Goal: Task Accomplishment & Management: Manage account settings

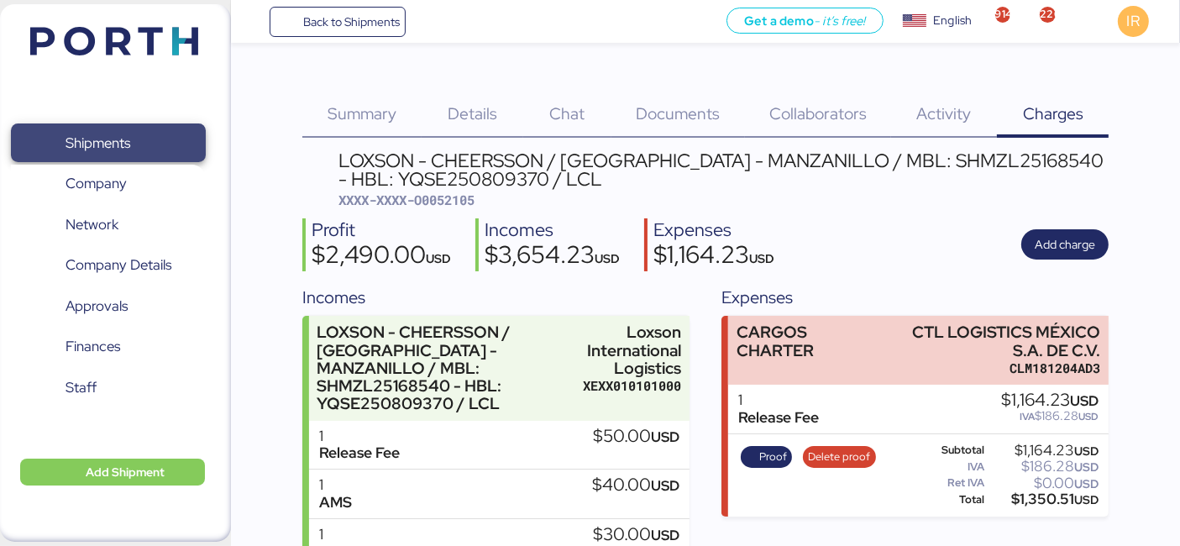
click at [172, 131] on span "Shipments" at bounding box center [108, 143] width 181 height 24
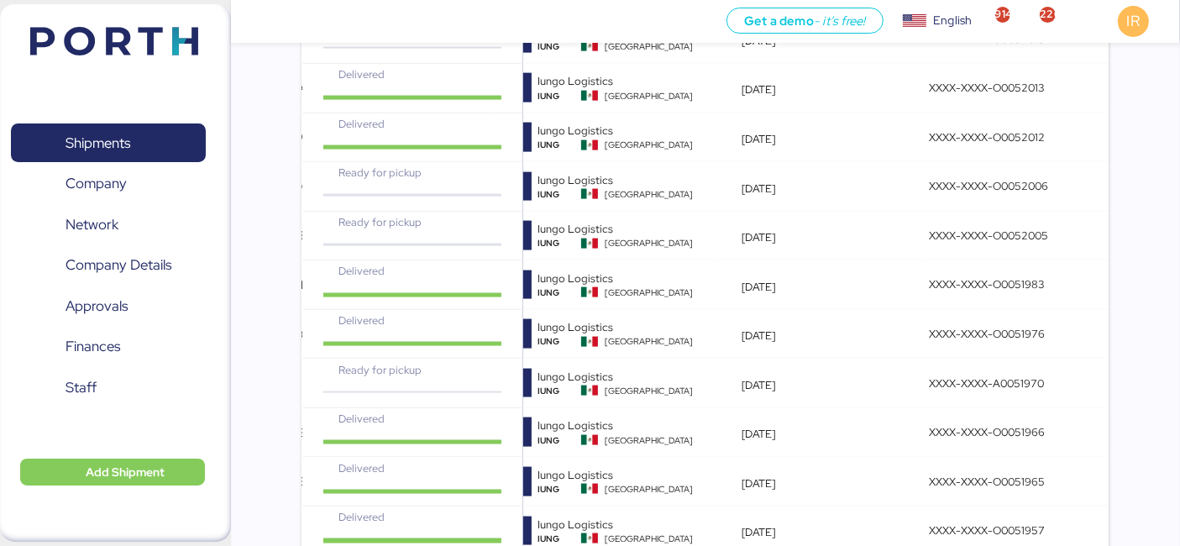
scroll to position [3470, 0]
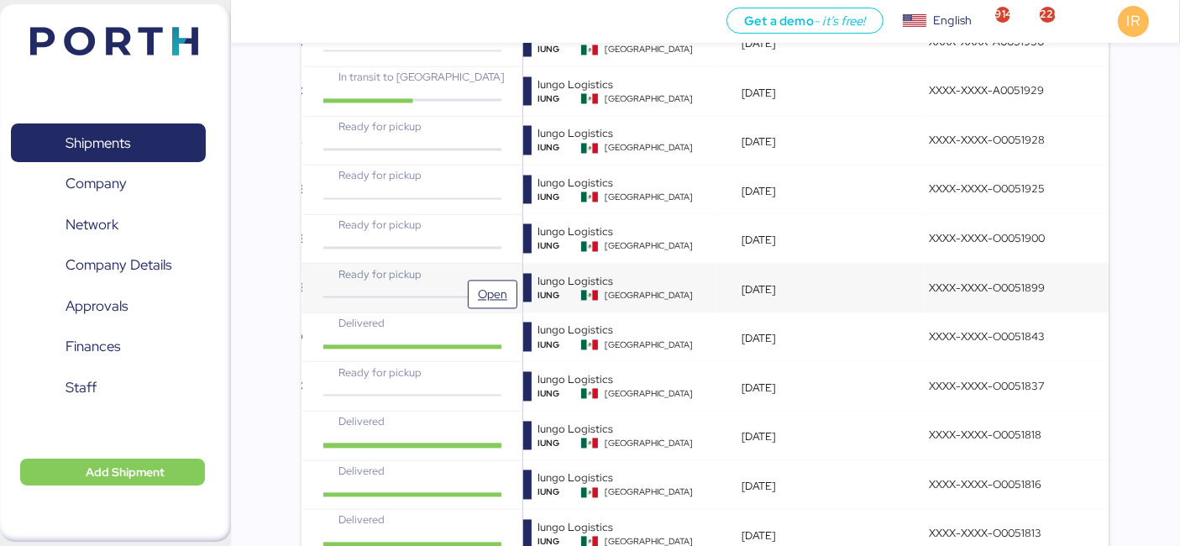
click at [434, 266] on div "Ready for pickup" at bounding box center [412, 274] width 183 height 16
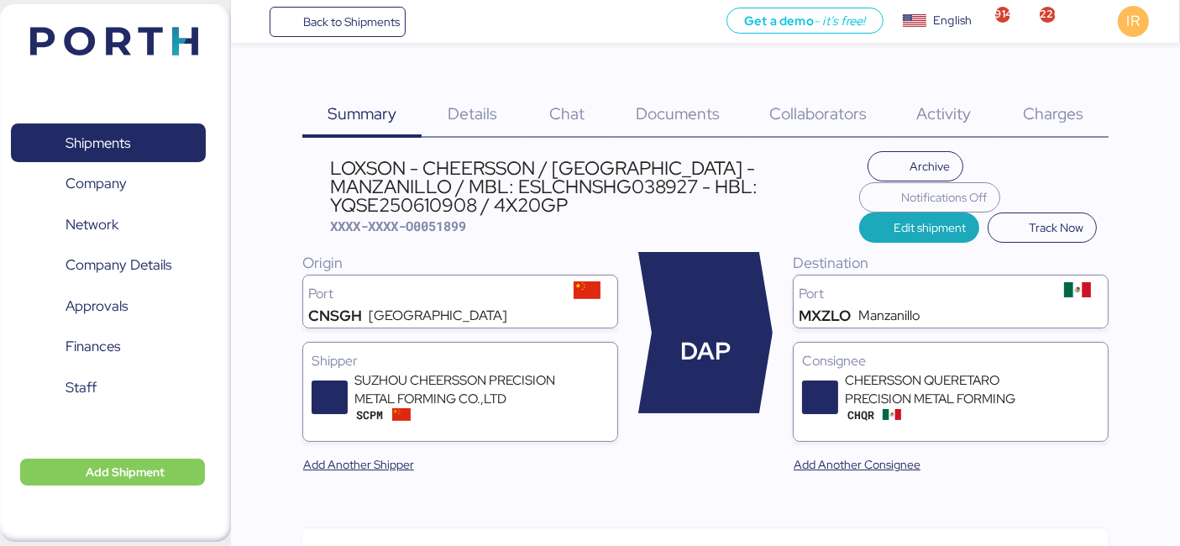
click at [440, 219] on span "XXXX-XXXX-O0051899" at bounding box center [398, 226] width 136 height 17
copy span "O0051899"
click at [1037, 111] on span "Charges" at bounding box center [1053, 113] width 60 height 22
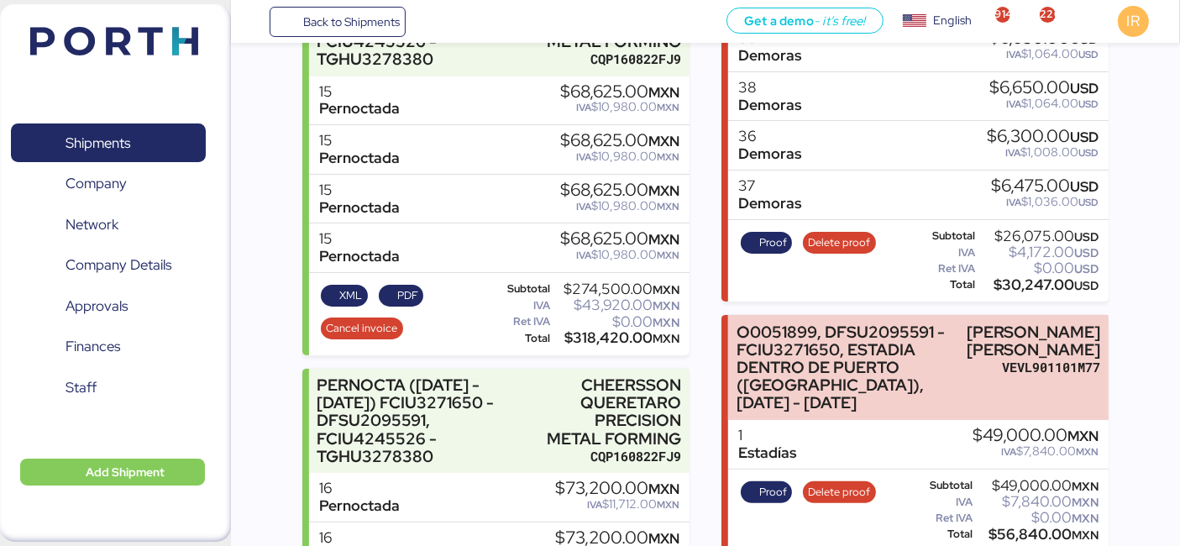
scroll to position [130, 0]
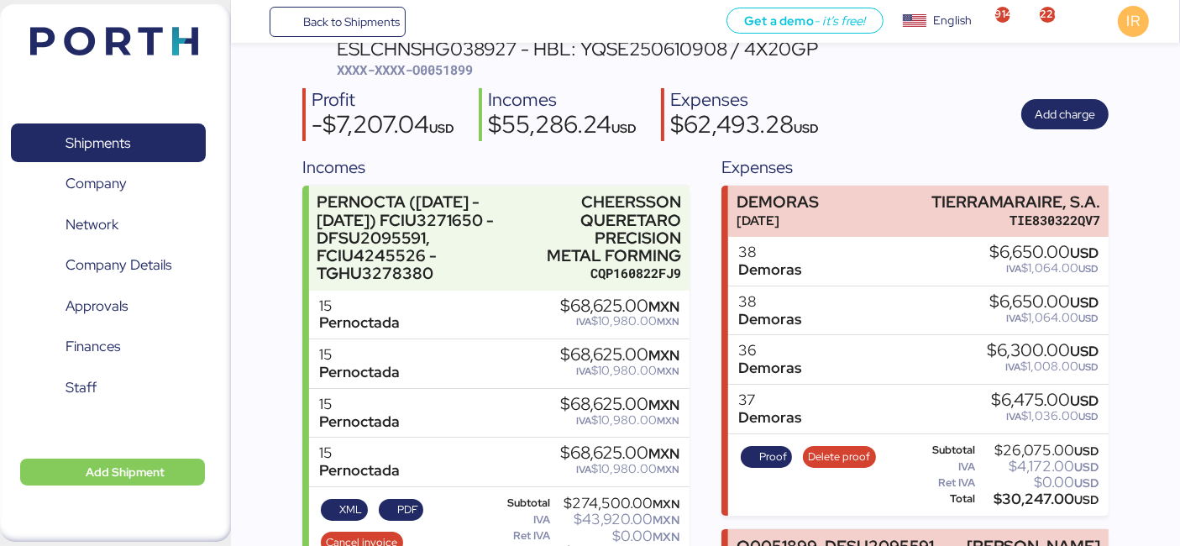
click at [319, 129] on div "-$7,207.04 USD" at bounding box center [383, 127] width 143 height 29
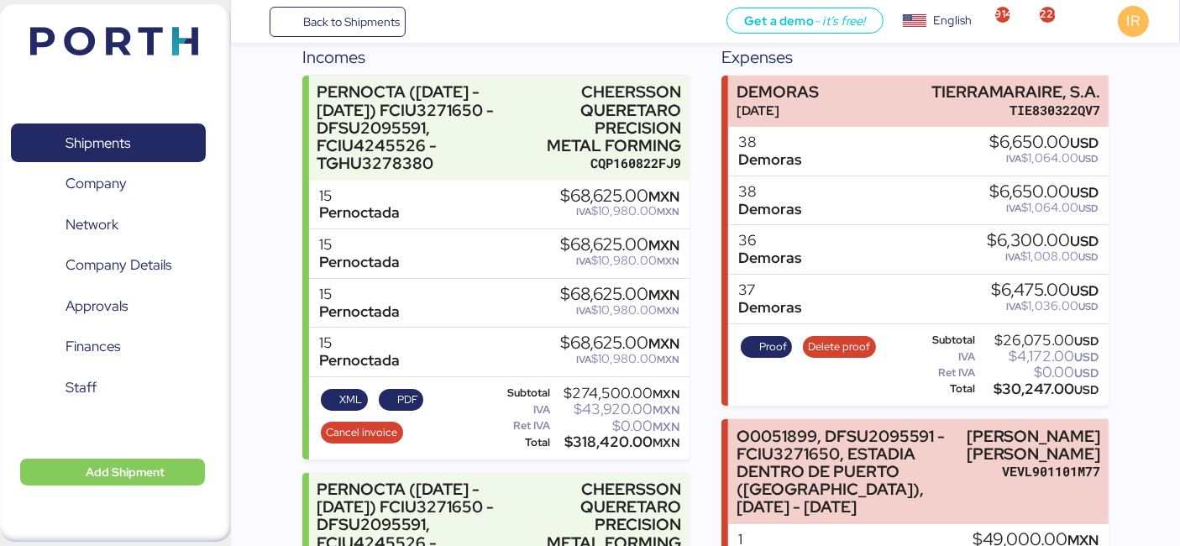
scroll to position [239, 0]
click at [770, 340] on span "Proof" at bounding box center [773, 348] width 28 height 18
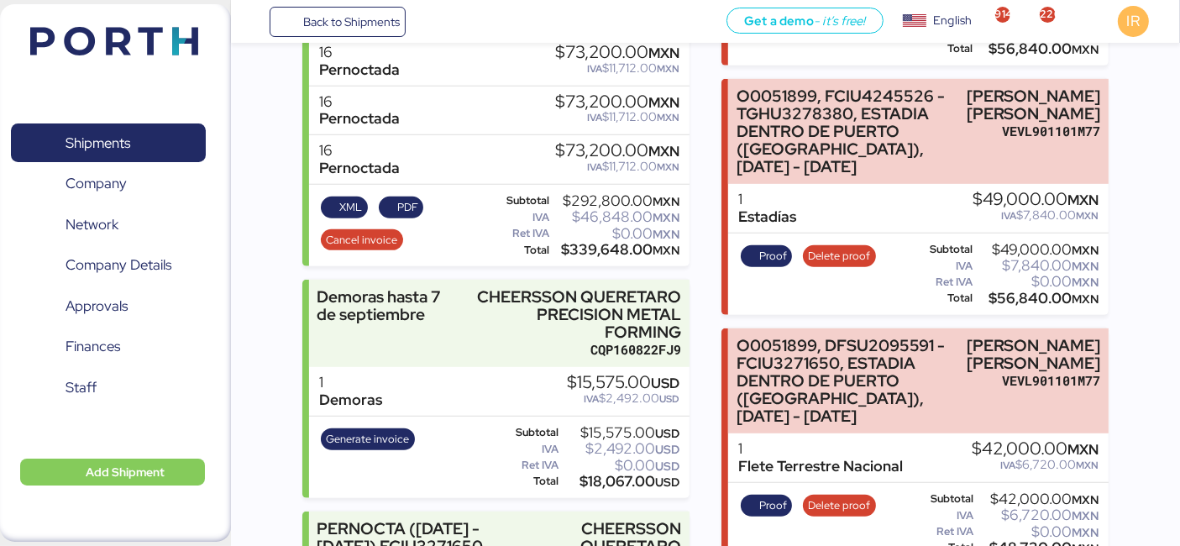
scroll to position [830, 0]
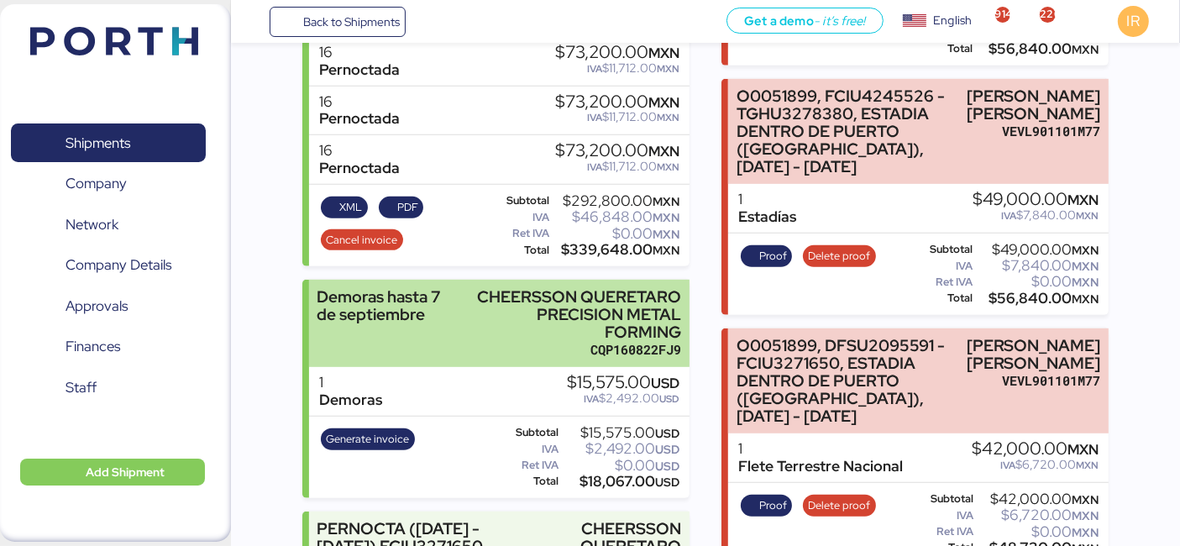
click at [486, 341] on div "CHEERSSON QUERETARO PRECISION METAL FORMING" at bounding box center [572, 314] width 218 height 53
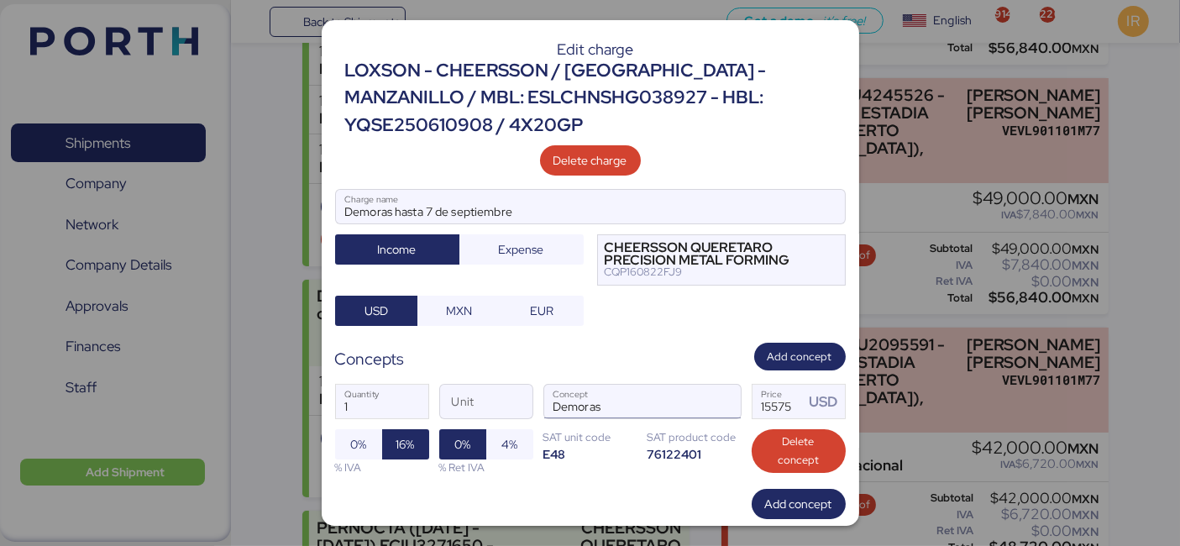
scroll to position [93, 0]
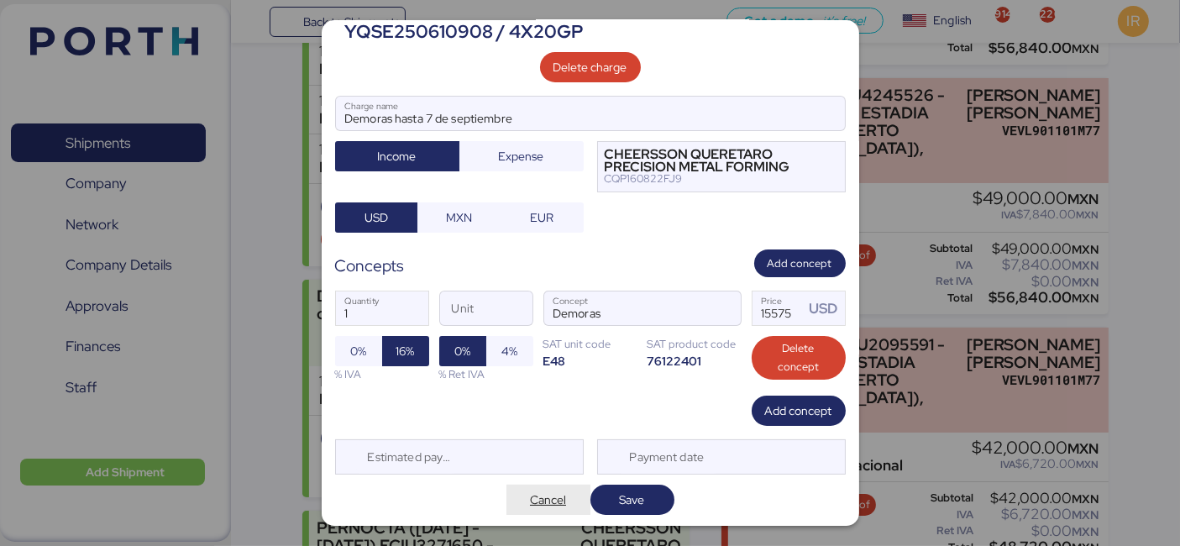
click at [543, 510] on span "Cancel" at bounding box center [549, 500] width 84 height 30
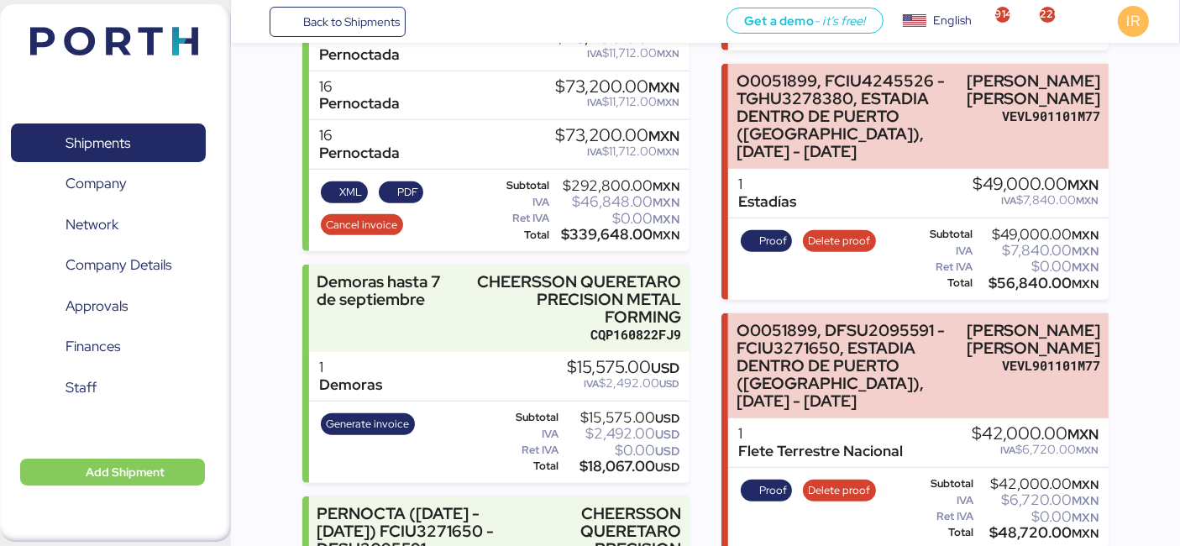
scroll to position [847, 0]
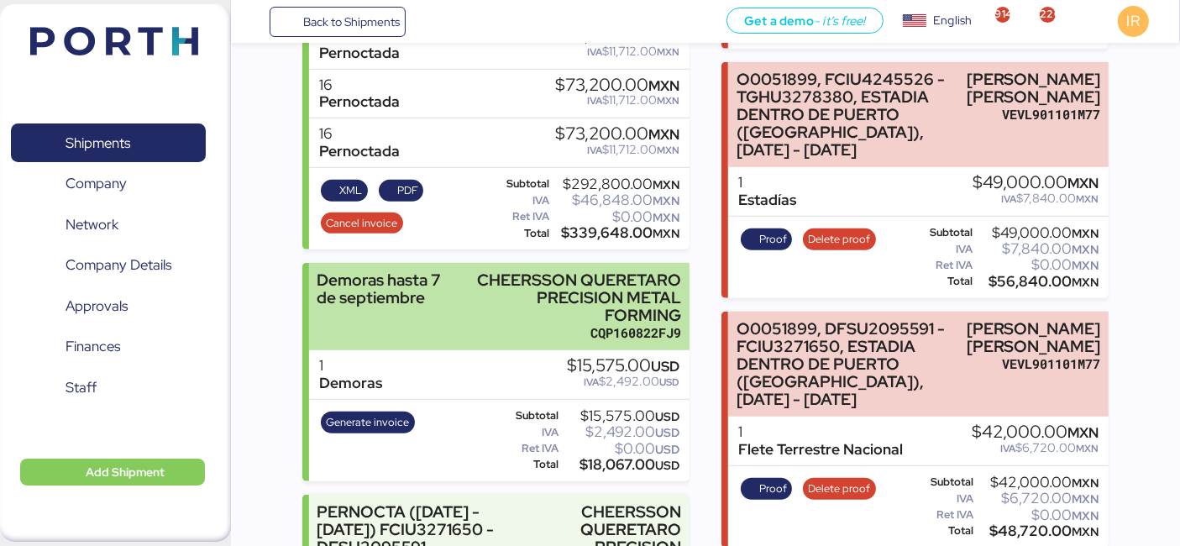
click at [400, 343] on div "Demoras hasta 7 de septiembre" at bounding box center [386, 306] width 138 height 71
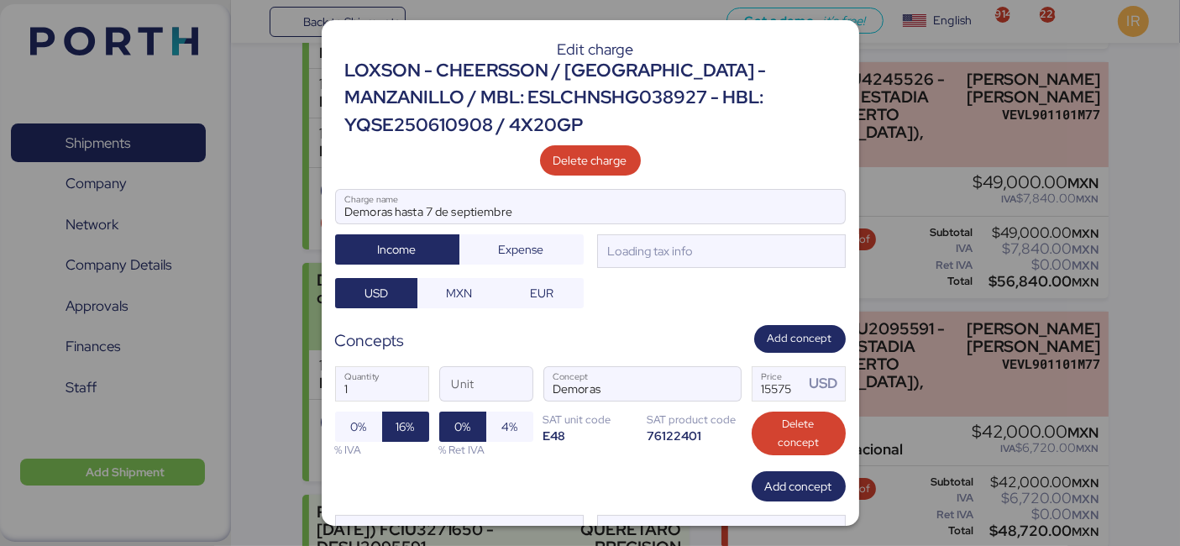
scroll to position [0, 0]
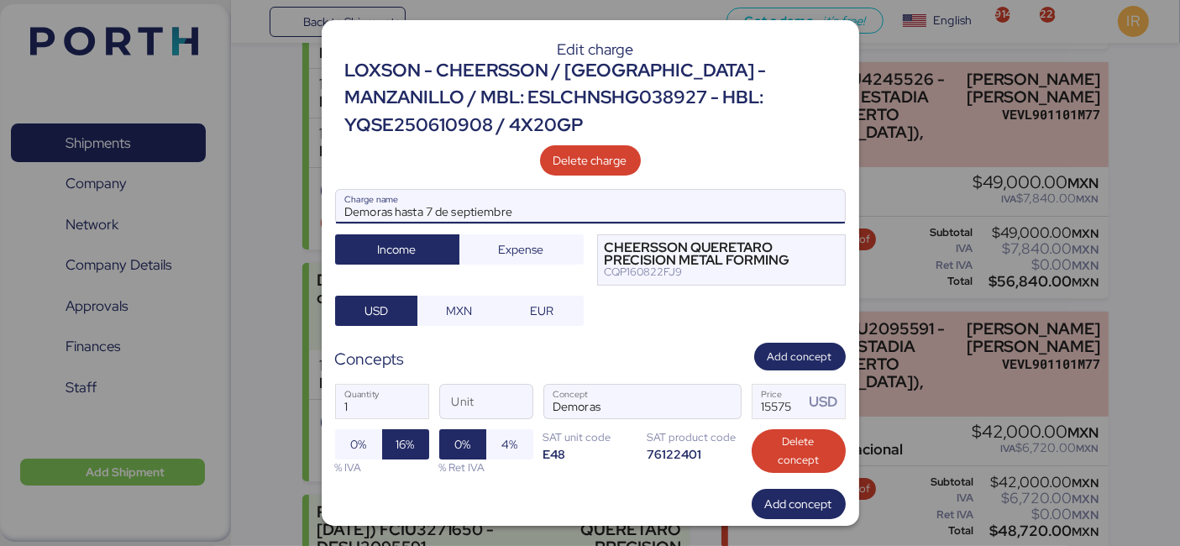
click at [430, 210] on input "Demoras hasta 7 de septiembre" at bounding box center [590, 207] width 509 height 34
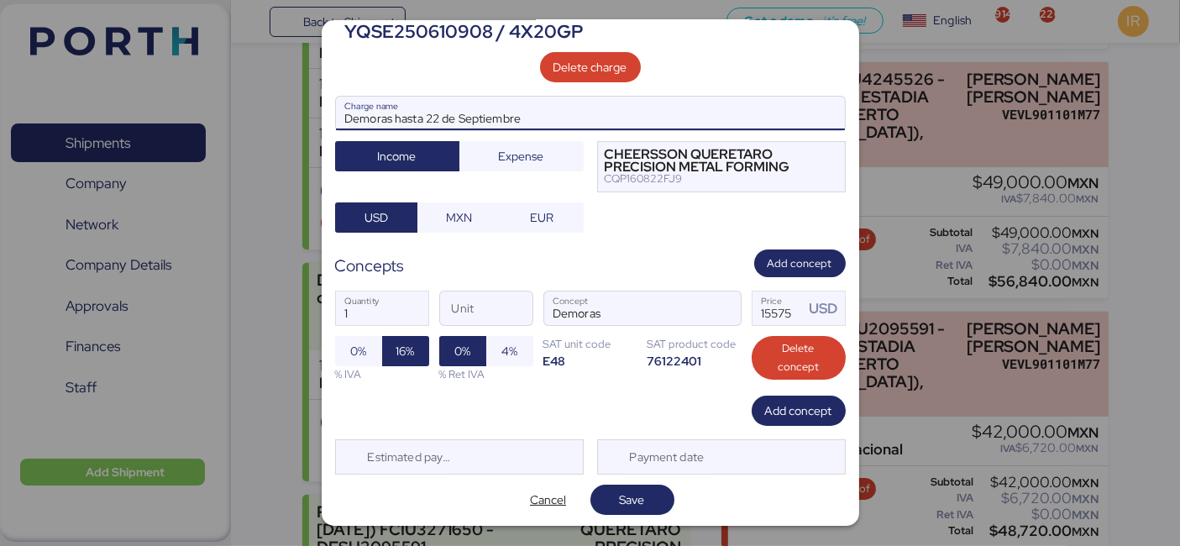
type input "Demoras hasta 22 de Septiembre"
drag, startPoint x: 397, startPoint y: 306, endPoint x: 319, endPoint y: 305, distance: 78.1
click at [319, 305] on div "Edit charge LOXSON - CHEERSSON / SHANGHAI - MANZANILLO / MBL: ESLCHNSHG038927 -…" at bounding box center [590, 273] width 1180 height 546
type input "38"
click at [763, 308] on input "15575" at bounding box center [779, 309] width 52 height 34
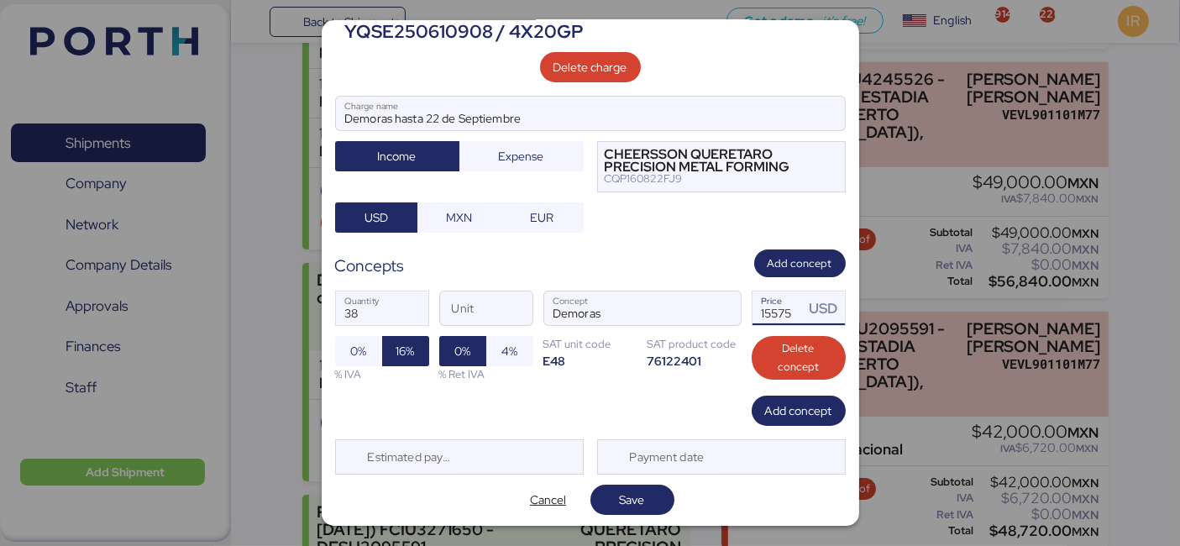
click at [763, 308] on input "15575" at bounding box center [779, 309] width 52 height 34
type input "175"
click at [765, 403] on span "Add concept" at bounding box center [798, 411] width 67 height 20
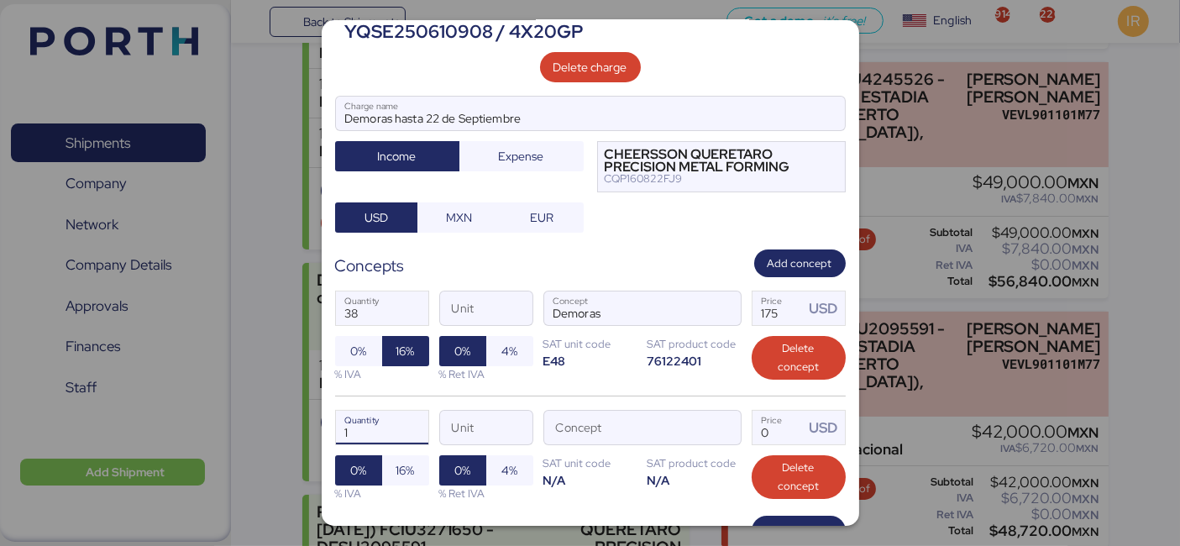
drag, startPoint x: 391, startPoint y: 428, endPoint x: 320, endPoint y: 409, distance: 73.8
click at [320, 409] on div "Edit charge LOXSON - CHEERSSON / SHANGHAI - MANZANILLO / MBL: ESLCHNSHG038927 -…" at bounding box center [590, 273] width 1180 height 546
type input "38"
click at [809, 429] on div "USD" at bounding box center [826, 428] width 35 height 21
drag, startPoint x: 796, startPoint y: 429, endPoint x: 770, endPoint y: 431, distance: 26.1
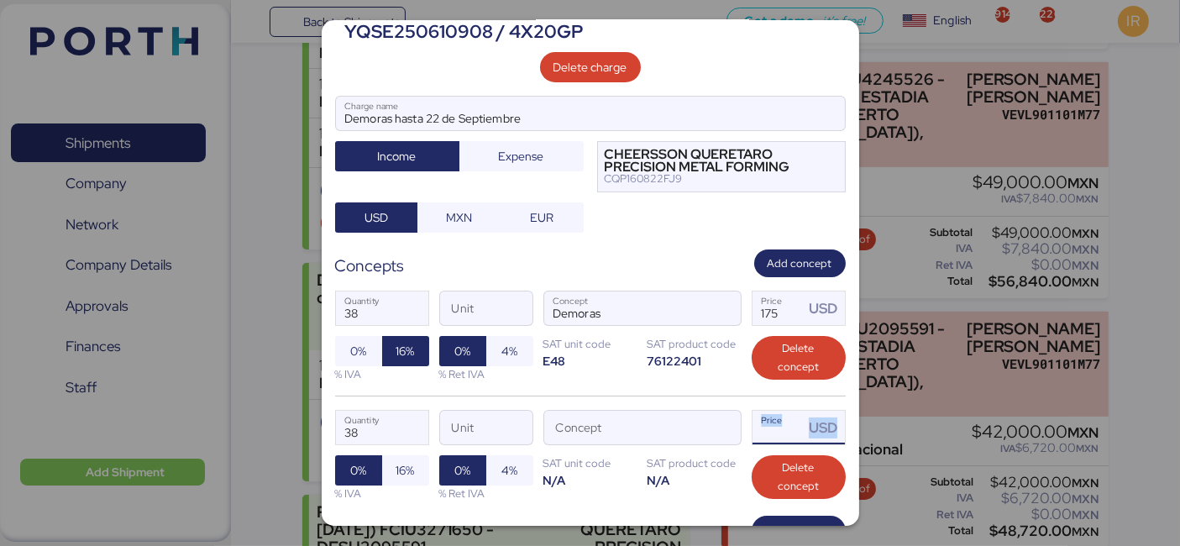
click at [770, 431] on div "Price USD" at bounding box center [799, 428] width 92 height 34
click at [770, 431] on input "Price USD" at bounding box center [779, 428] width 52 height 34
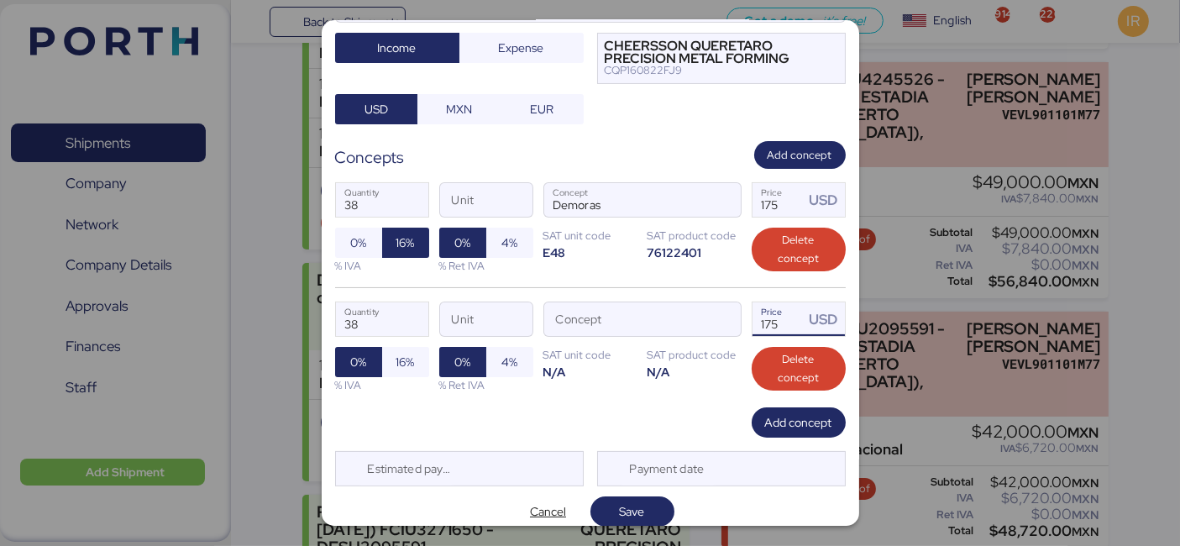
scroll to position [213, 0]
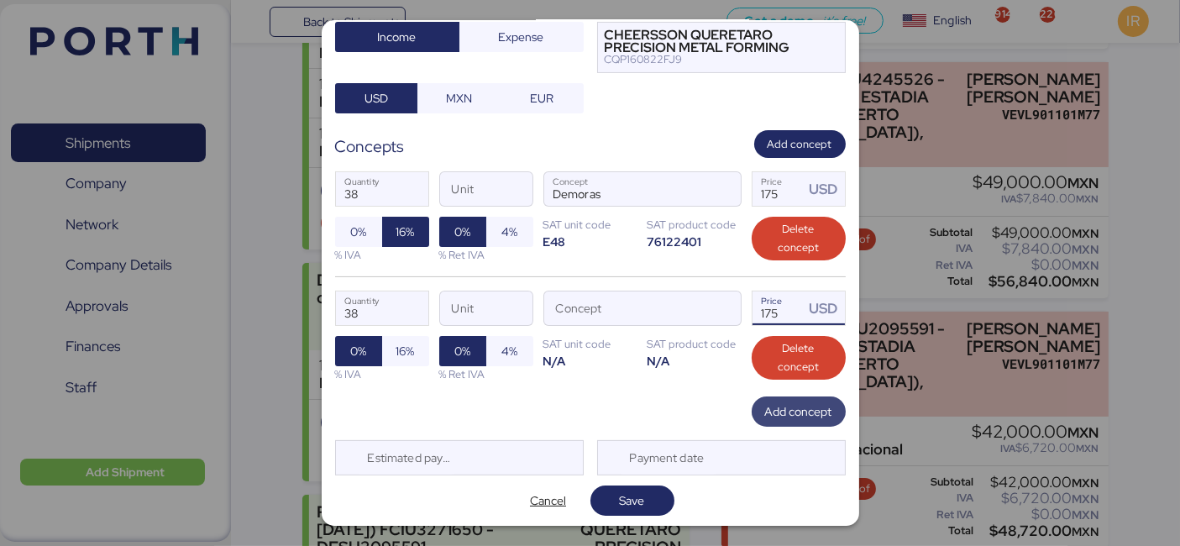
type input "175"
click at [774, 418] on span "Add concept" at bounding box center [798, 412] width 67 height 20
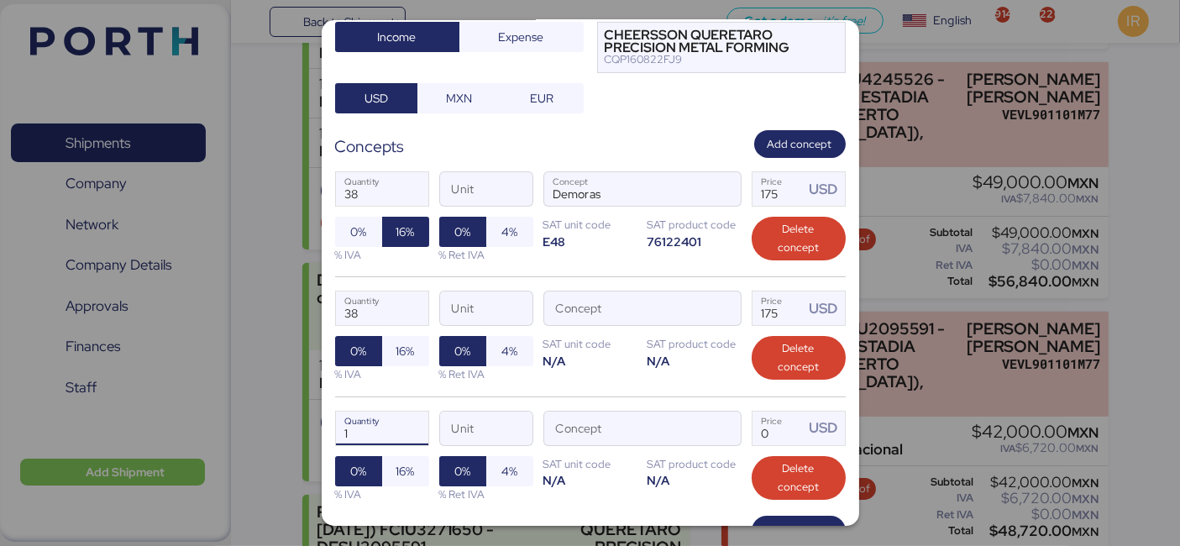
click at [386, 415] on input "1" at bounding box center [382, 429] width 92 height 34
drag, startPoint x: 386, startPoint y: 415, endPoint x: 348, endPoint y: 415, distance: 37.8
click at [348, 415] on input "1" at bounding box center [382, 429] width 92 height 34
type input "1"
type input "36"
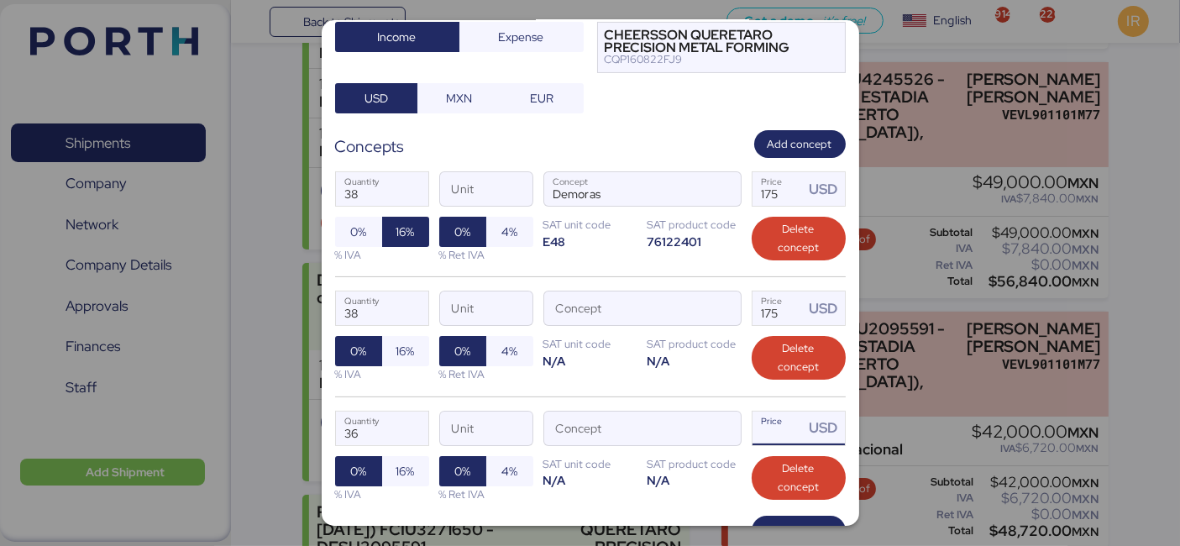
click at [775, 423] on input "Price USD" at bounding box center [779, 429] width 52 height 34
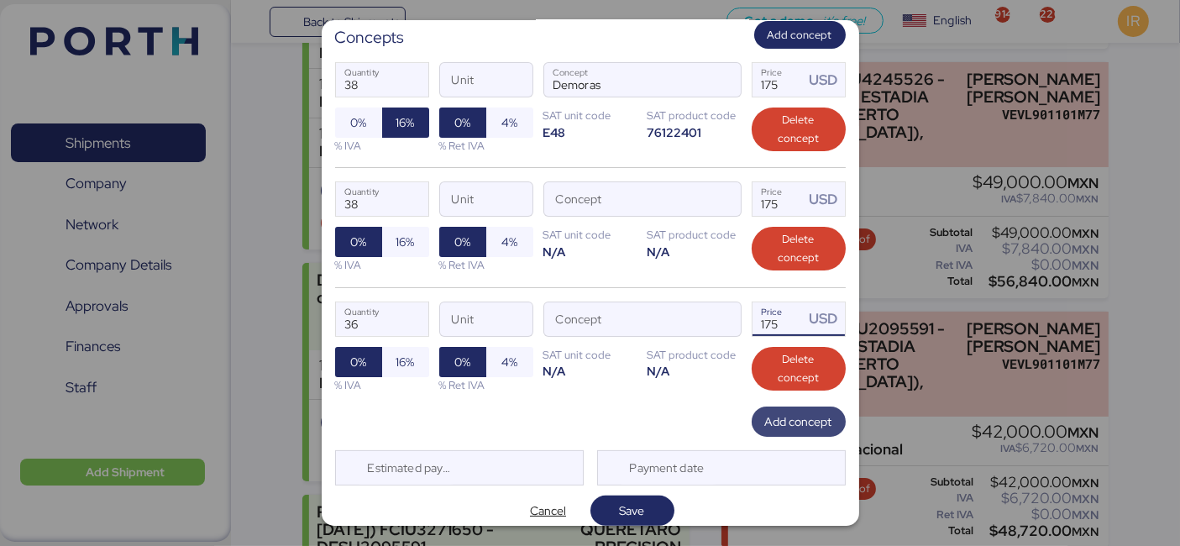
scroll to position [323, 0]
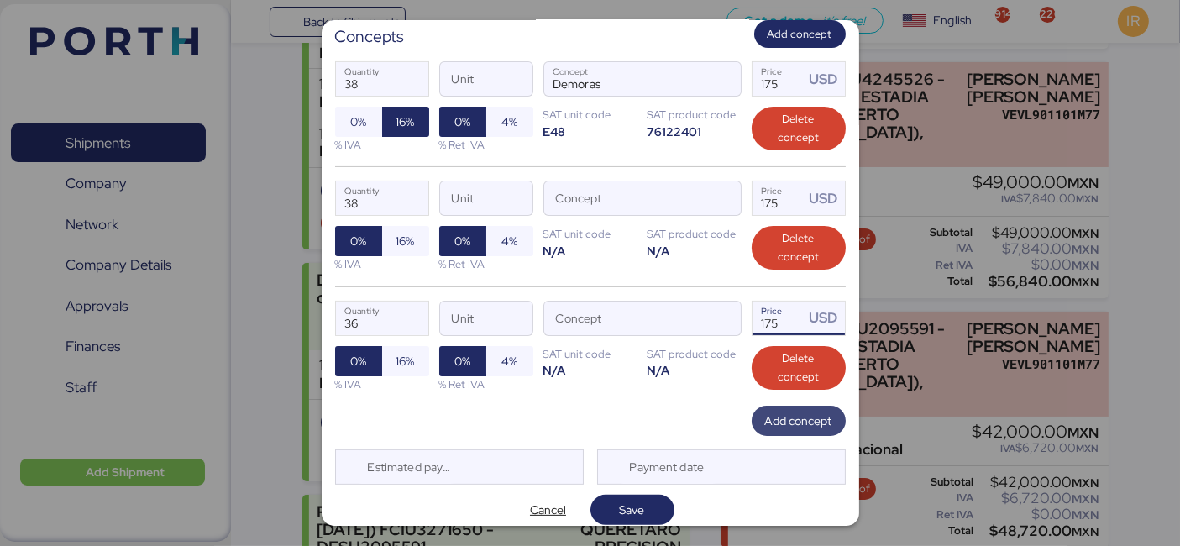
type input "175"
click at [752, 418] on span "Add concept" at bounding box center [799, 421] width 94 height 30
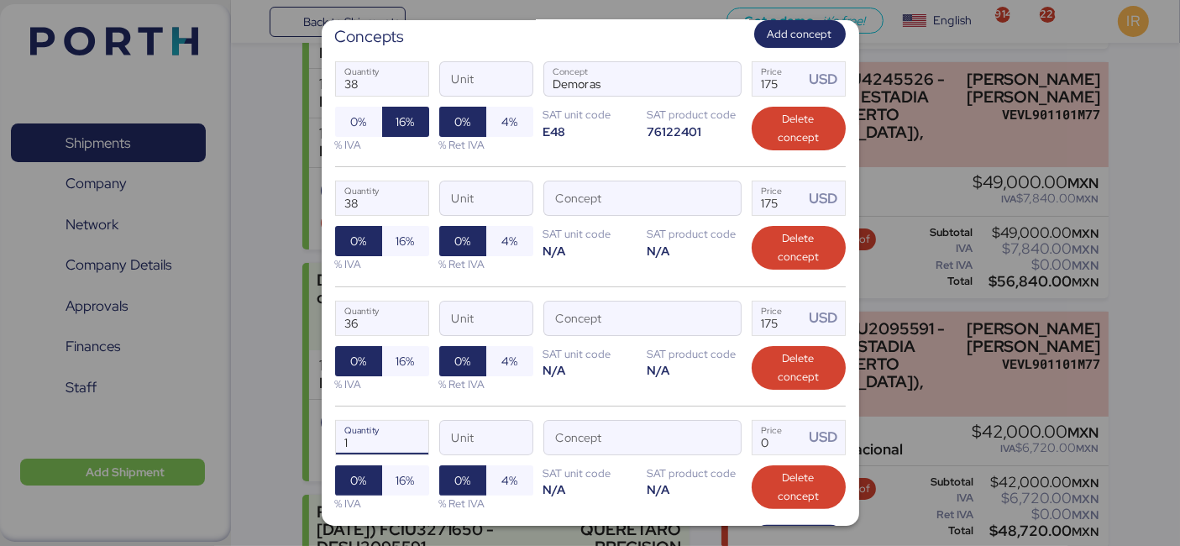
drag, startPoint x: 366, startPoint y: 434, endPoint x: 215, endPoint y: 430, distance: 151.3
click at [215, 430] on div "Edit charge LOXSON - CHEERSSON / SHANGHAI - MANZANILLO / MBL: ESLCHNSHG038927 -…" at bounding box center [590, 273] width 1180 height 546
type input "37"
click at [760, 435] on input "Price USD" at bounding box center [779, 438] width 52 height 34
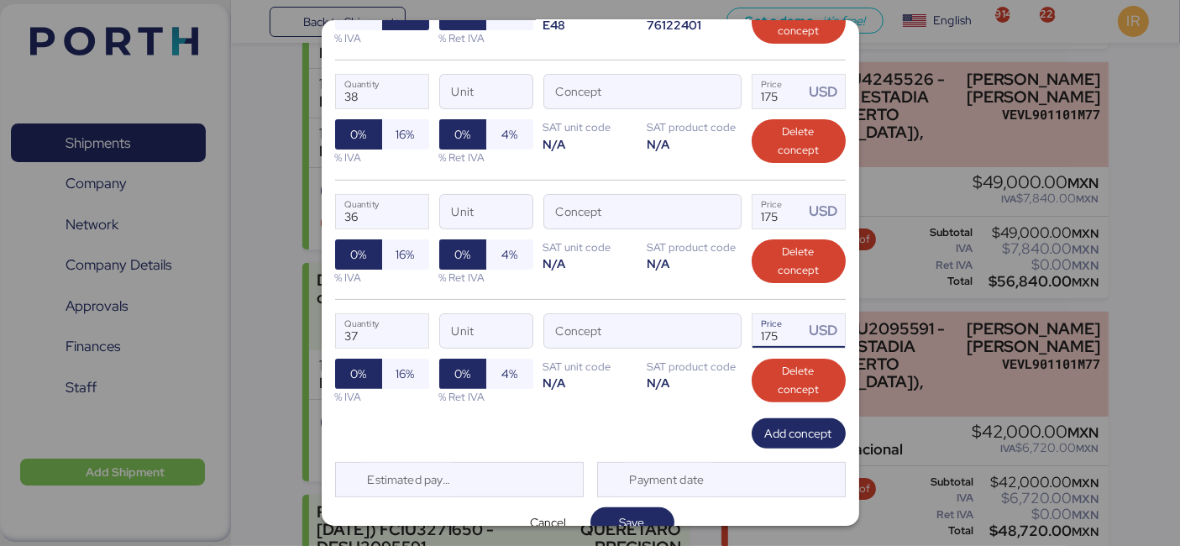
scroll to position [449, 0]
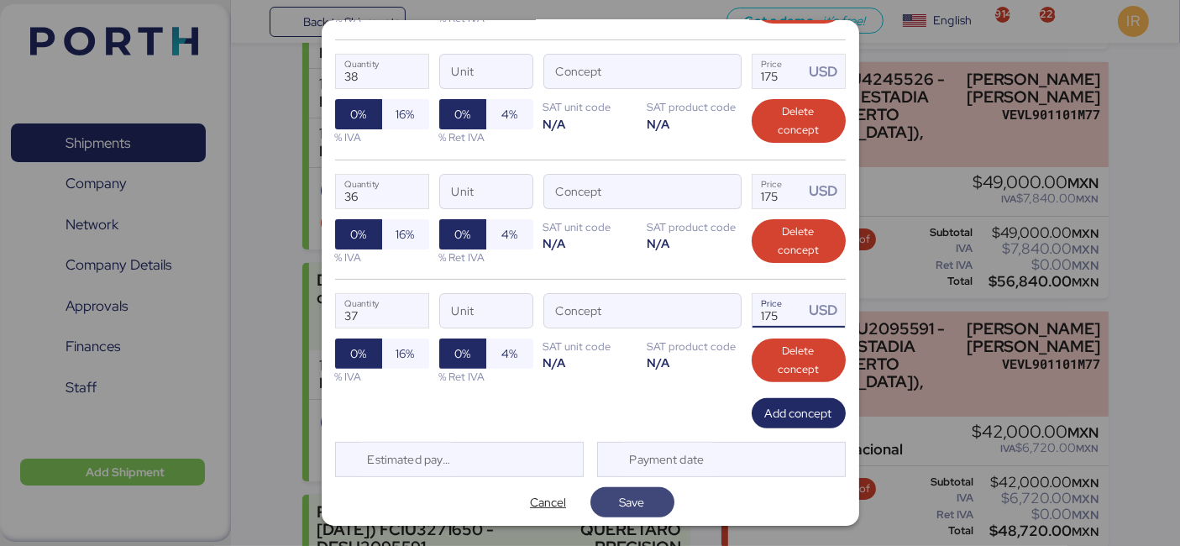
type input "175"
click at [625, 491] on span "Save" at bounding box center [632, 503] width 57 height 24
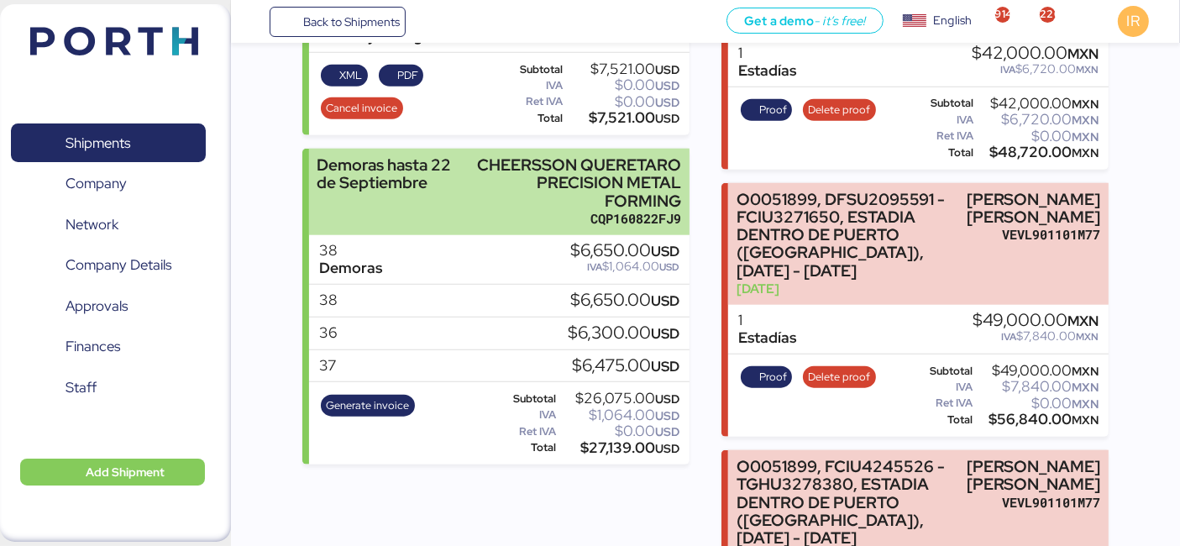
scroll to position [1741, 0]
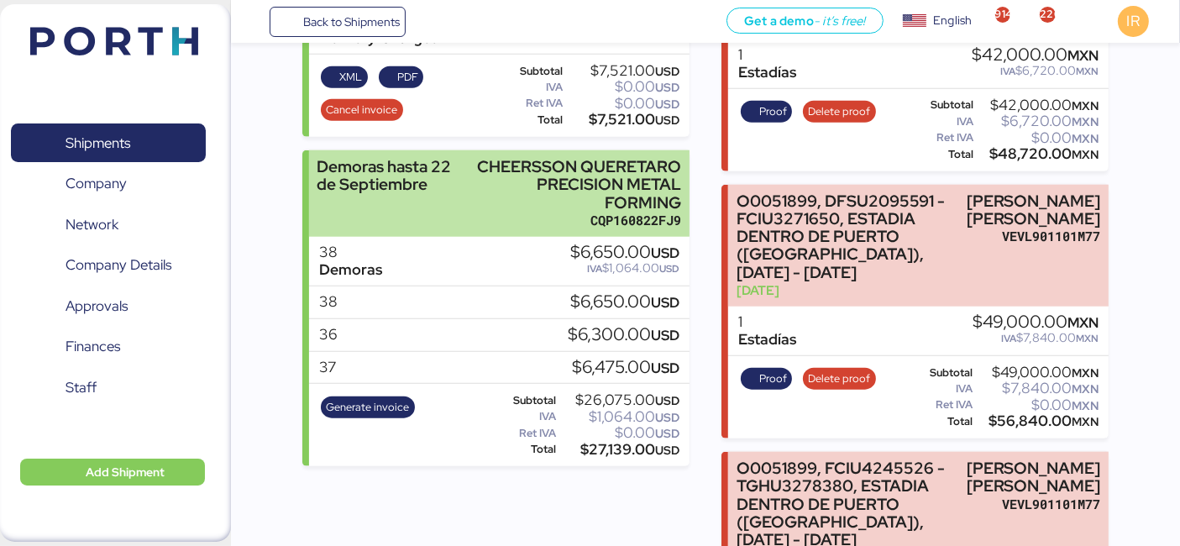
click at [554, 211] on div "CHEERSSON QUERETARO PRECISION METAL FORMING" at bounding box center [572, 184] width 218 height 53
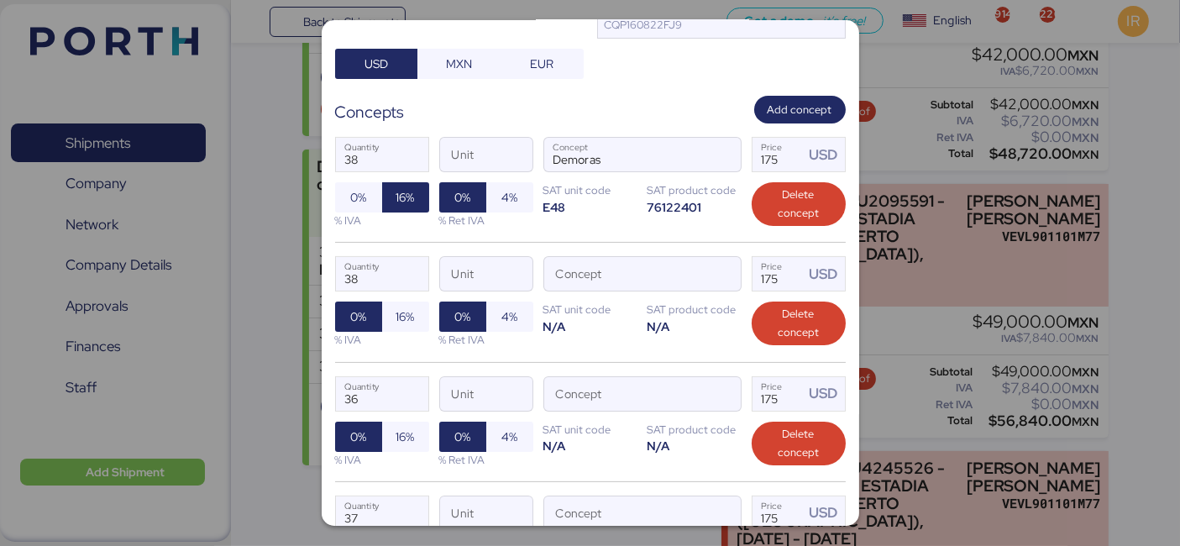
scroll to position [268, 0]
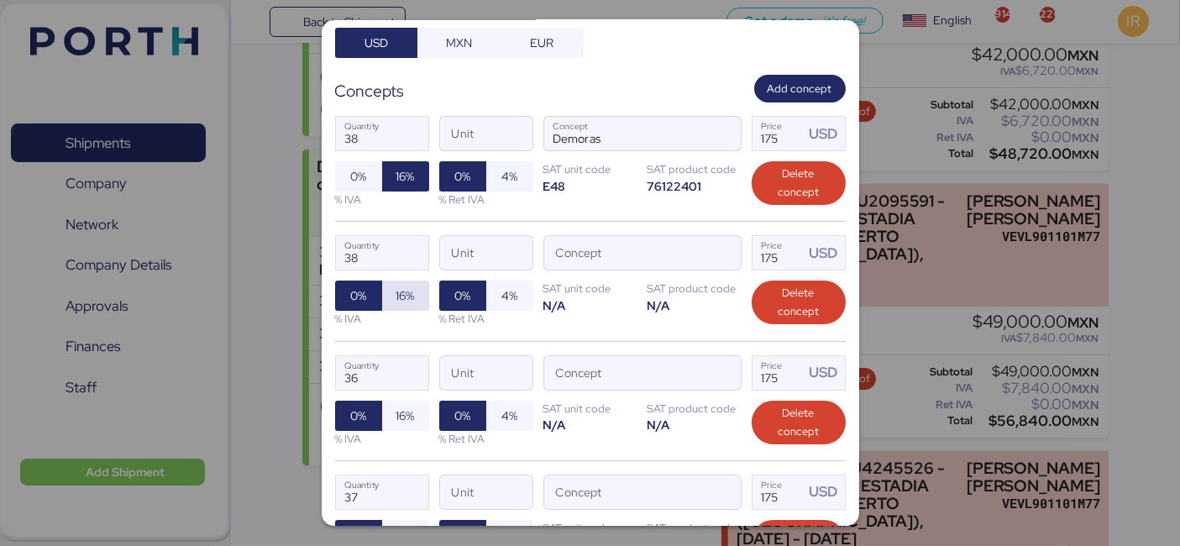
click at [415, 295] on span "16%" at bounding box center [405, 296] width 47 height 30
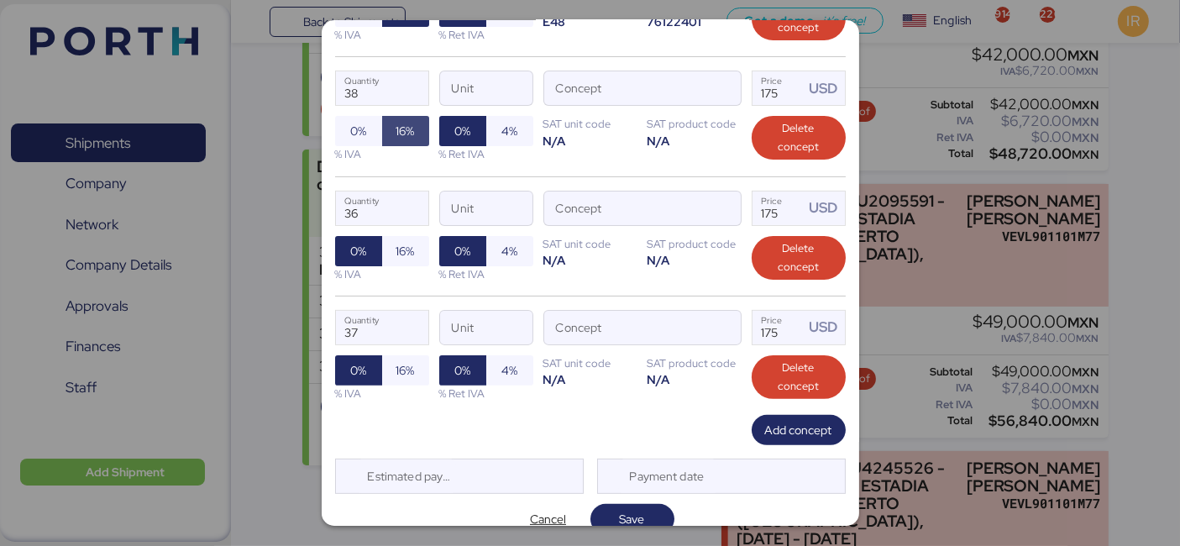
scroll to position [434, 0]
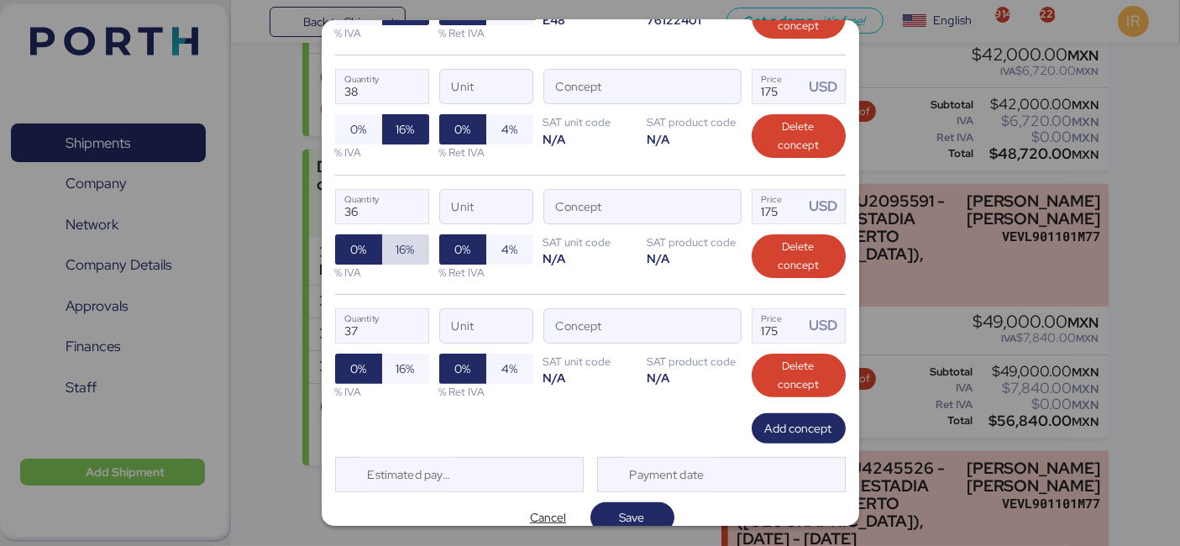
click at [413, 239] on span "16%" at bounding box center [405, 249] width 47 height 30
drag, startPoint x: 389, startPoint y: 383, endPoint x: 401, endPoint y: 359, distance: 27.1
click at [401, 359] on div "0% 16% % IVA" at bounding box center [382, 377] width 94 height 46
click at [401, 359] on span "16%" at bounding box center [406, 369] width 18 height 20
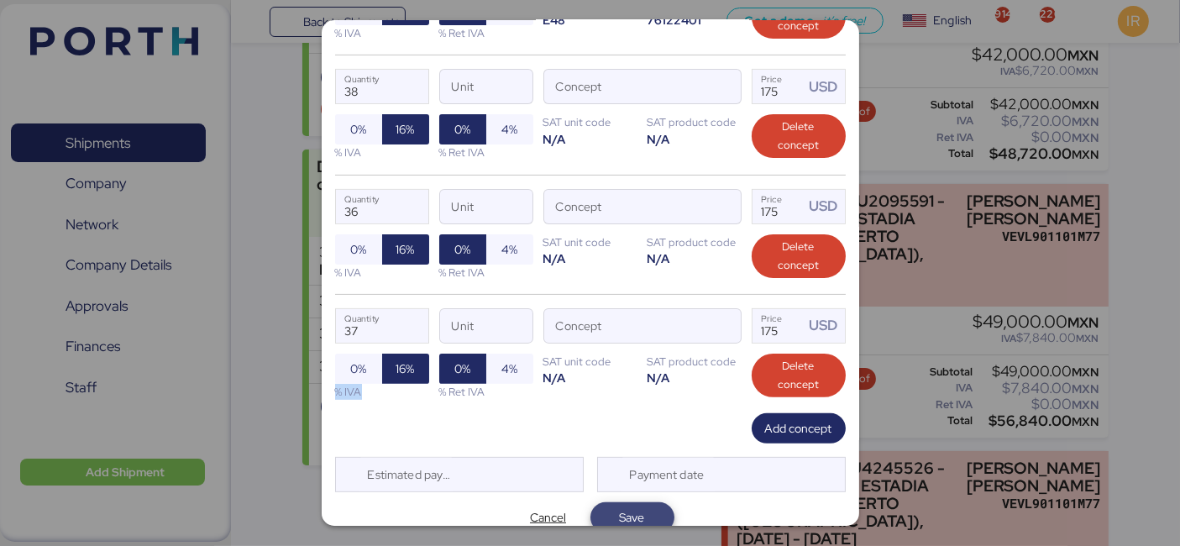
click at [620, 507] on span "Save" at bounding box center [632, 517] width 25 height 20
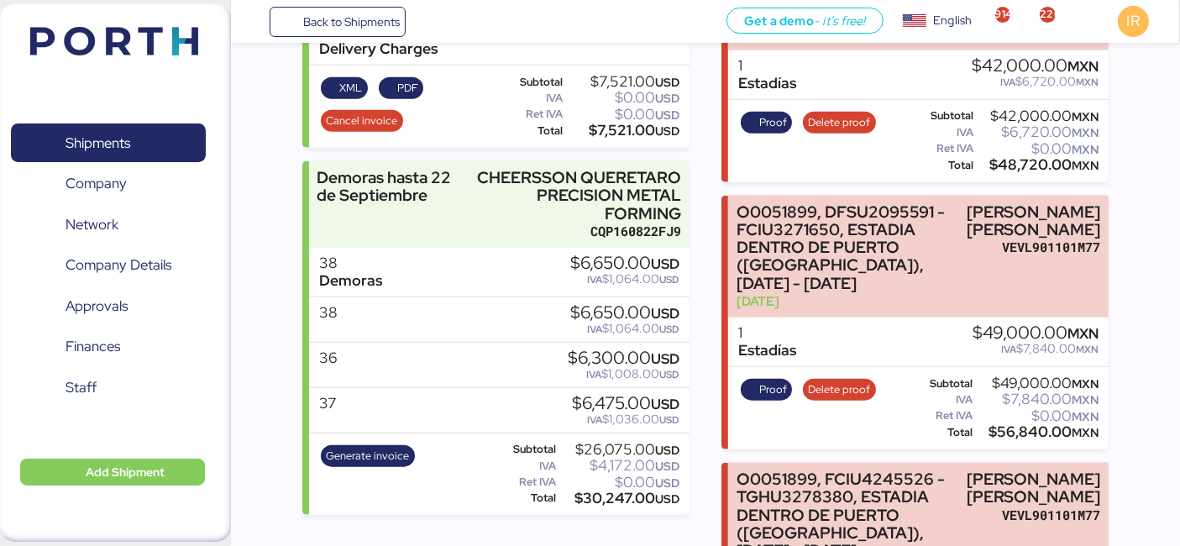
scroll to position [1728, 0]
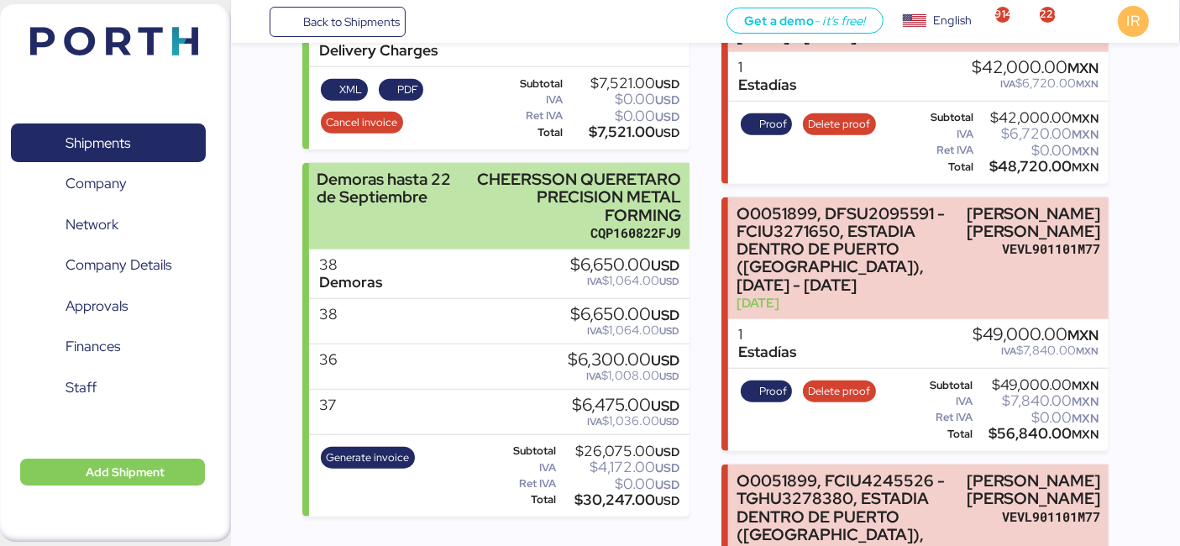
click at [458, 219] on div "Demoras hasta 22 de Septiembre CHEERSSON QUERETARO PRECISION METAL FORMING CQP1…" at bounding box center [499, 206] width 381 height 87
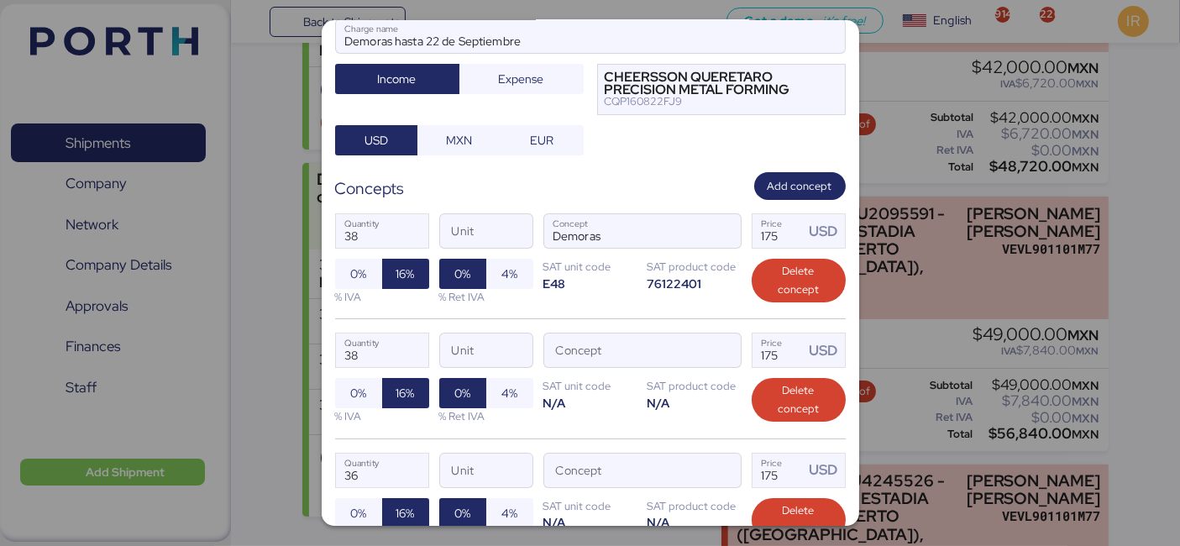
scroll to position [171, 0]
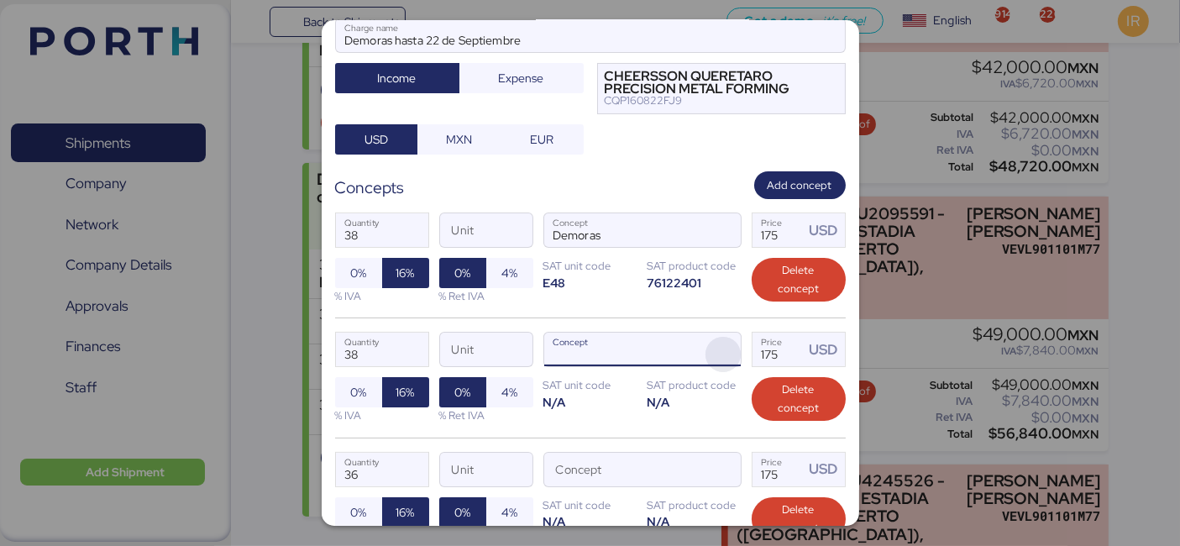
click at [714, 346] on span "button" at bounding box center [723, 354] width 35 height 35
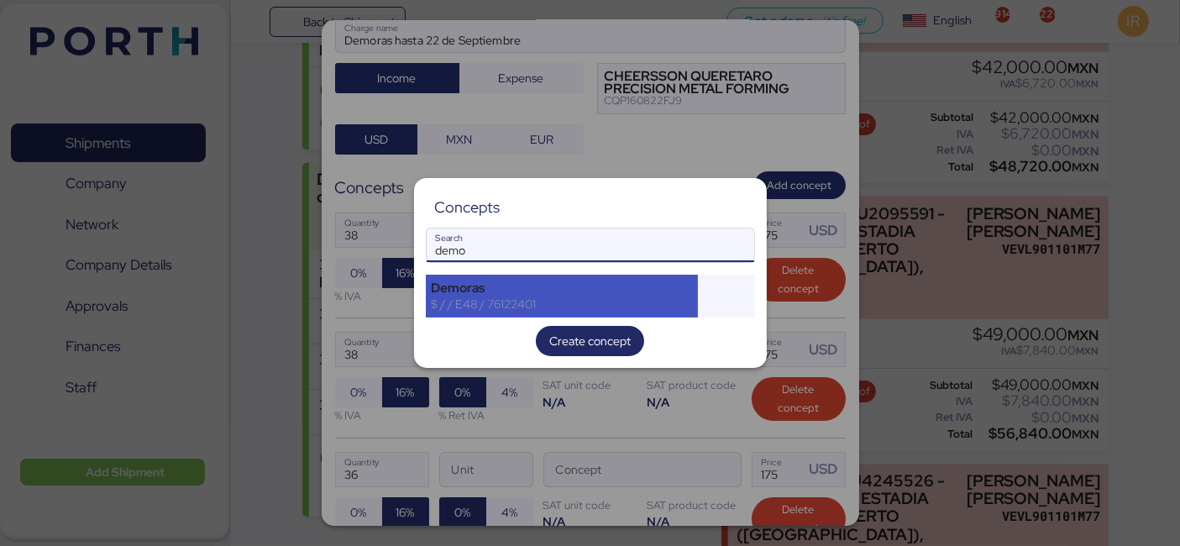
type input "demo"
click at [498, 284] on div "Demoras" at bounding box center [562, 288] width 261 height 15
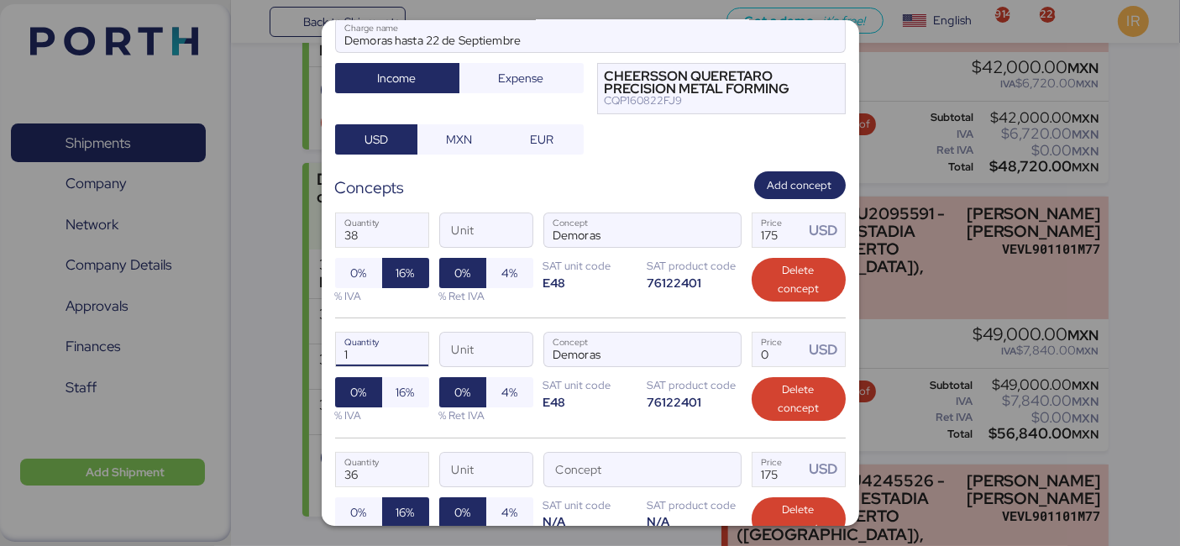
drag, startPoint x: 357, startPoint y: 332, endPoint x: 328, endPoint y: 333, distance: 28.6
click at [328, 333] on div "Edit charge LOXSON - CHEERSSON / SHANGHAI - MANZANILLO / MBL: ESLCHNSHG038927 -…" at bounding box center [591, 273] width 538 height 506
type input "1"
click at [381, 220] on input "38" at bounding box center [382, 230] width 92 height 34
drag, startPoint x: 381, startPoint y: 220, endPoint x: 323, endPoint y: 209, distance: 59.0
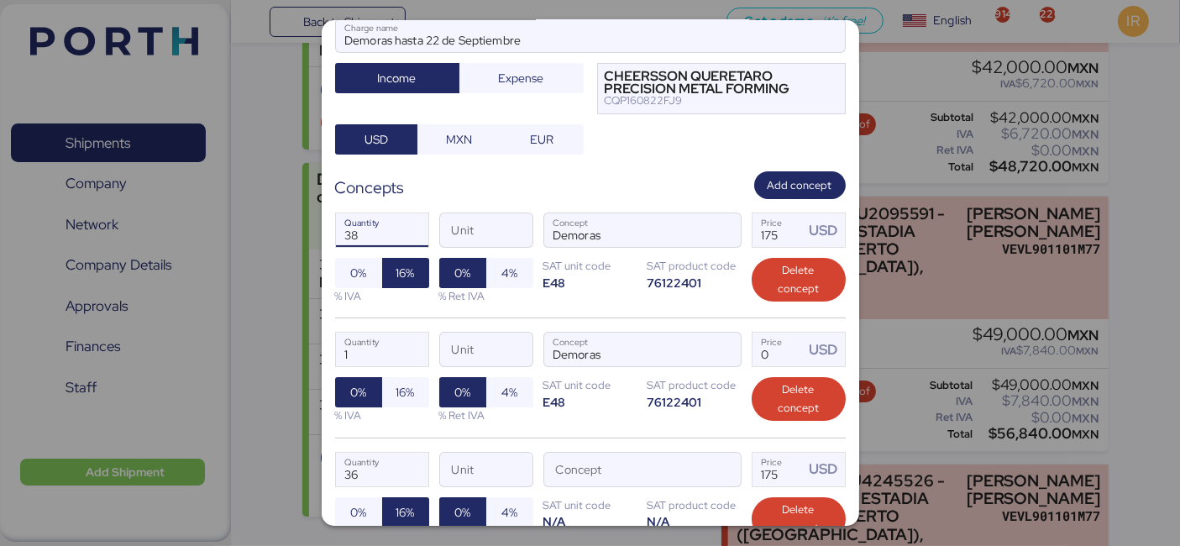
click at [323, 209] on div "Edit charge LOXSON - CHEERSSON / SHANGHAI - MANZANILLO / MBL: ESLCHNSHG038927 -…" at bounding box center [591, 273] width 538 height 506
type input "3"
type input "36"
click at [761, 346] on input "Price USD" at bounding box center [779, 350] width 52 height 34
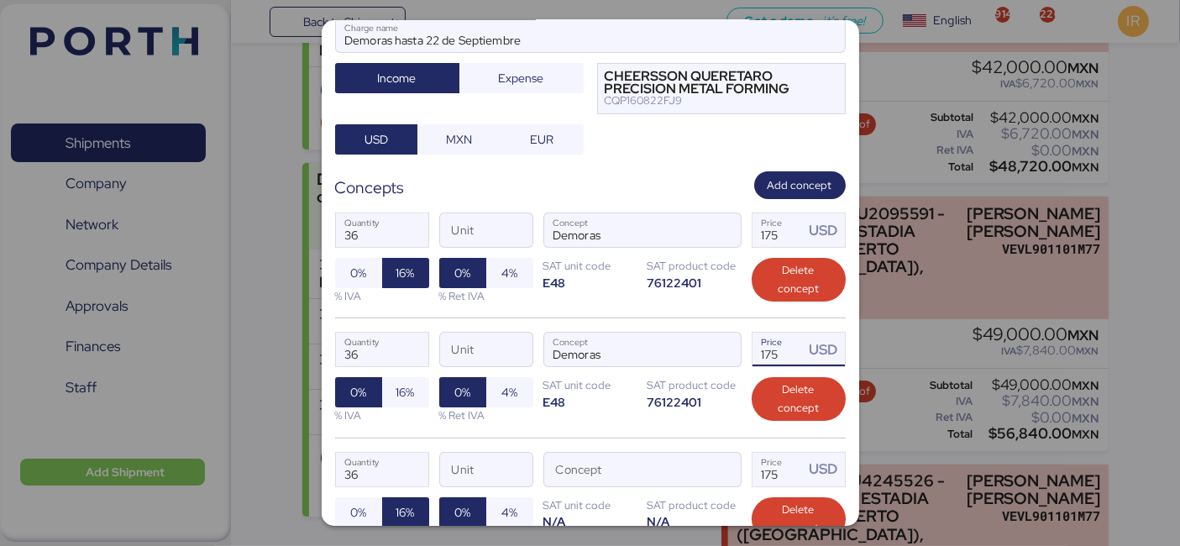
scroll to position [289, 0]
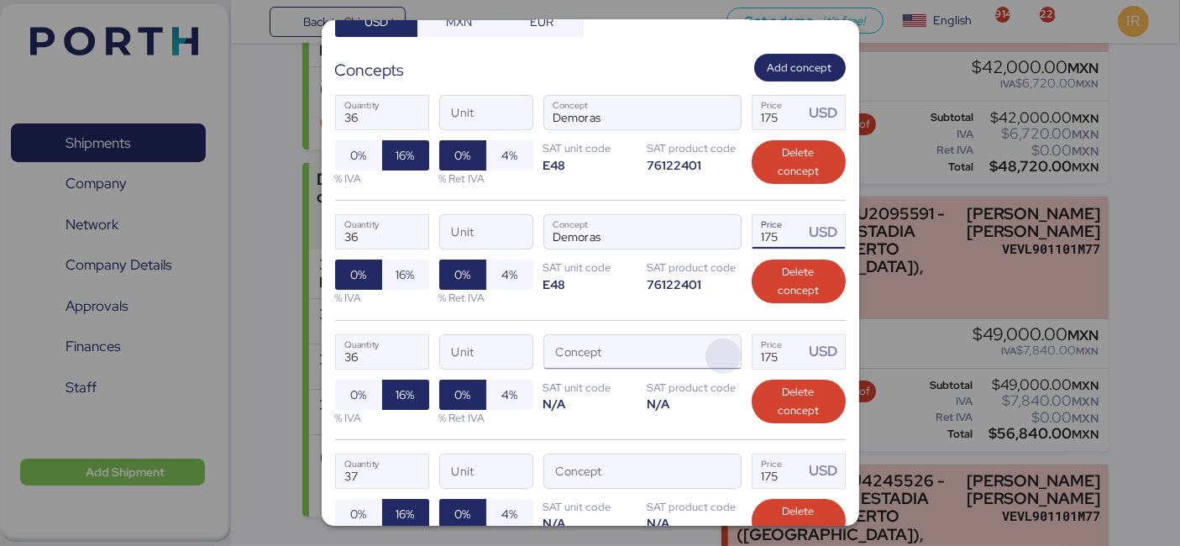
type input "175"
click at [729, 353] on span "button" at bounding box center [723, 356] width 35 height 35
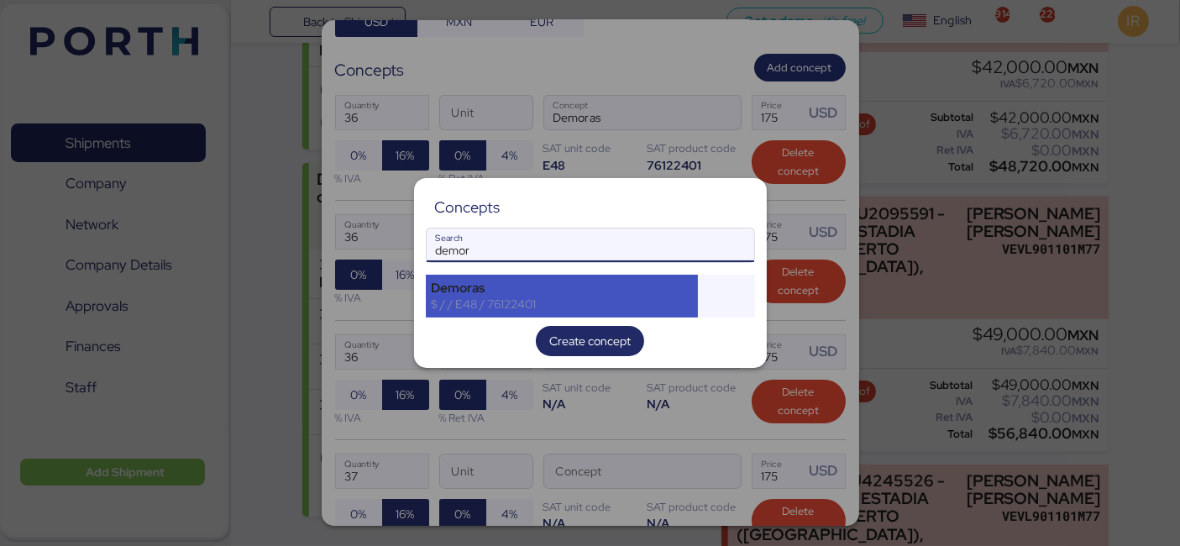
type input "demor"
click at [473, 287] on div "Demoras" at bounding box center [562, 288] width 261 height 15
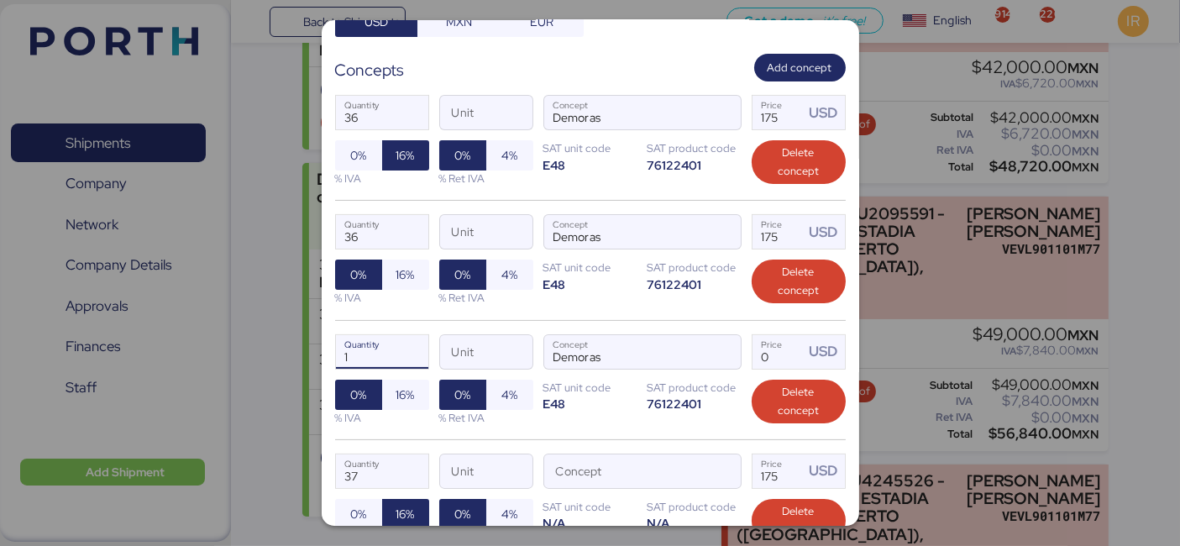
click at [383, 344] on input "1" at bounding box center [382, 352] width 92 height 34
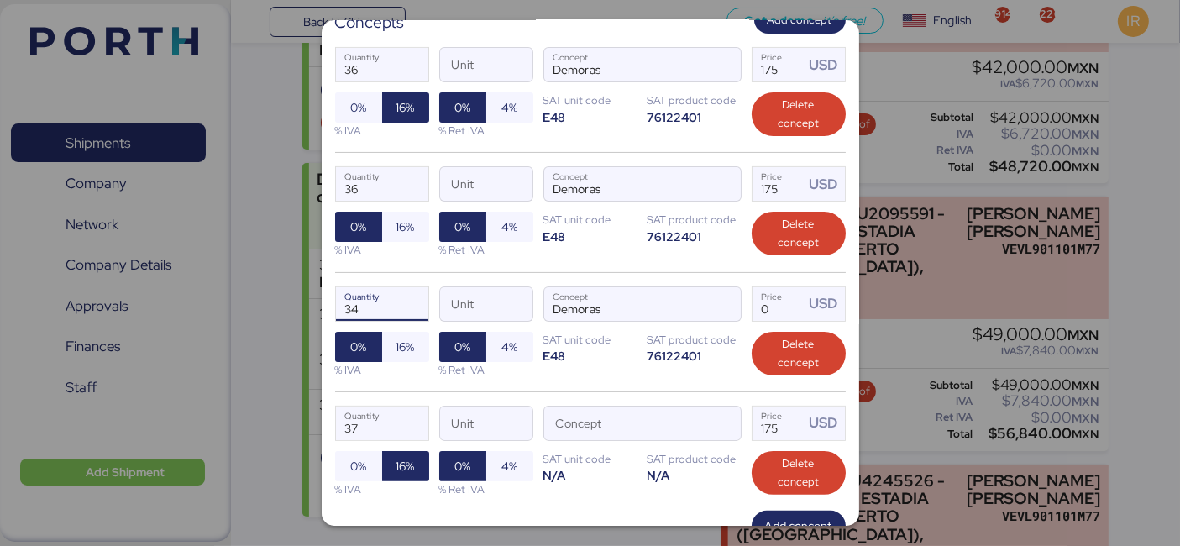
scroll to position [357, 0]
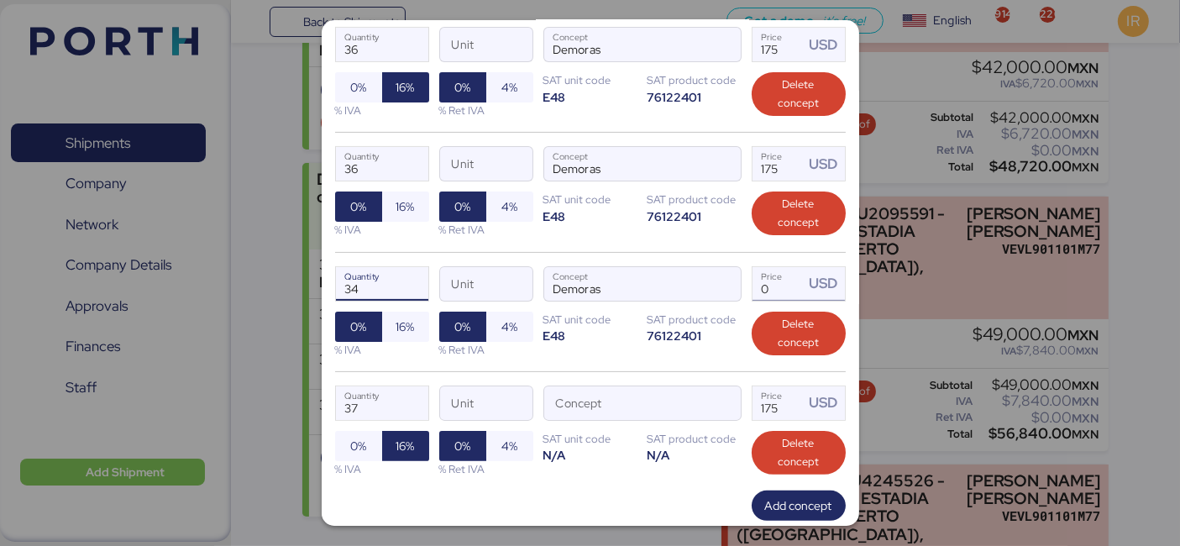
type input "34"
click at [773, 281] on input "Price USD" at bounding box center [779, 284] width 52 height 34
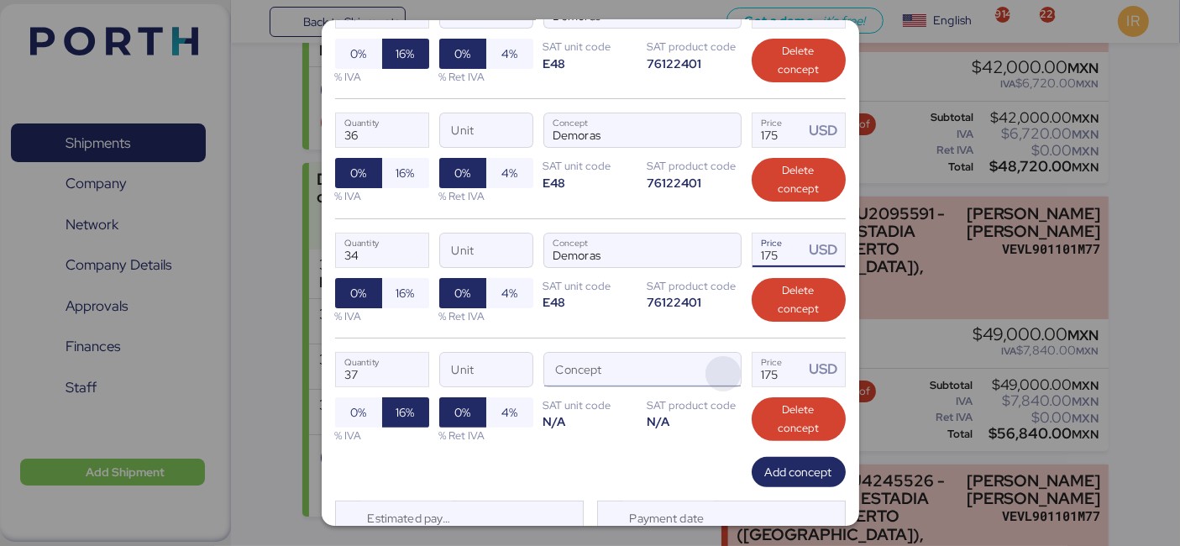
type input "175"
click at [712, 365] on span "button" at bounding box center [723, 373] width 35 height 35
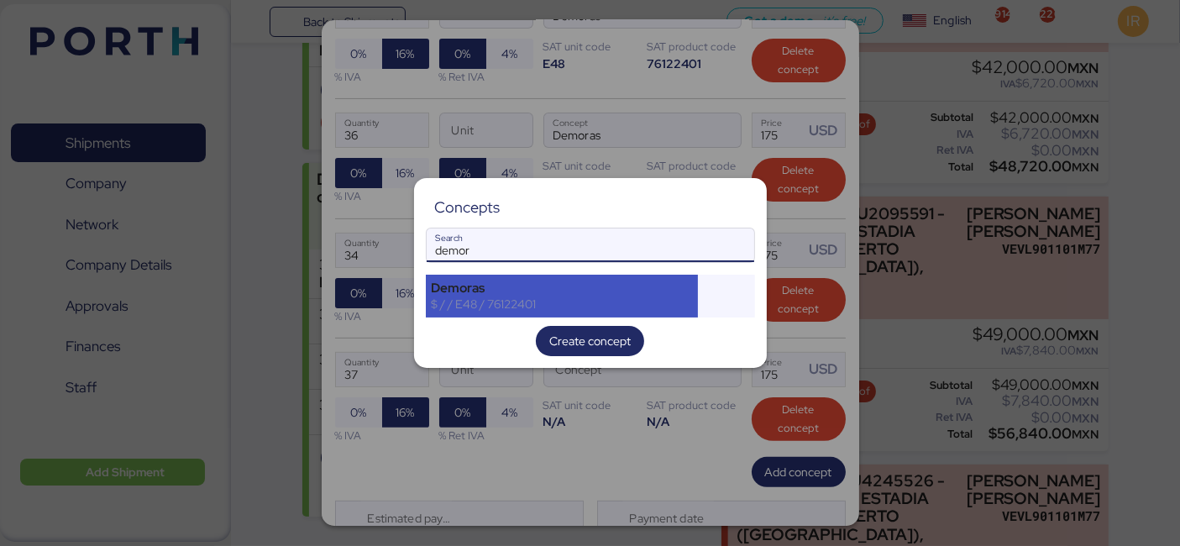
type input "demor"
click at [437, 286] on div "Demoras" at bounding box center [562, 288] width 261 height 15
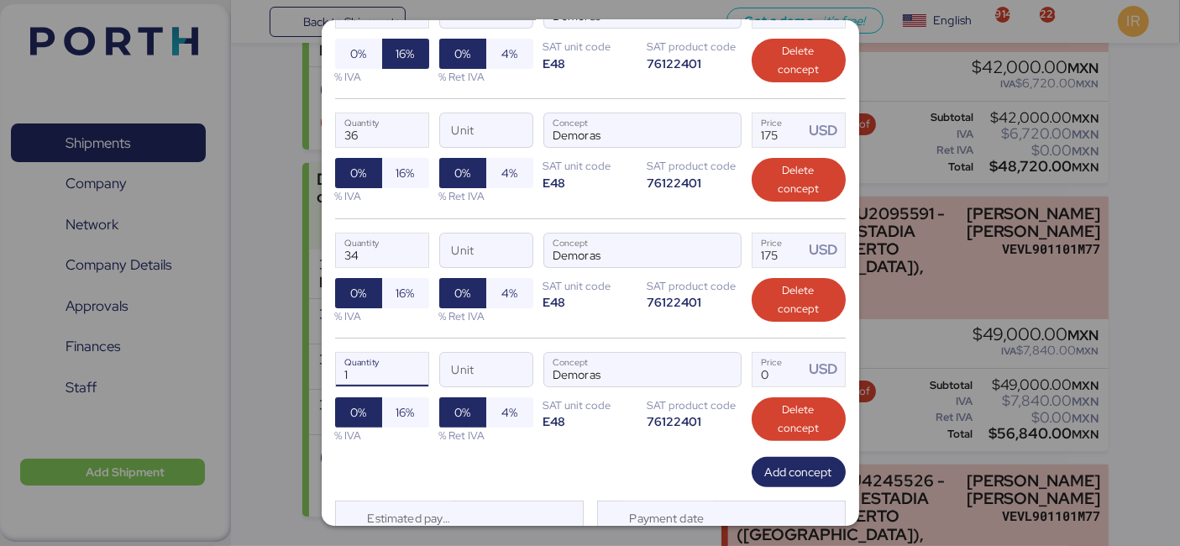
drag, startPoint x: 362, startPoint y: 367, endPoint x: 271, endPoint y: 351, distance: 93.0
click at [271, 351] on div "Edit charge LOXSON - CHEERSSON / SHANGHAI - MANZANILLO / MBL: ESLCHNSHG038927 -…" at bounding box center [590, 273] width 1180 height 546
type input "35"
click at [767, 372] on input "Price USD" at bounding box center [779, 370] width 52 height 34
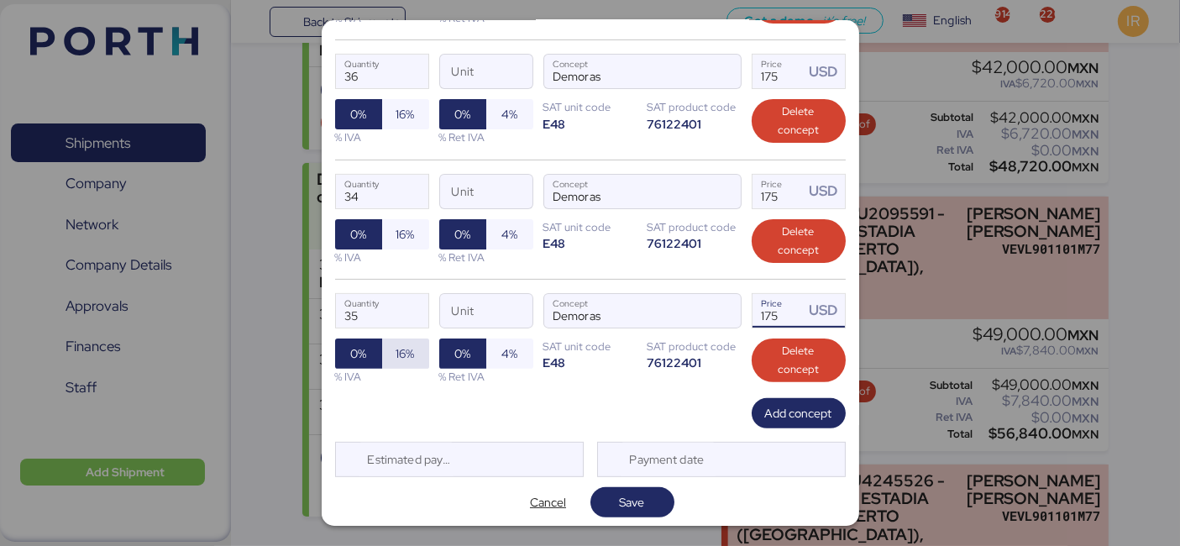
type input "175"
click at [399, 344] on span "16%" at bounding box center [406, 354] width 18 height 20
click at [398, 224] on span "16%" at bounding box center [406, 234] width 18 height 20
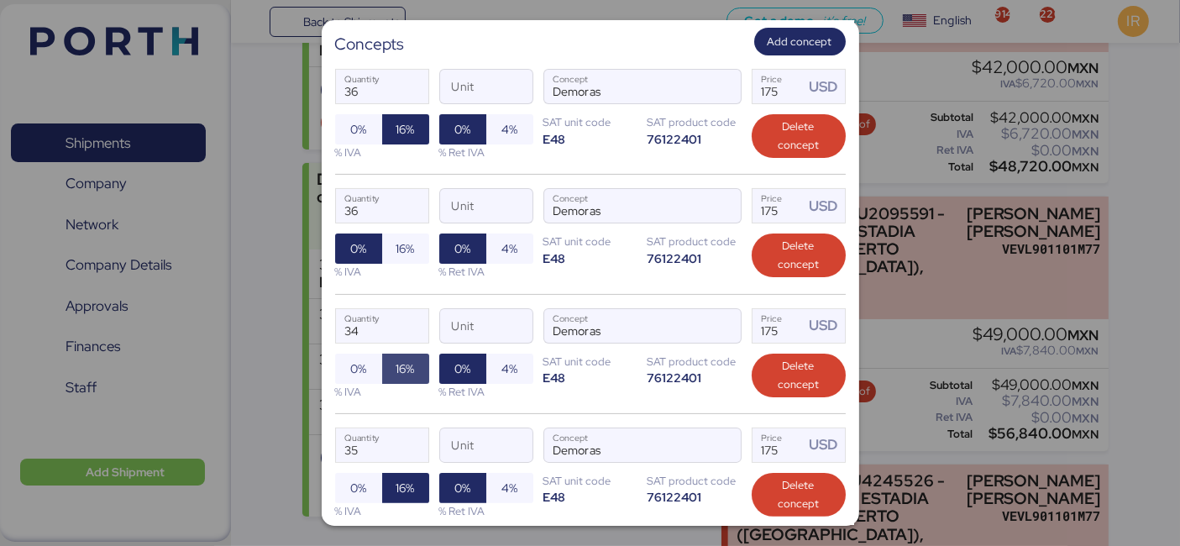
scroll to position [307, 0]
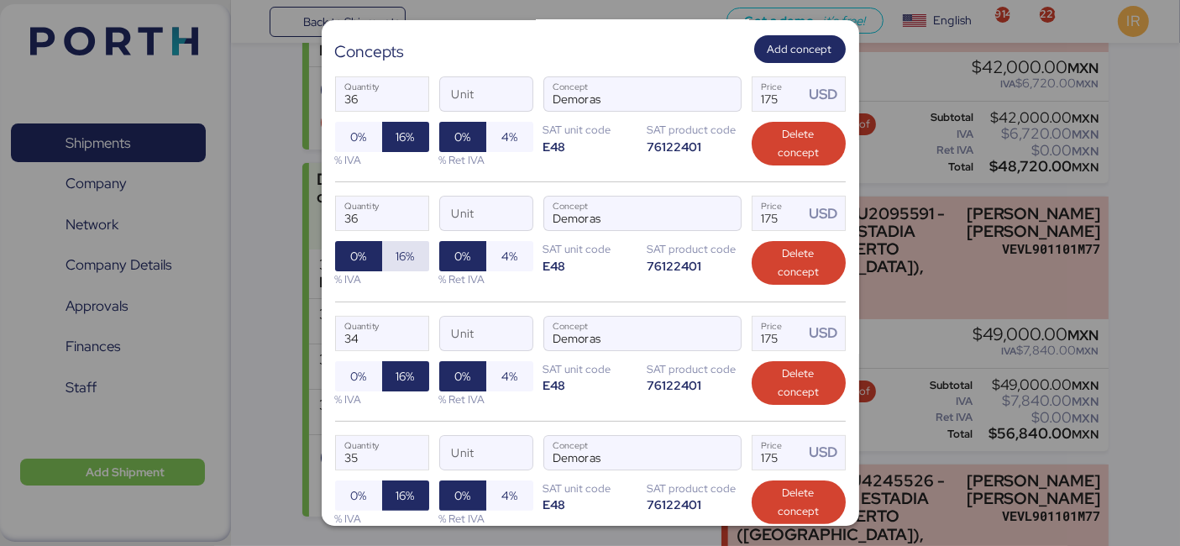
click at [397, 250] on span "16%" at bounding box center [406, 256] width 18 height 20
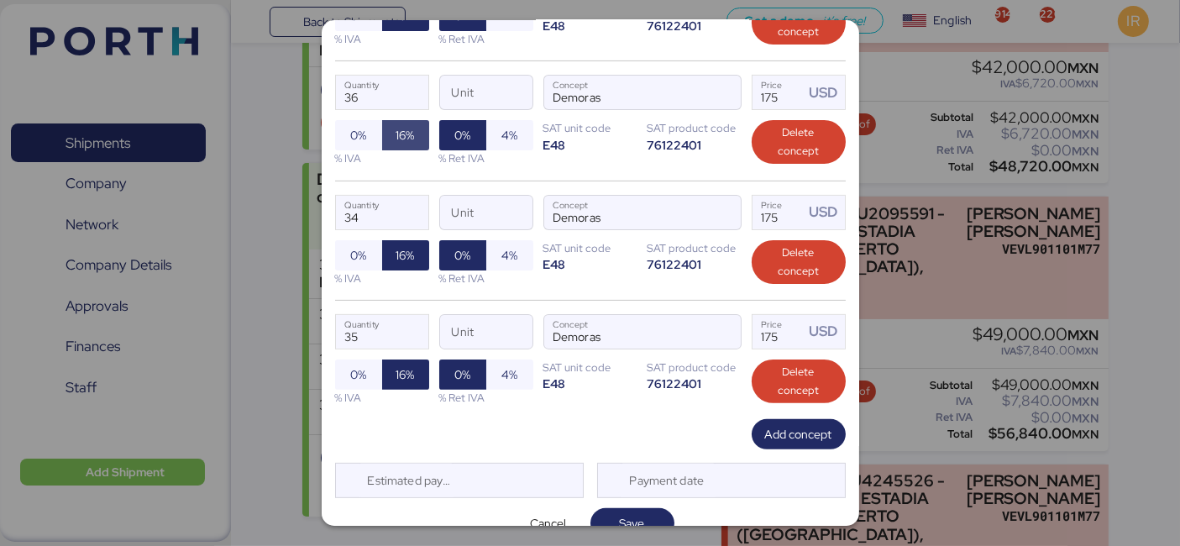
scroll to position [449, 0]
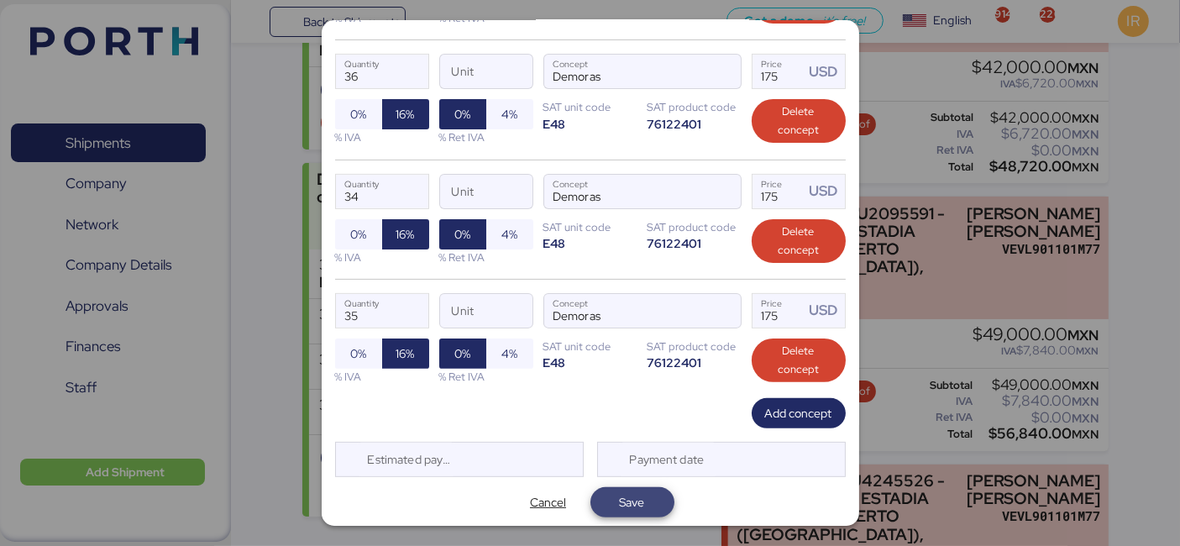
click at [629, 506] on span "Save" at bounding box center [632, 502] width 25 height 20
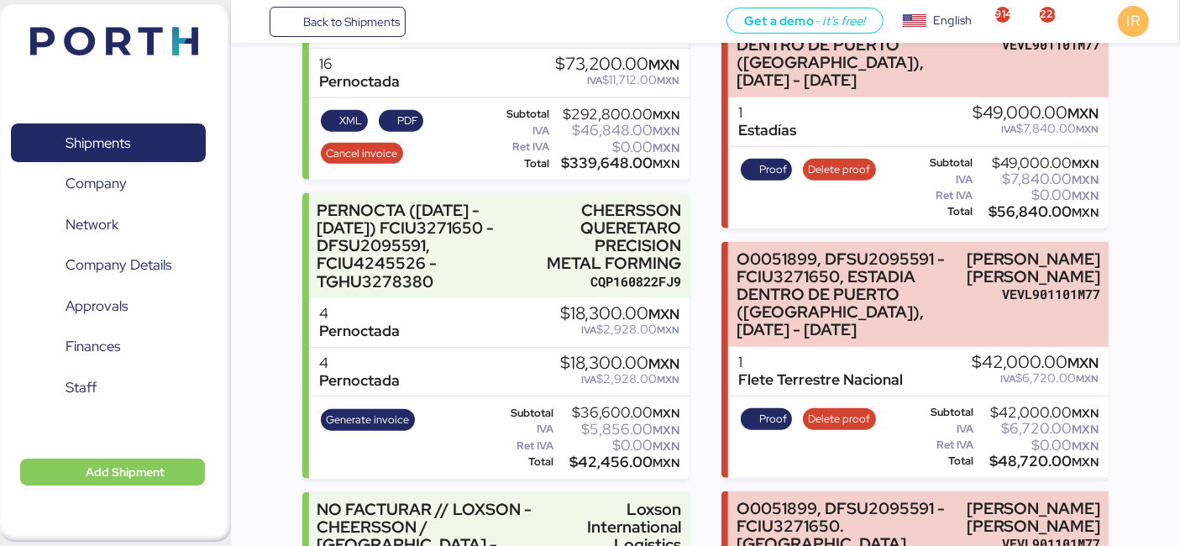
scroll to position [928, 0]
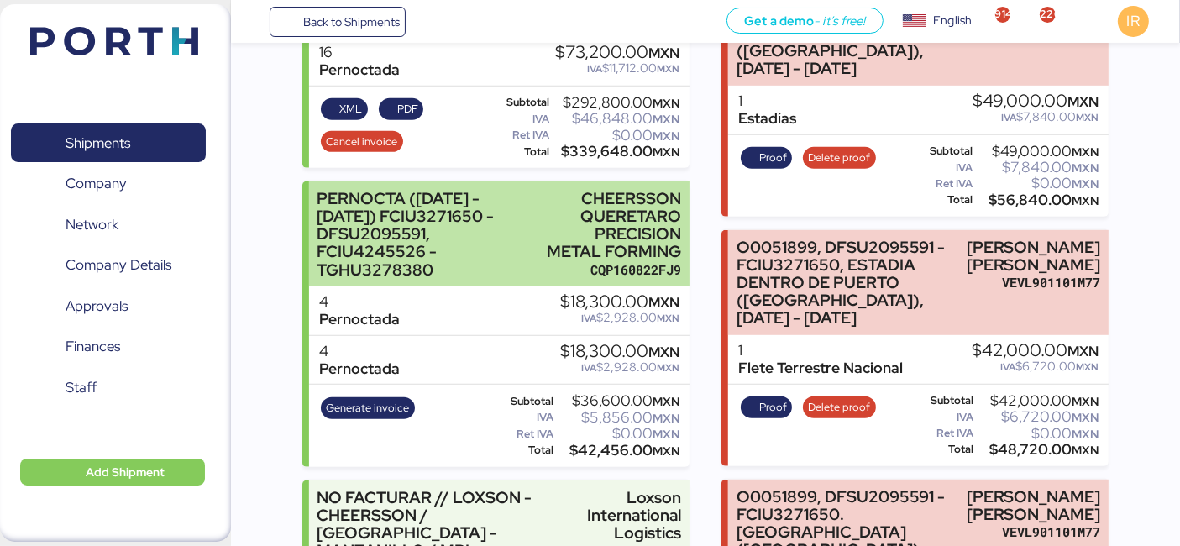
click at [529, 237] on div "PERNOCTA (01/09/2025 - 04/09/2025) FCIU3271650 - DFSU2095591, FCIU4245526 - TGH…" at bounding box center [427, 234] width 221 height 89
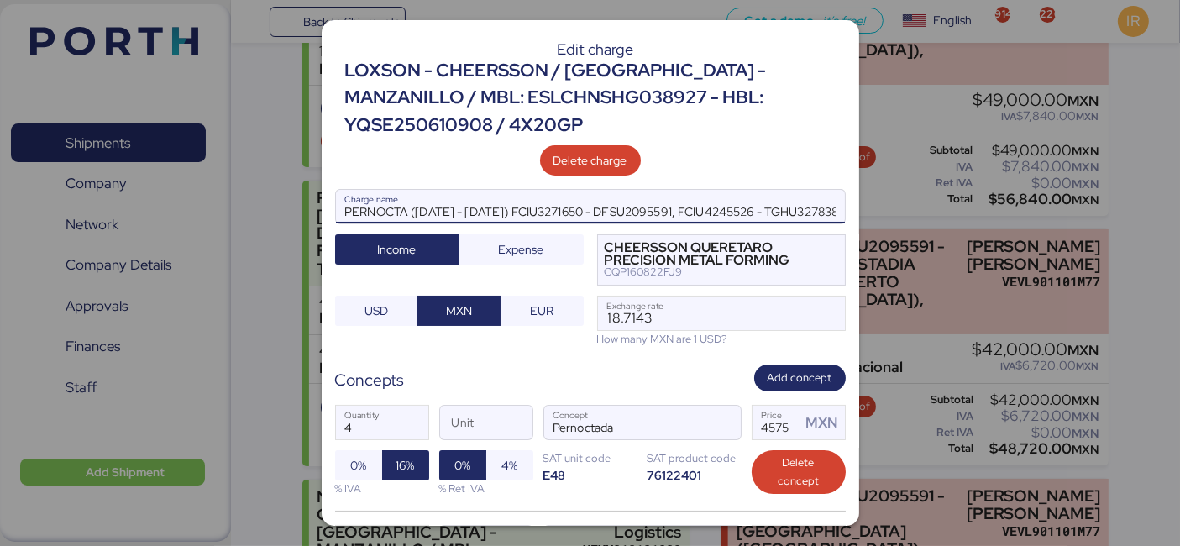
click at [502, 208] on input "PERNOCTA (01/09/2025 - 04/09/2025) FCIU3271650 - DFSU2095591, FCIU4245526 - TGH…" at bounding box center [590, 207] width 509 height 34
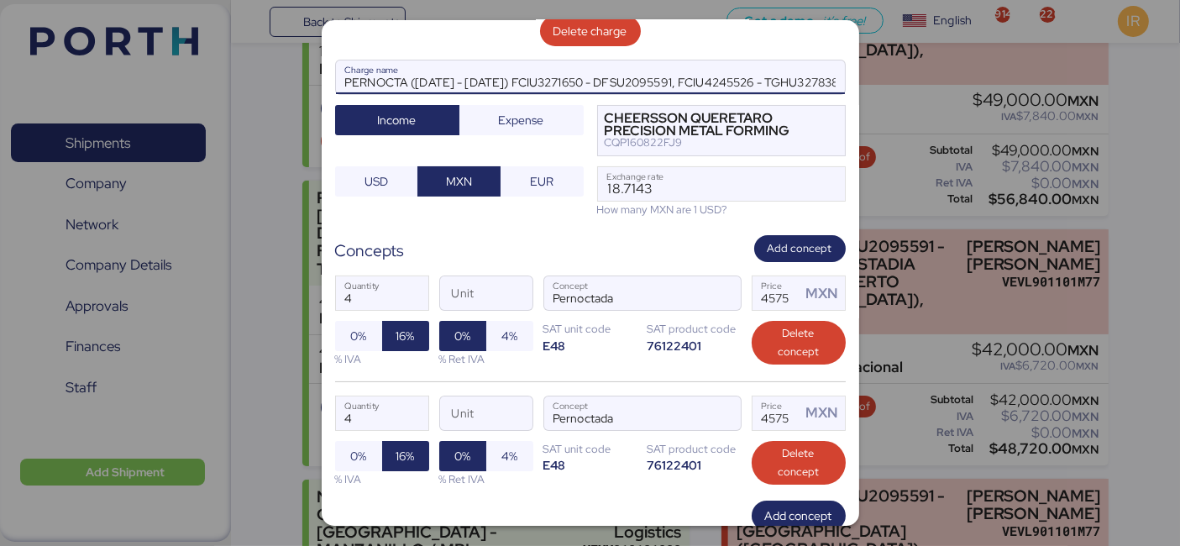
scroll to position [130, 0]
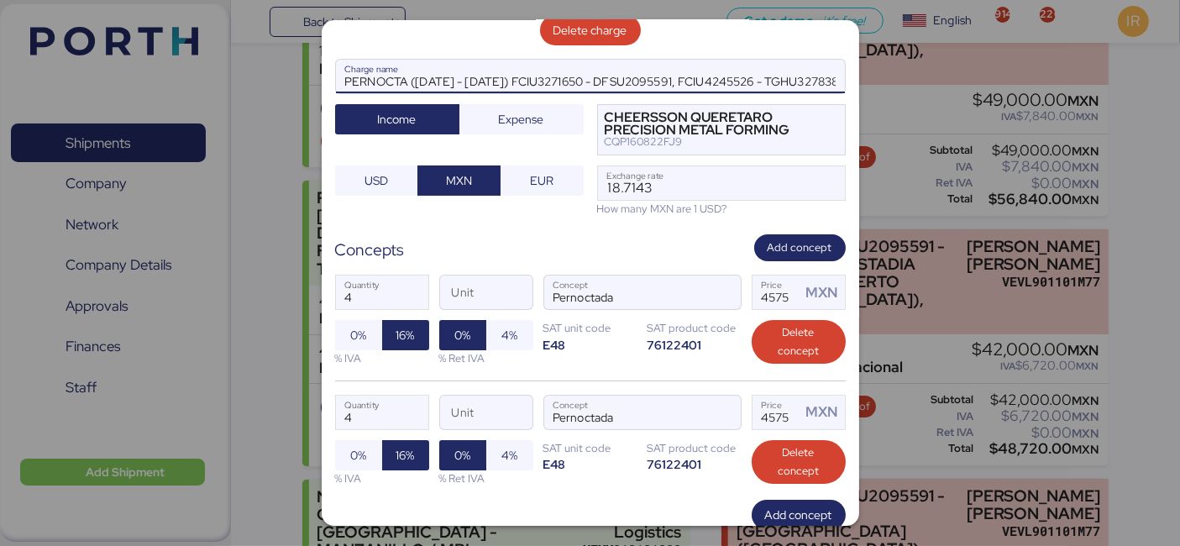
type input "PERNOCTA (01/09/2025 - 16/09/2025) FCIU3271650 - DFSU2095591, FCIU4245526 - TGH…"
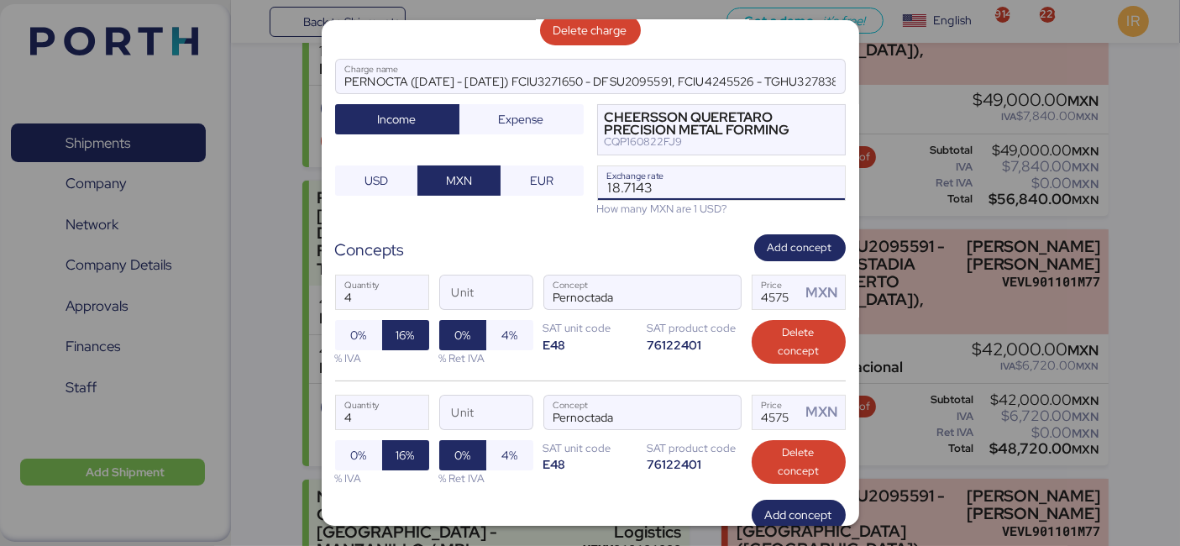
click at [645, 183] on input "18.7143" at bounding box center [721, 183] width 247 height 34
paste input "4276"
click at [645, 183] on input "18.4276" at bounding box center [721, 183] width 247 height 34
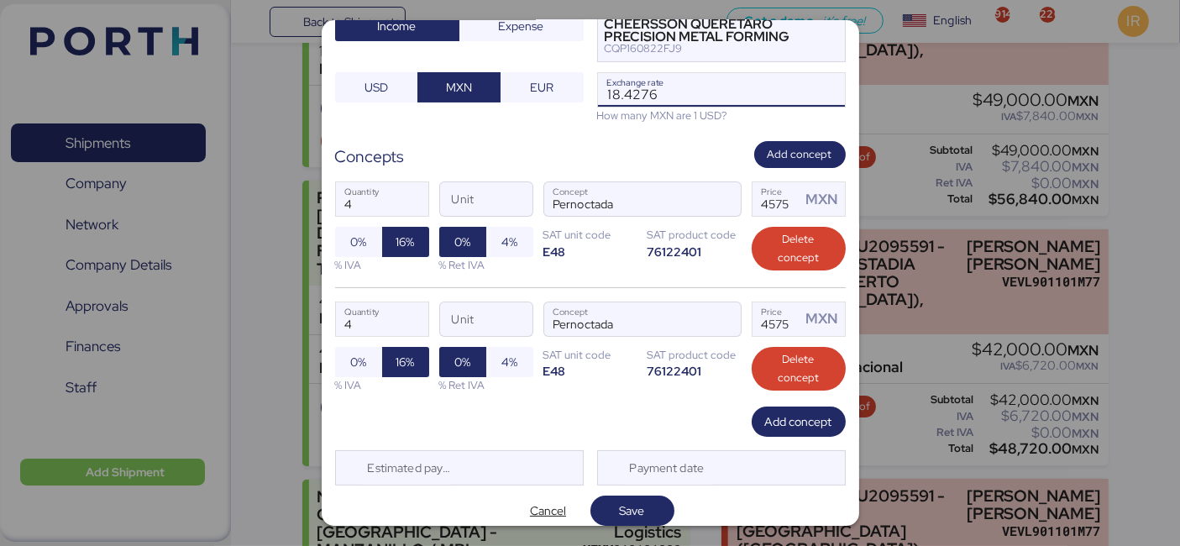
scroll to position [233, 0]
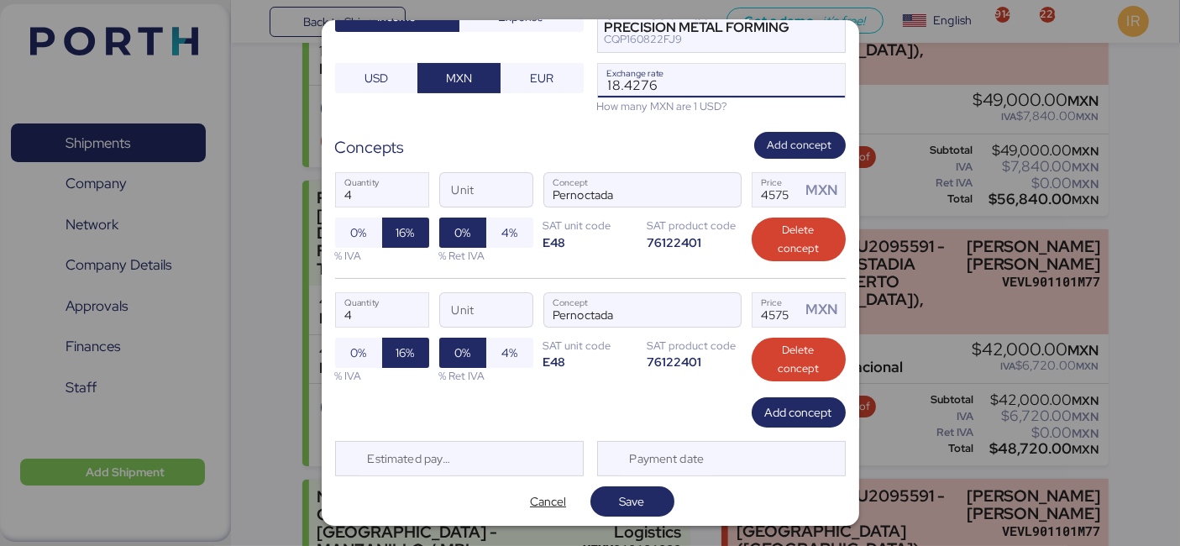
type input "18.4276"
click at [624, 491] on span "Save" at bounding box center [632, 501] width 25 height 20
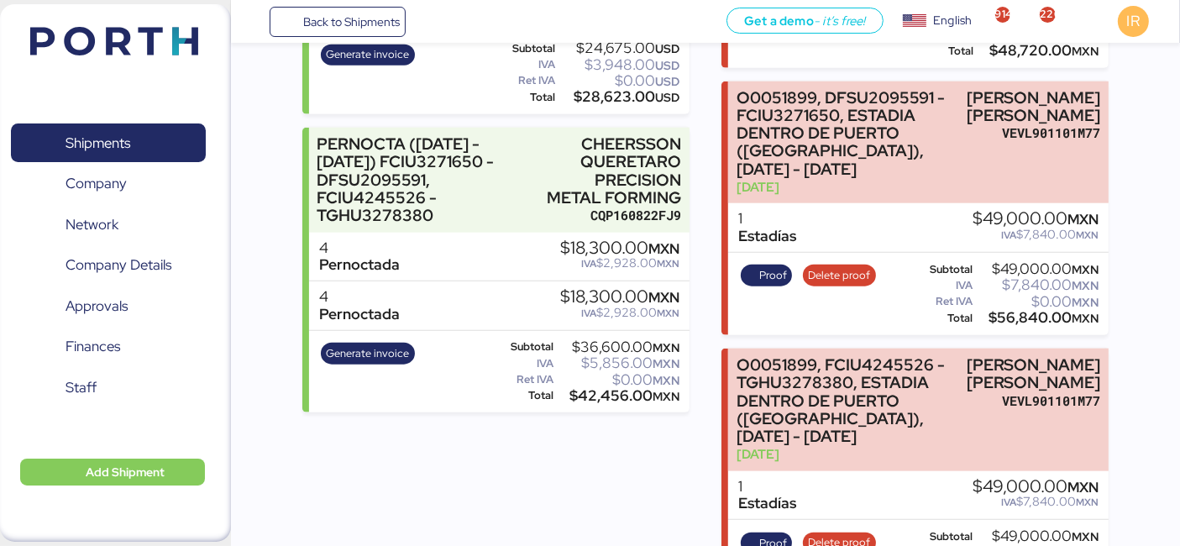
scroll to position [1846, 0]
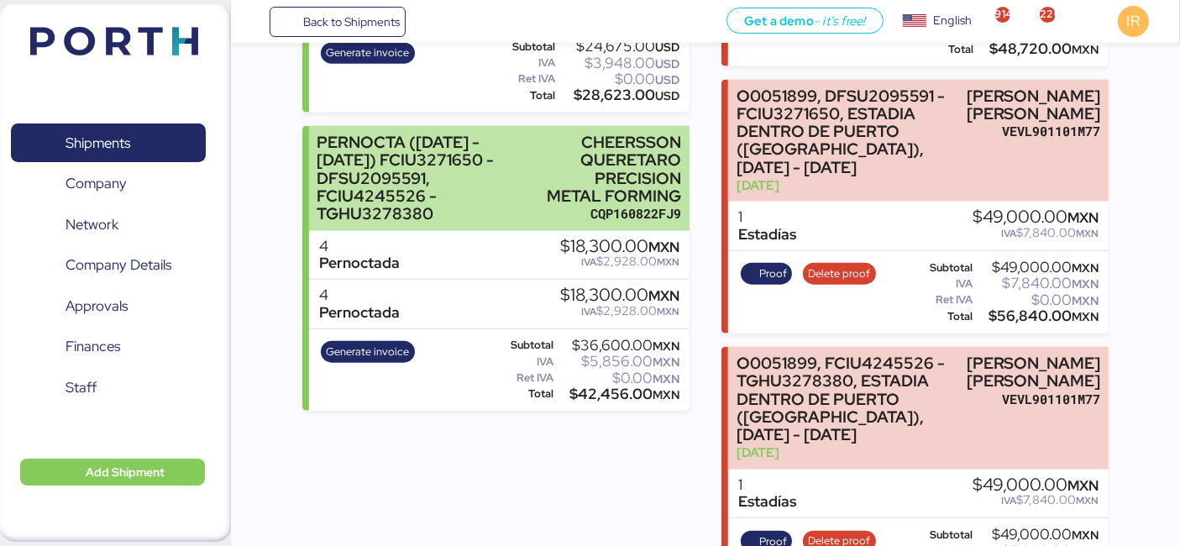
click at [567, 179] on div "CHEERSSON QUERETARO PRECISION METAL FORMING" at bounding box center [613, 169] width 135 height 71
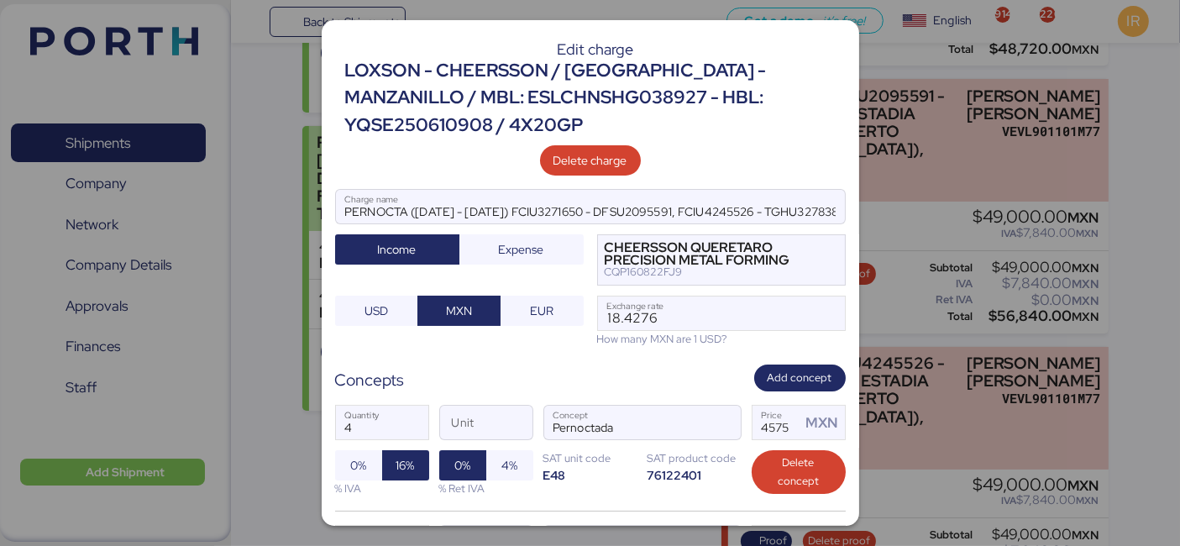
scroll to position [233, 0]
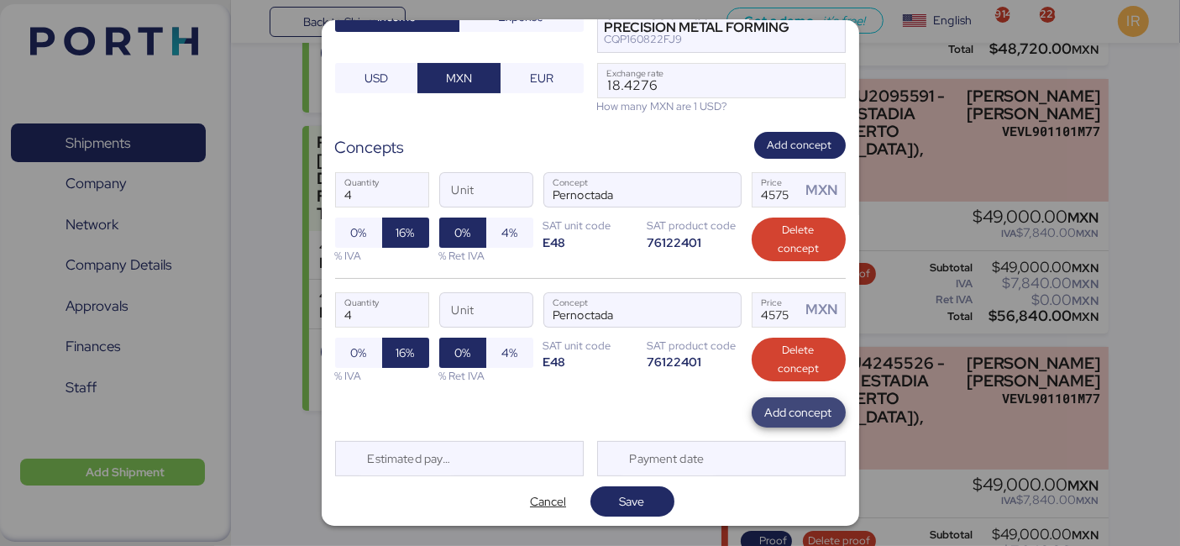
click at [765, 404] on span "Add concept" at bounding box center [798, 412] width 67 height 20
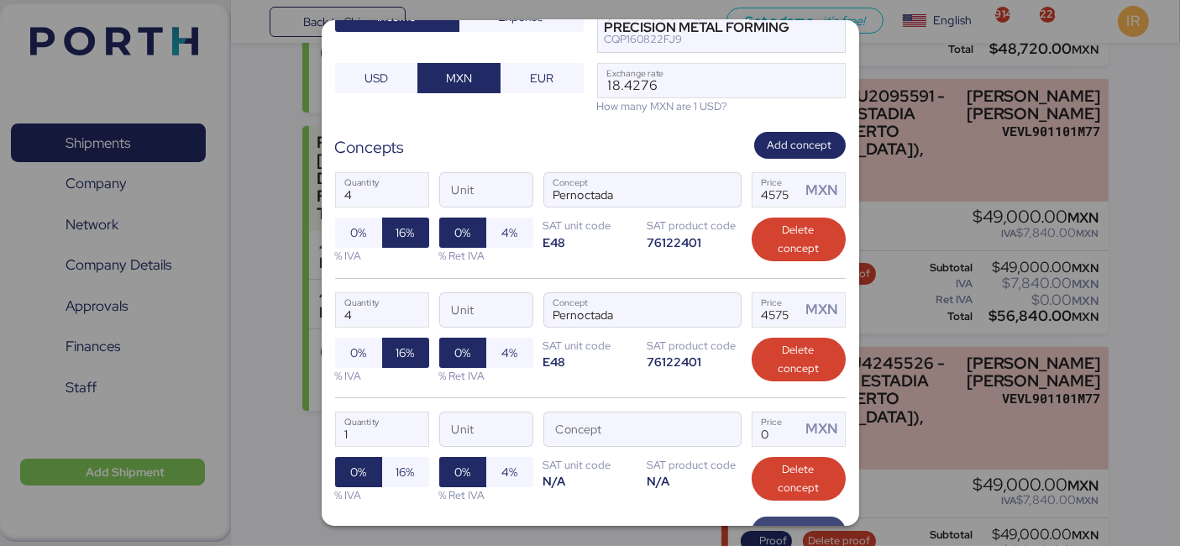
scroll to position [352, 0]
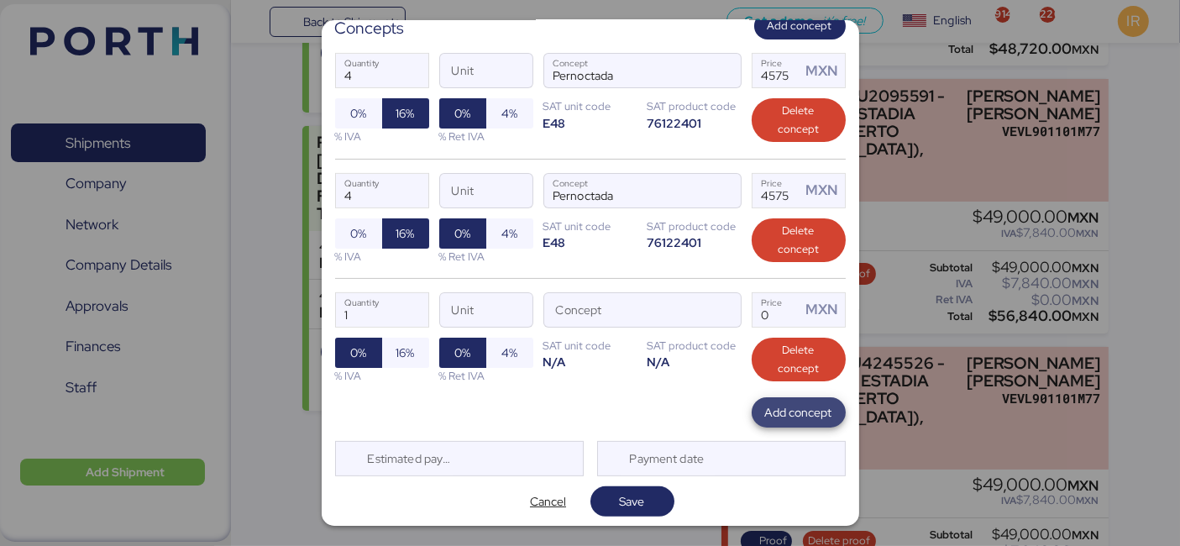
click at [765, 413] on span "Add concept" at bounding box center [798, 412] width 67 height 20
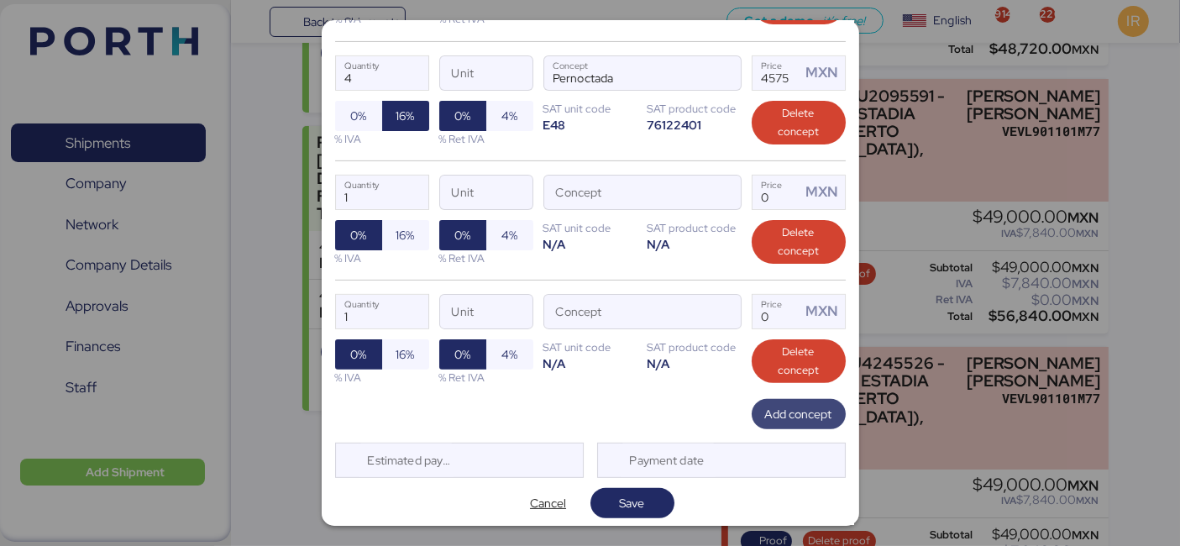
scroll to position [470, 0]
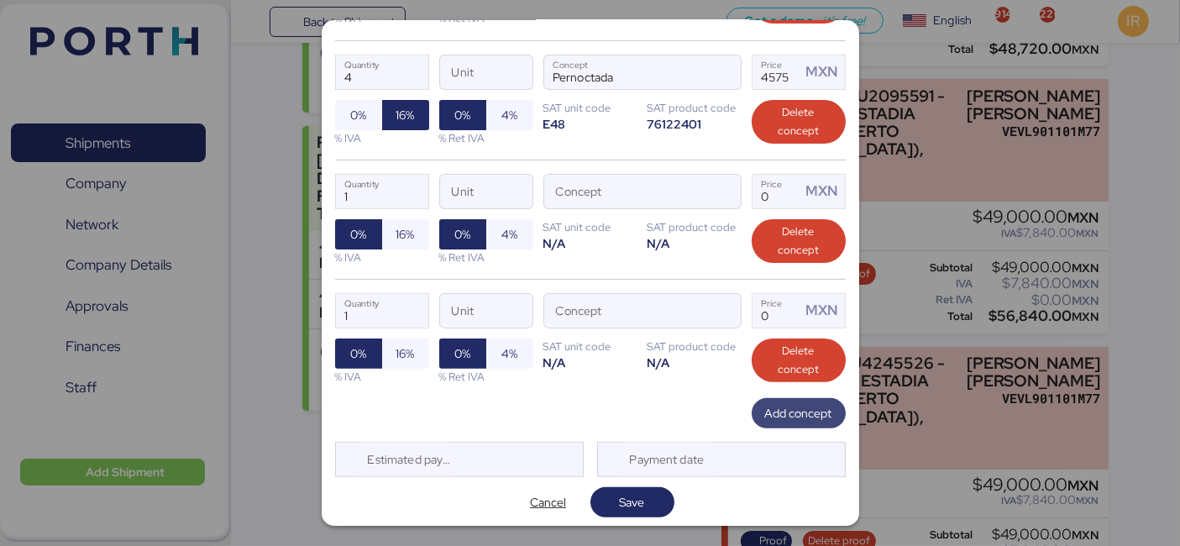
click at [787, 412] on span "Add concept" at bounding box center [798, 413] width 67 height 20
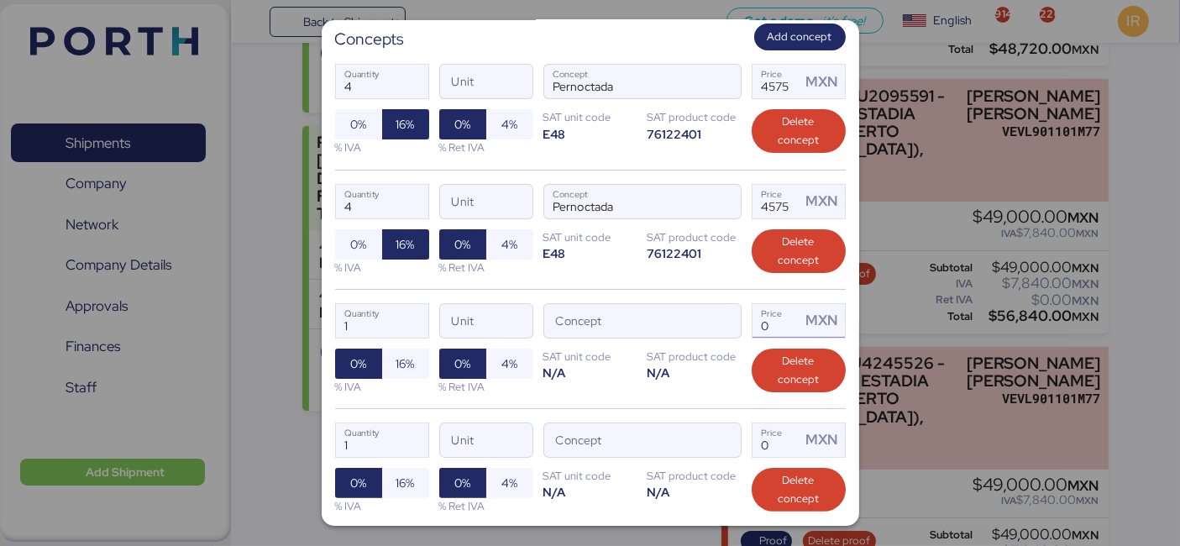
scroll to position [342, 0]
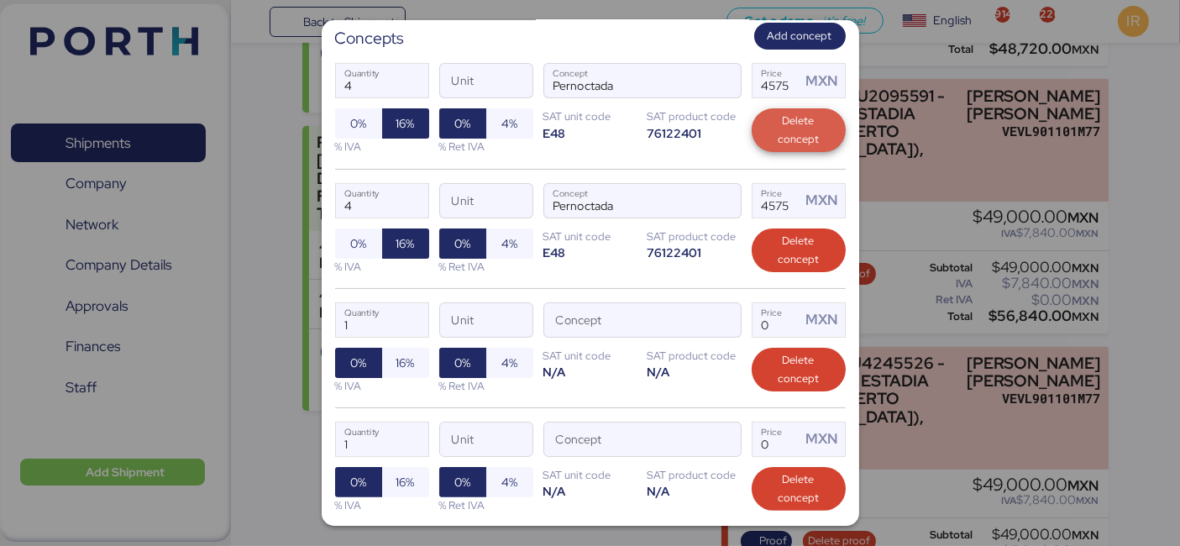
click at [776, 143] on span "Delete concept" at bounding box center [798, 130] width 67 height 37
click at [778, 128] on span "Delete concept" at bounding box center [798, 130] width 67 height 37
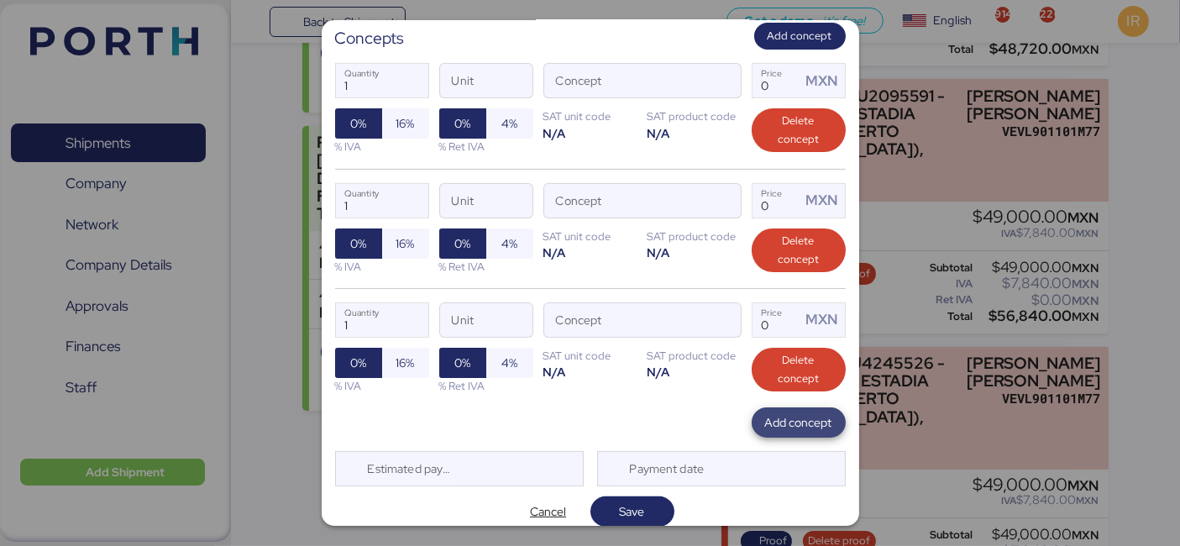
click at [781, 425] on span "Add concept" at bounding box center [798, 422] width 67 height 20
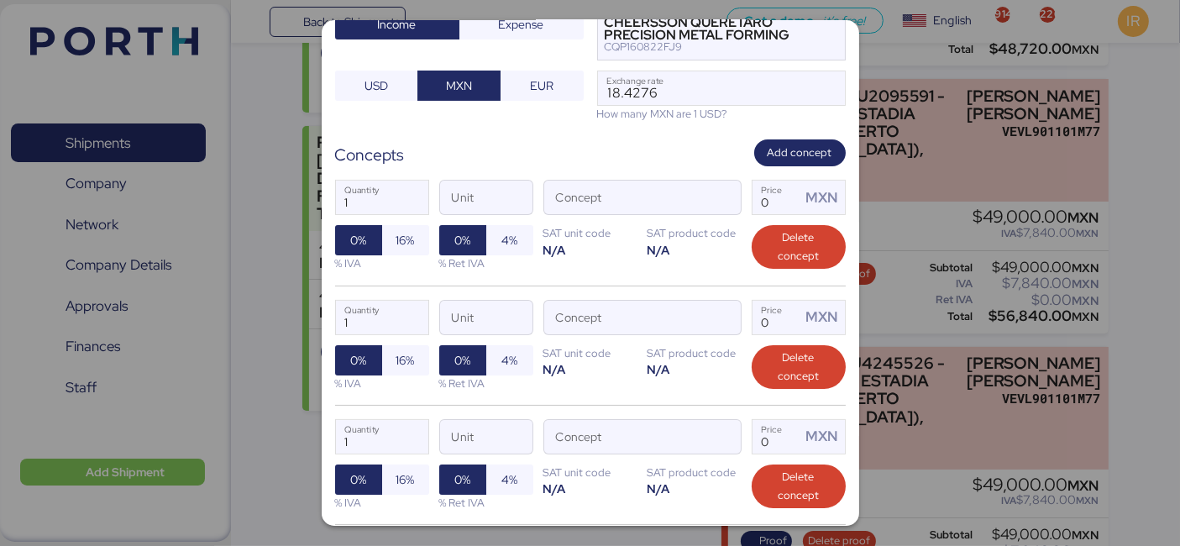
scroll to position [214, 0]
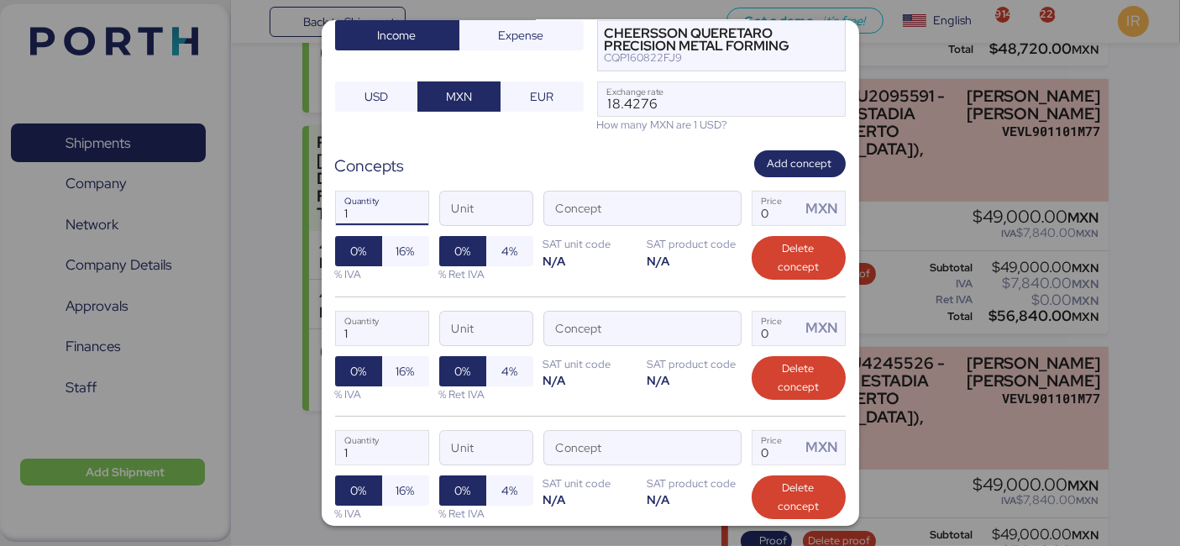
drag, startPoint x: 384, startPoint y: 214, endPoint x: 314, endPoint y: 201, distance: 71.0
click at [314, 201] on div "Edit charge LOXSON - CHEERSSON / SHANGHAI - MANZANILLO / MBL: ESLCHNSHG038927 -…" at bounding box center [590, 273] width 1180 height 546
click at [712, 208] on span "button" at bounding box center [723, 213] width 35 height 35
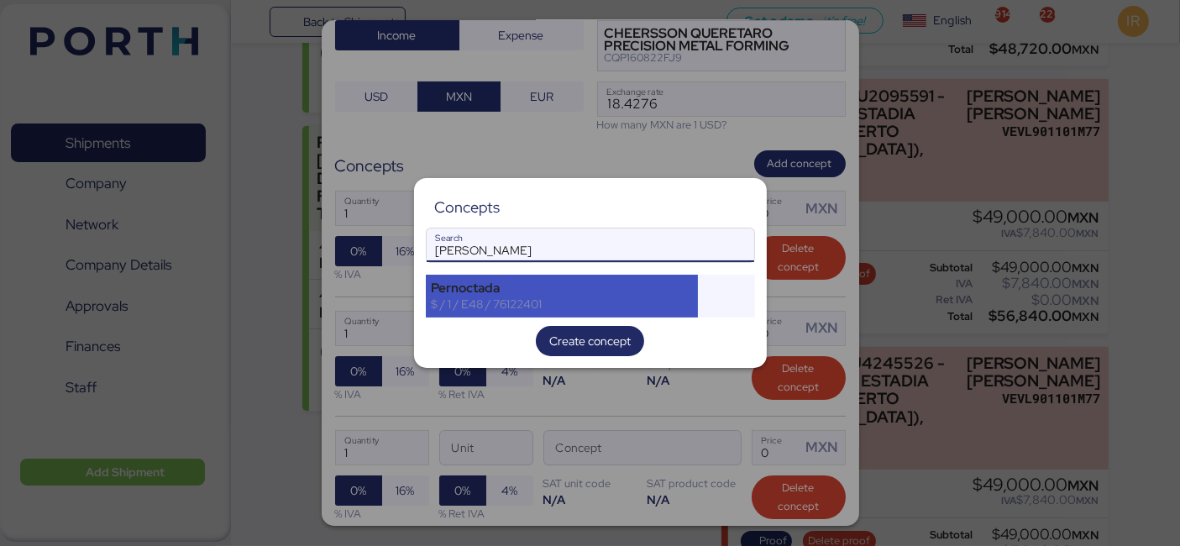
type input "perno"
click at [496, 311] on div "Pernoctada $ / 1 / E48 / 76122401" at bounding box center [562, 296] width 273 height 42
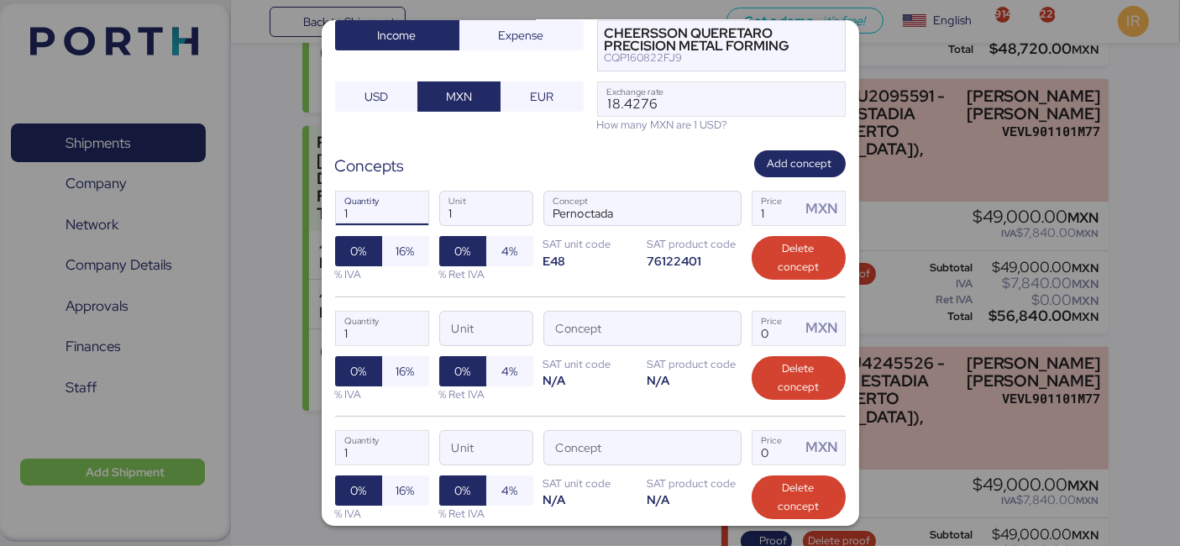
click at [381, 199] on input "1" at bounding box center [382, 209] width 92 height 34
click at [753, 208] on input "1" at bounding box center [777, 209] width 49 height 34
drag, startPoint x: 763, startPoint y: 208, endPoint x: 733, endPoint y: 204, distance: 29.6
click at [733, 204] on div "1 Quantity 1 Unit Pernoctada Concept 1 Price MXN 0% 16% % IVA 0% 4% % Ret IVA S…" at bounding box center [590, 236] width 511 height 118
type input "16"
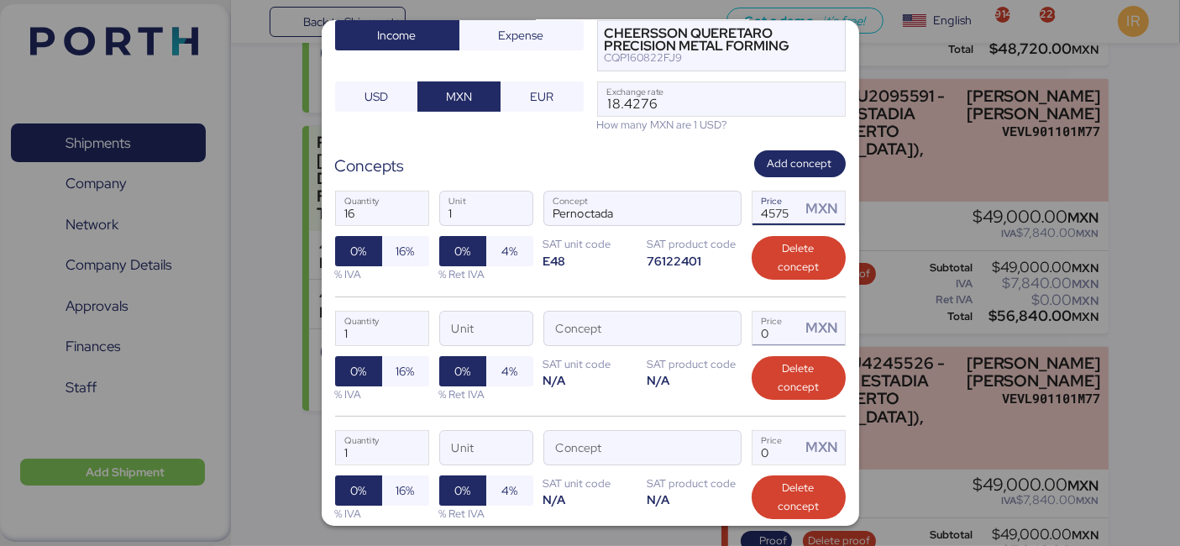
type input "4575"
click at [770, 327] on input "Price MXN" at bounding box center [777, 329] width 49 height 34
type input "0"
click at [715, 322] on span "button" at bounding box center [723, 332] width 35 height 35
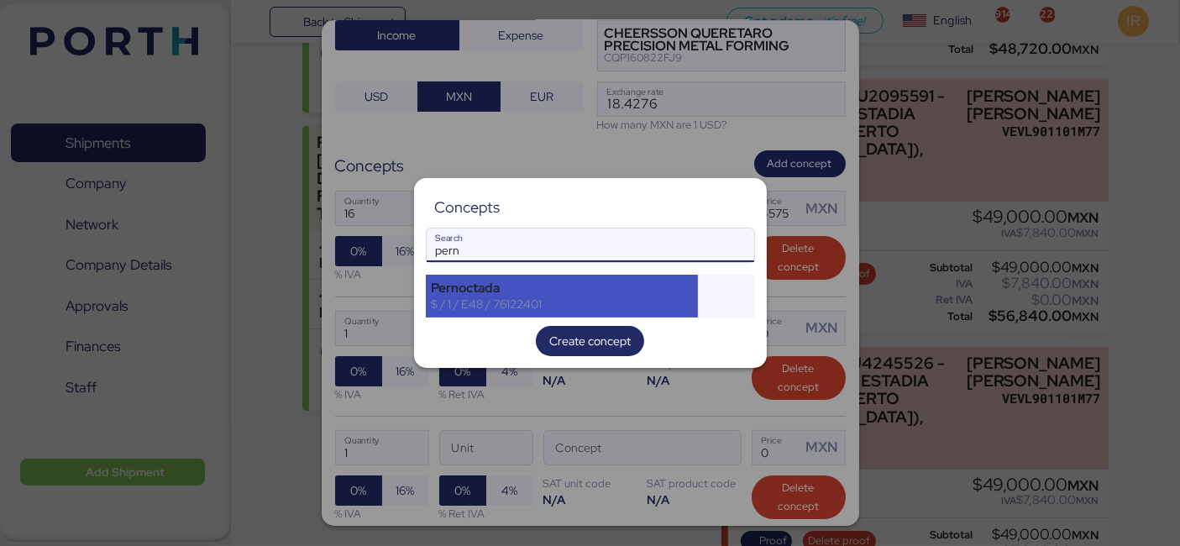
type input "pern"
click at [505, 289] on div "Pernoctada" at bounding box center [562, 288] width 261 height 15
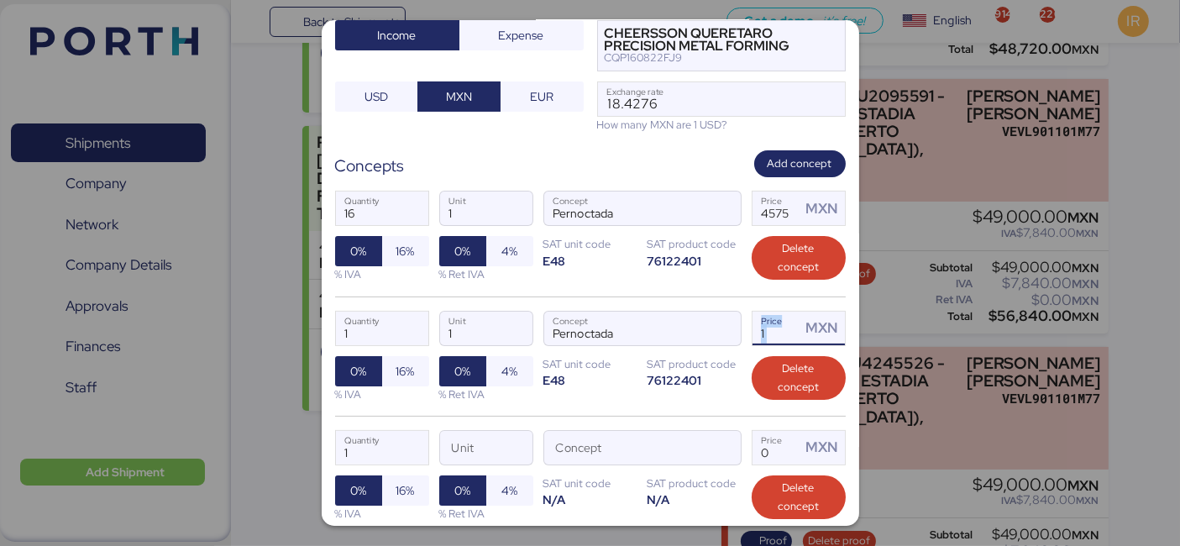
drag, startPoint x: 788, startPoint y: 318, endPoint x: 773, endPoint y: 323, distance: 15.7
click at [773, 323] on div "1 Price MXN" at bounding box center [799, 329] width 92 height 34
click at [773, 323] on input "1" at bounding box center [777, 329] width 49 height 34
drag, startPoint x: 773, startPoint y: 323, endPoint x: 739, endPoint y: 323, distance: 33.6
click at [739, 323] on div "1 Quantity 1 Unit Pernoctada Concept 1 Price MXN 0% 16% % IVA 0% 4% % Ret IVA S…" at bounding box center [590, 356] width 511 height 119
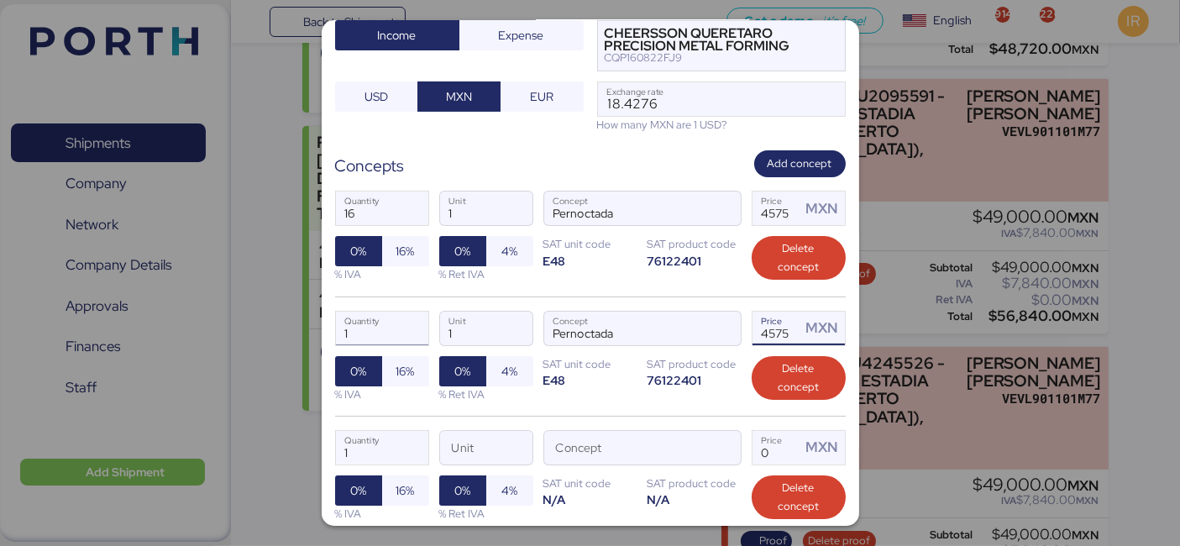
type input "4575"
click at [379, 333] on input "1" at bounding box center [382, 329] width 92 height 34
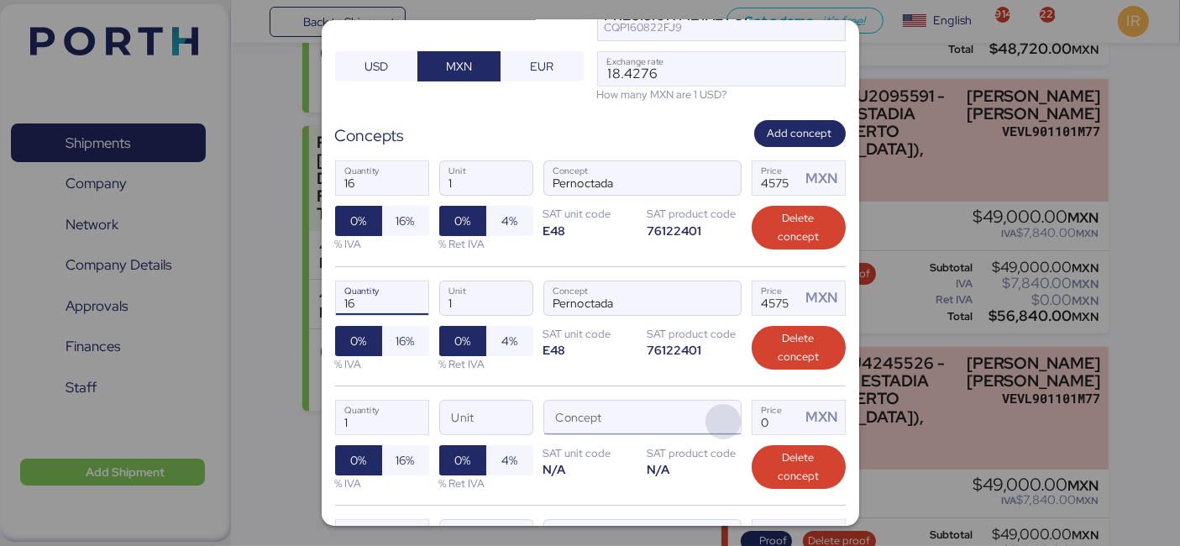
type input "1"
click at [712, 415] on span "button" at bounding box center [723, 421] width 35 height 35
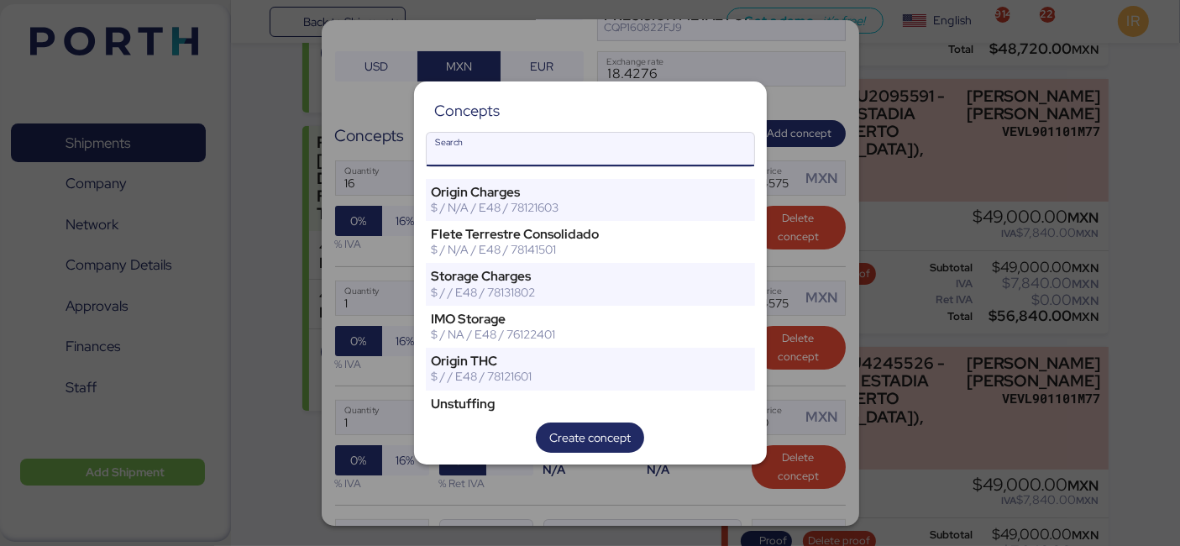
click at [570, 144] on input "Search" at bounding box center [591, 150] width 328 height 34
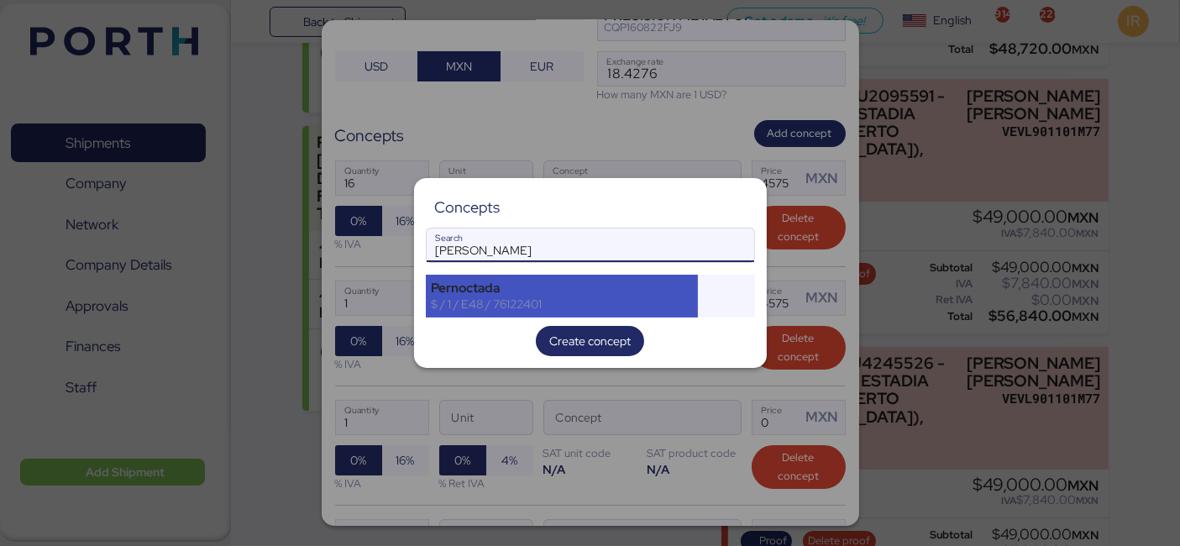
type input "perno"
click at [502, 286] on div "Pernoctada" at bounding box center [562, 288] width 261 height 15
type input "16"
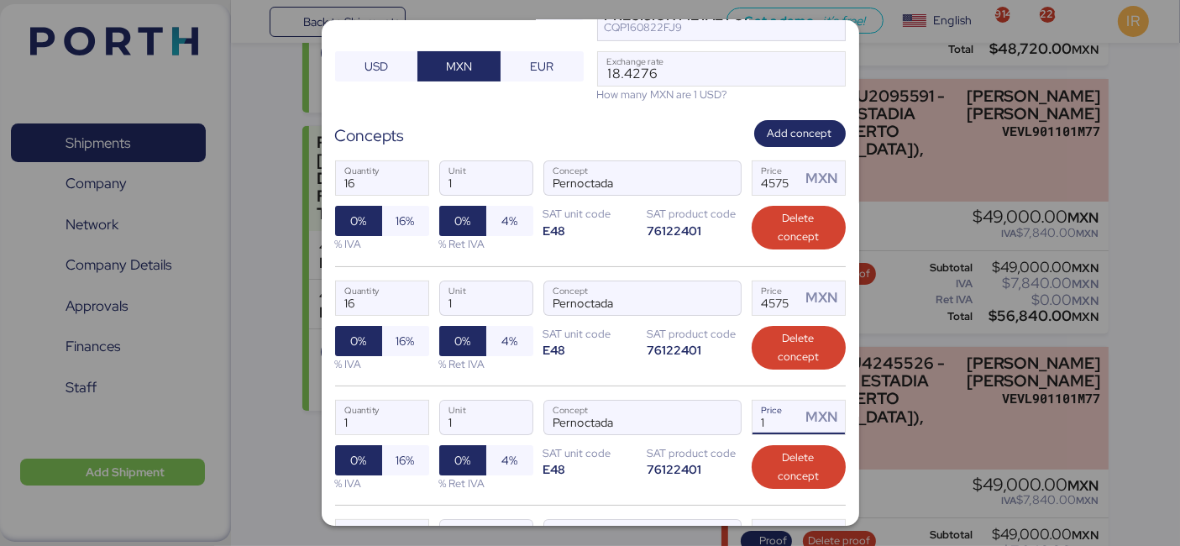
click at [764, 411] on input "1" at bounding box center [777, 418] width 49 height 34
type input "4575"
click at [357, 415] on input "1" at bounding box center [382, 418] width 92 height 34
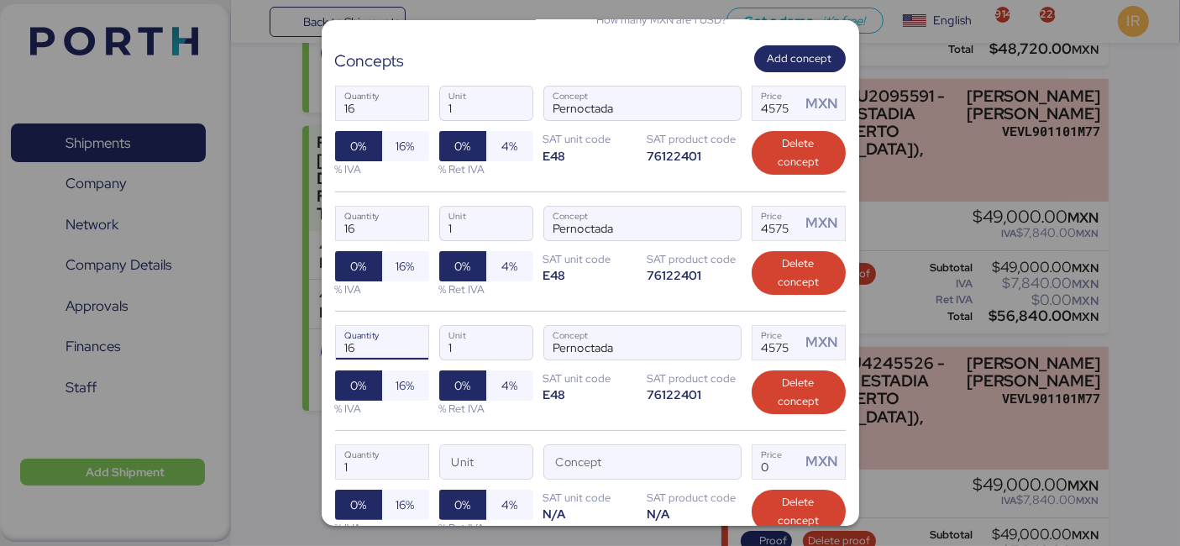
scroll to position [326, 0]
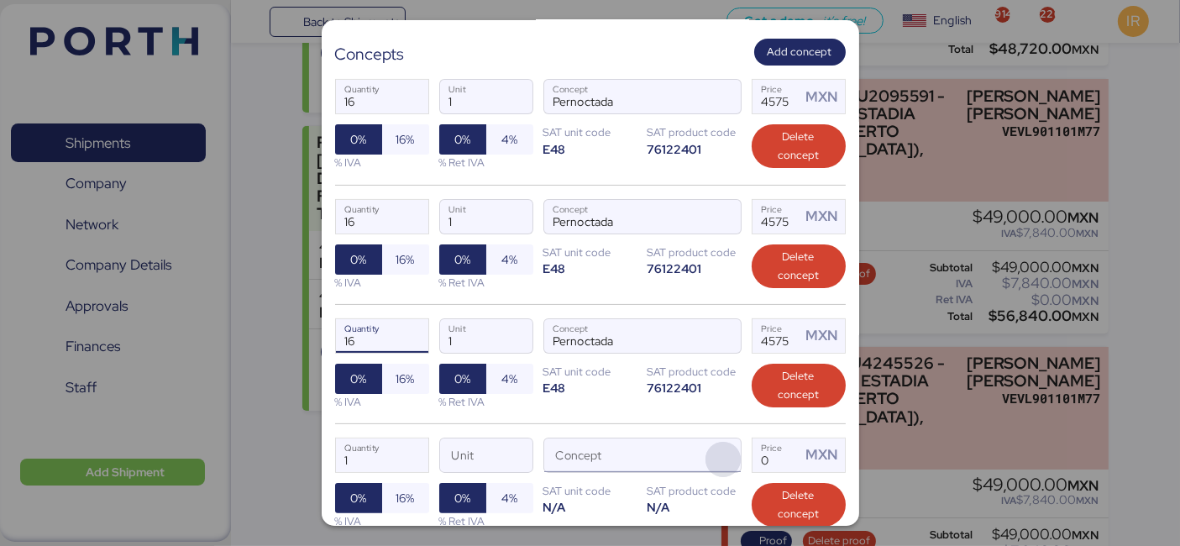
type input "1"
click at [707, 457] on span "button" at bounding box center [723, 459] width 35 height 35
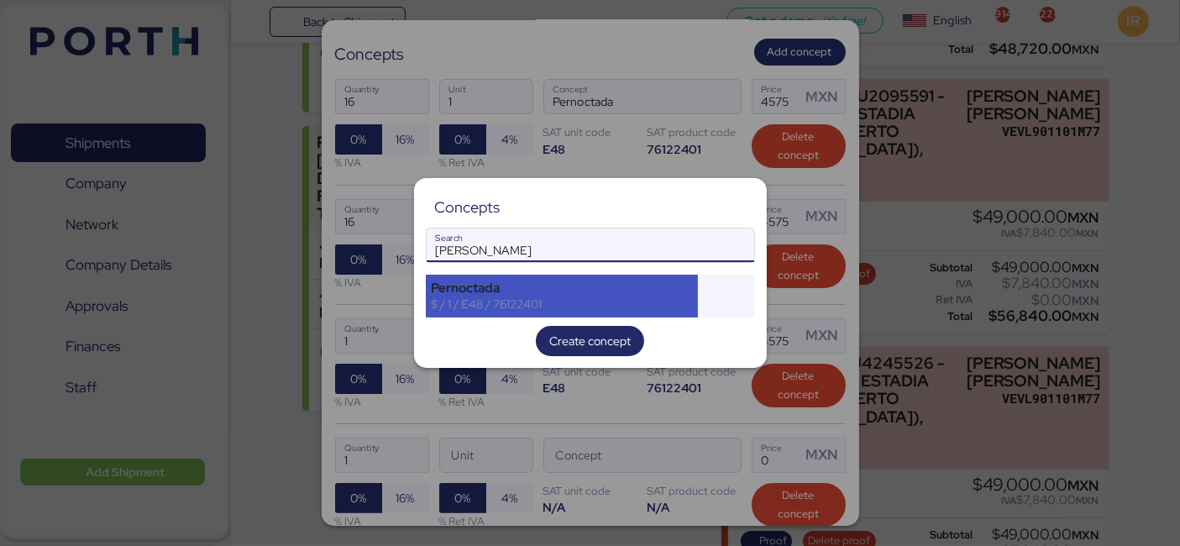
type input "perno"
click at [512, 297] on div "$ / 1 / E48 / 76122401" at bounding box center [562, 304] width 261 height 15
type input "16"
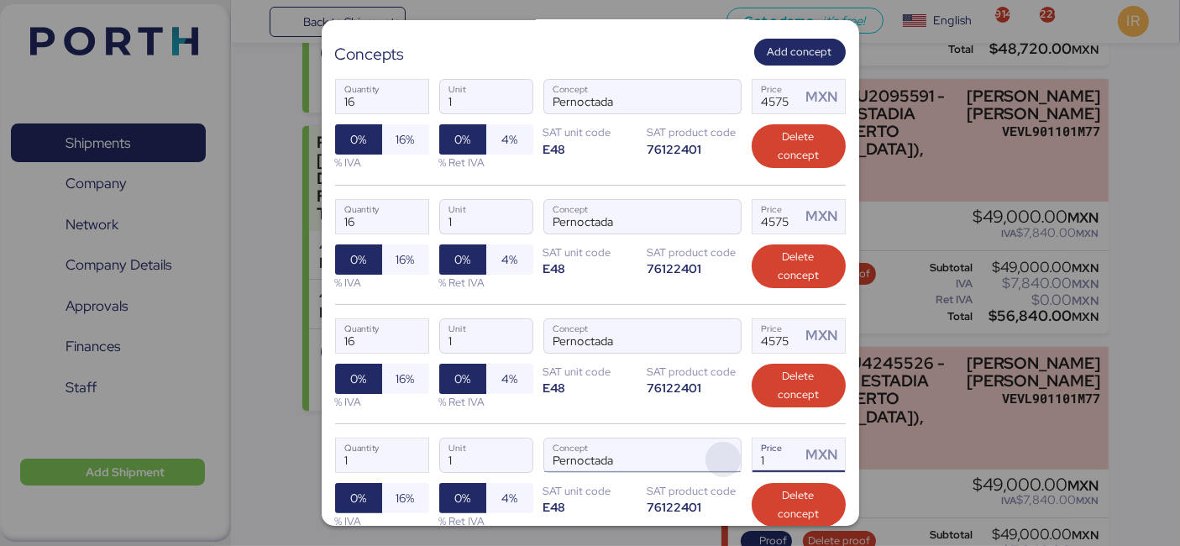
drag, startPoint x: 785, startPoint y: 452, endPoint x: 727, endPoint y: 447, distance: 58.2
click at [727, 447] on div "1 Quantity 1 Unit Pernoctada Concept 1 Price MXN 0% 16% % IVA 0% 4% % Ret IVA S…" at bounding box center [590, 482] width 511 height 119
type input "4575"
click at [384, 446] on input "15" at bounding box center [382, 456] width 92 height 34
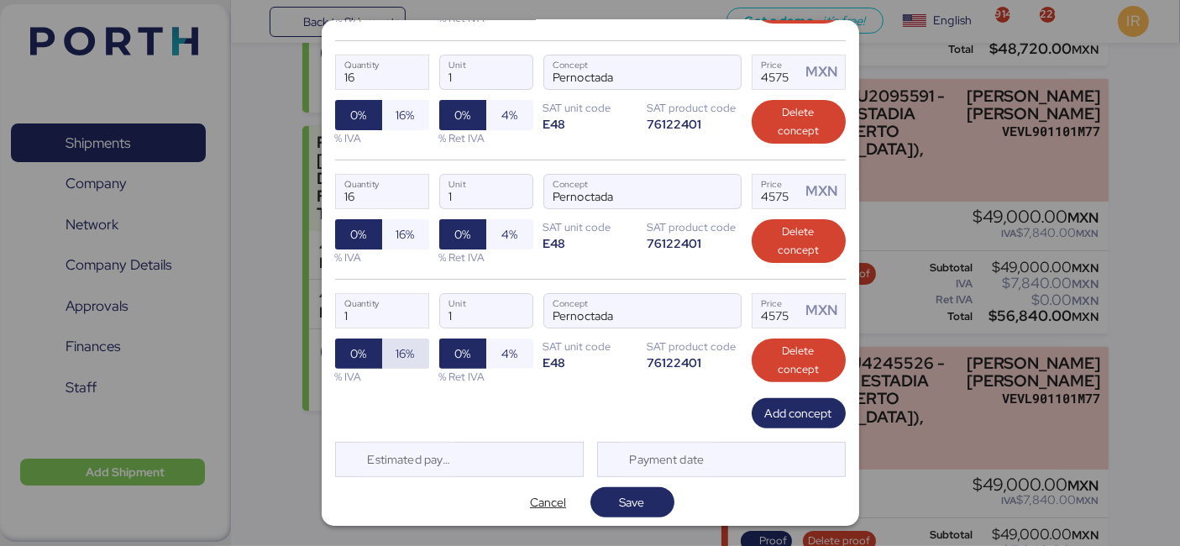
click at [400, 349] on span "16%" at bounding box center [406, 354] width 18 height 20
type input "16"
click at [397, 242] on span "16%" at bounding box center [405, 234] width 47 height 30
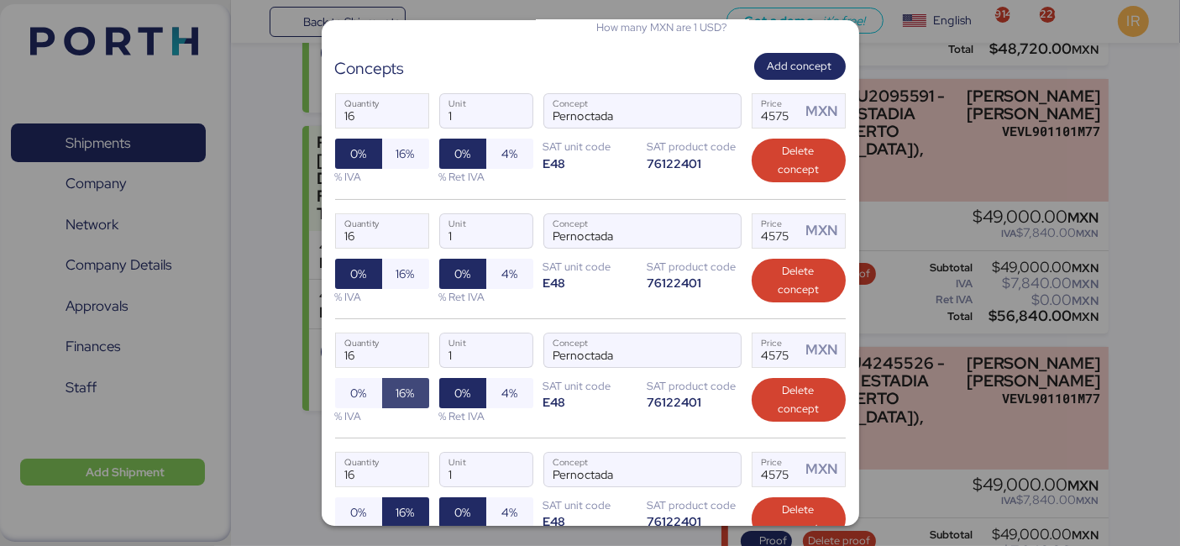
scroll to position [309, 0]
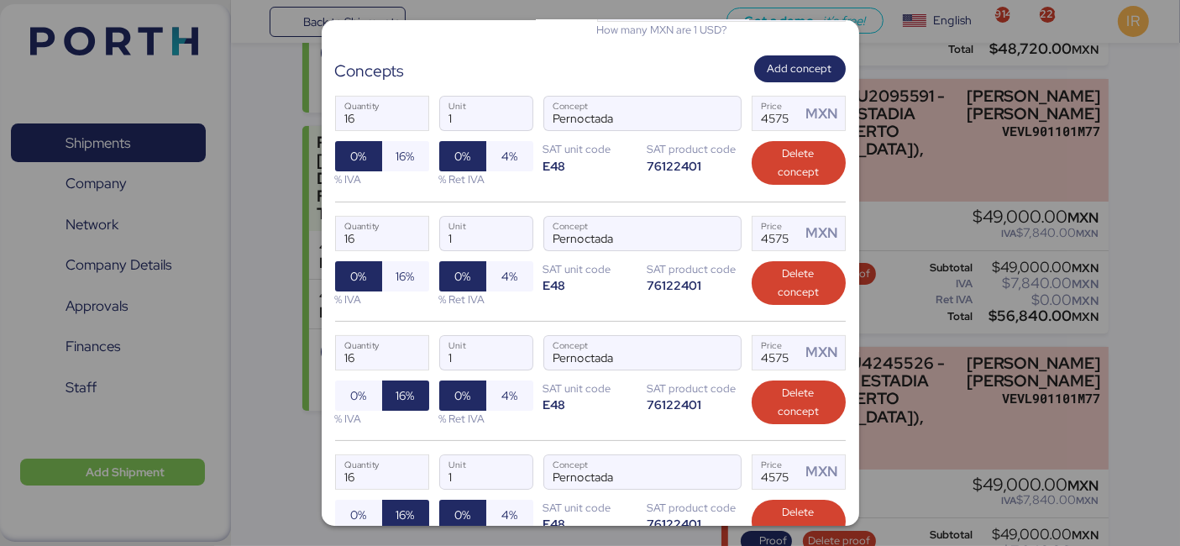
click at [391, 255] on div "16 Quantity 1 Unit Pernoctada Concept 4575 Price MXN 0% 16% % IVA 0% 4% % Ret I…" at bounding box center [590, 261] width 511 height 119
click at [397, 271] on span "16%" at bounding box center [406, 276] width 18 height 20
click at [401, 146] on span "16%" at bounding box center [406, 156] width 18 height 20
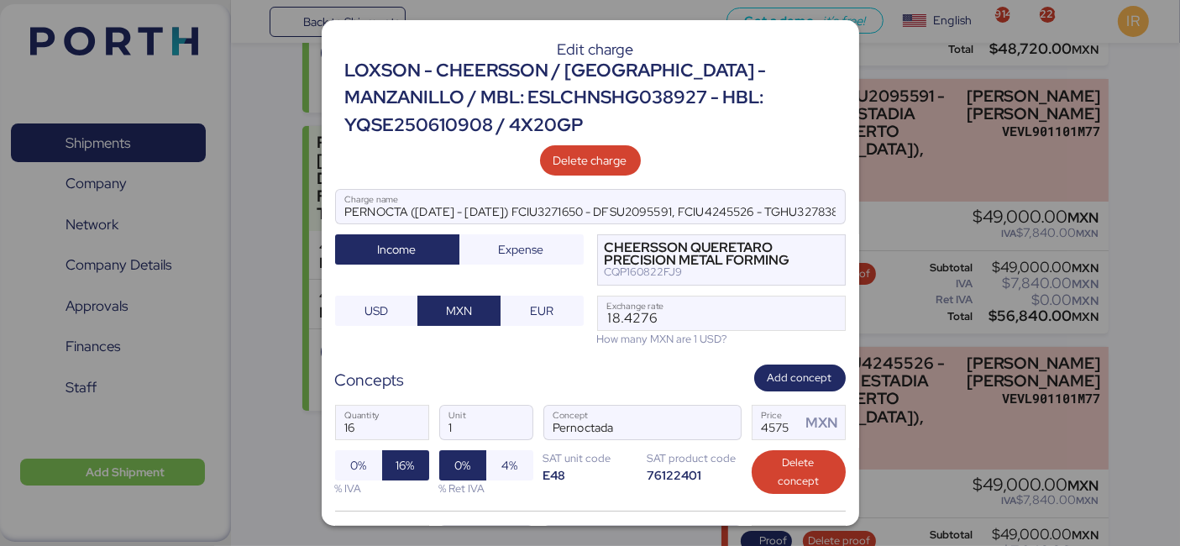
scroll to position [470, 0]
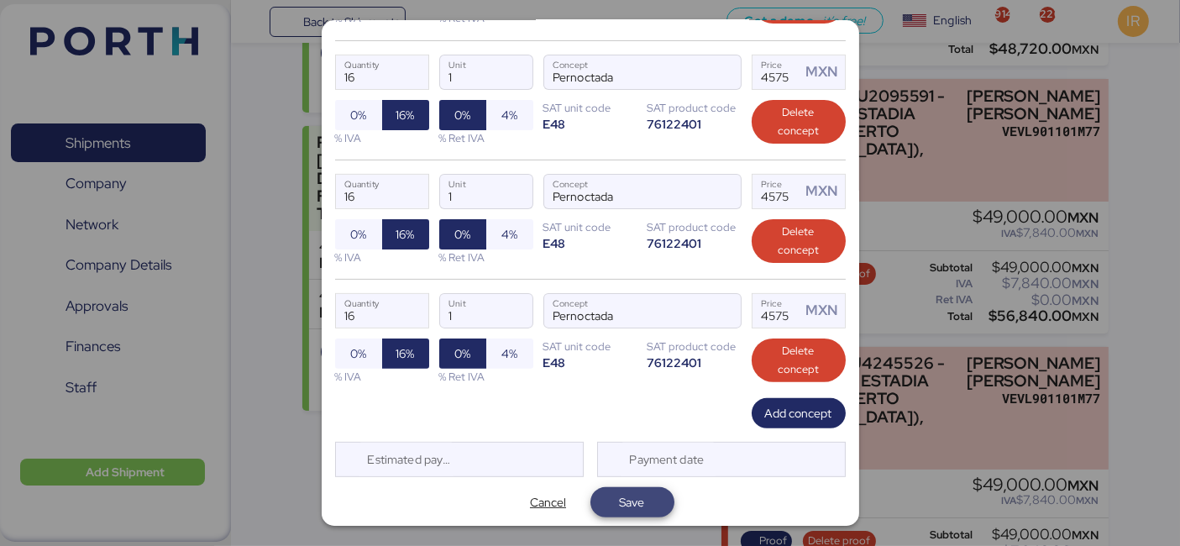
click at [621, 497] on span "Save" at bounding box center [632, 502] width 25 height 20
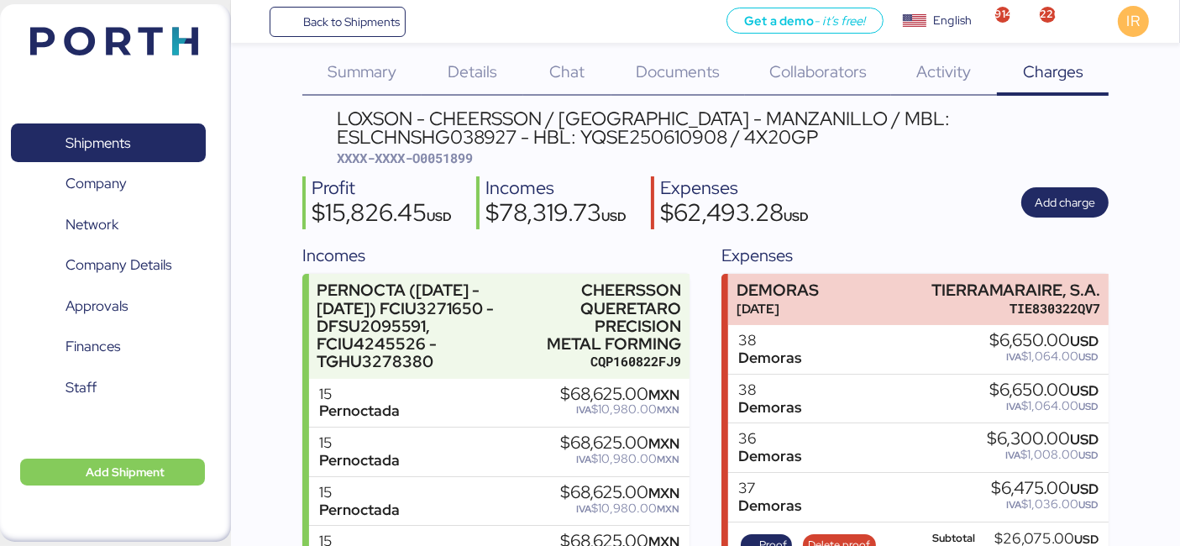
scroll to position [0, 0]
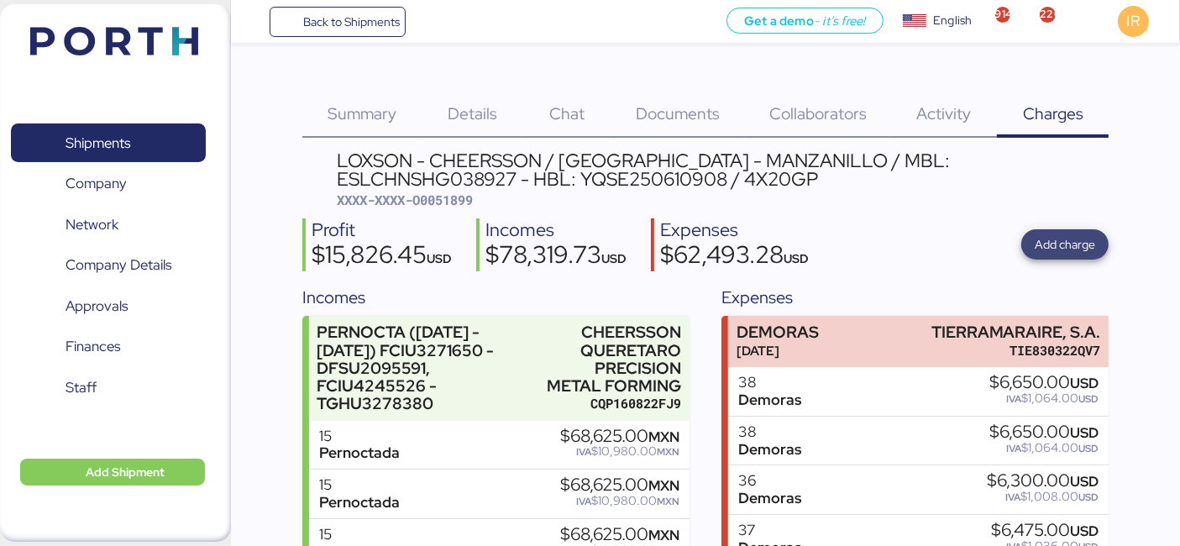
click at [1052, 251] on span "Add charge" at bounding box center [1065, 244] width 60 height 20
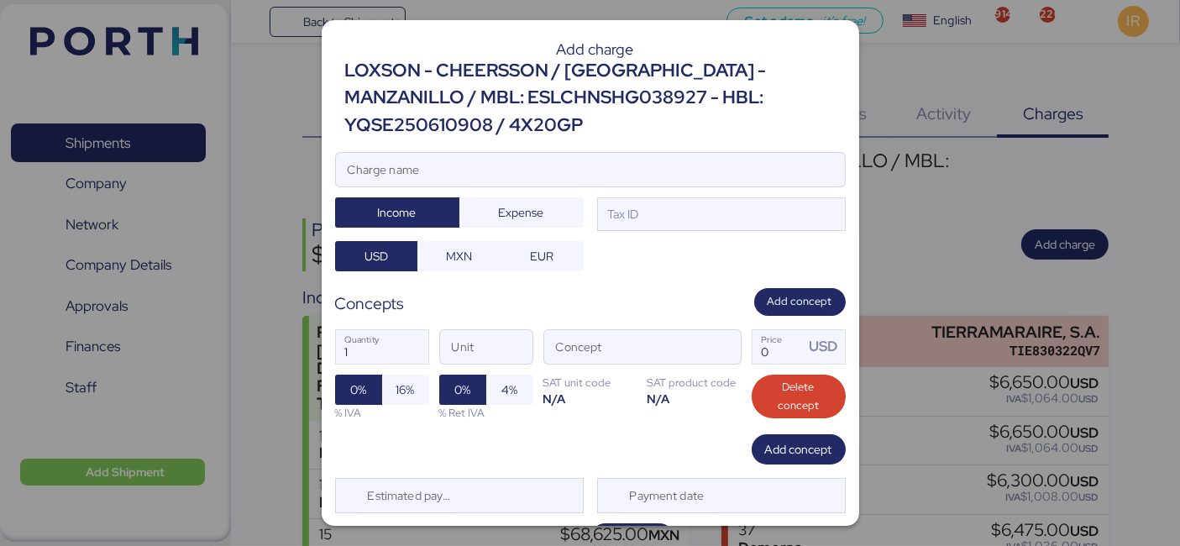
click at [413, 97] on div "LOXSON - CHEERSSON / SHANGHAI - MANZANILLO / MBL: ESLCHNSHG038927 - HBL: YQSE25…" at bounding box center [595, 97] width 501 height 81
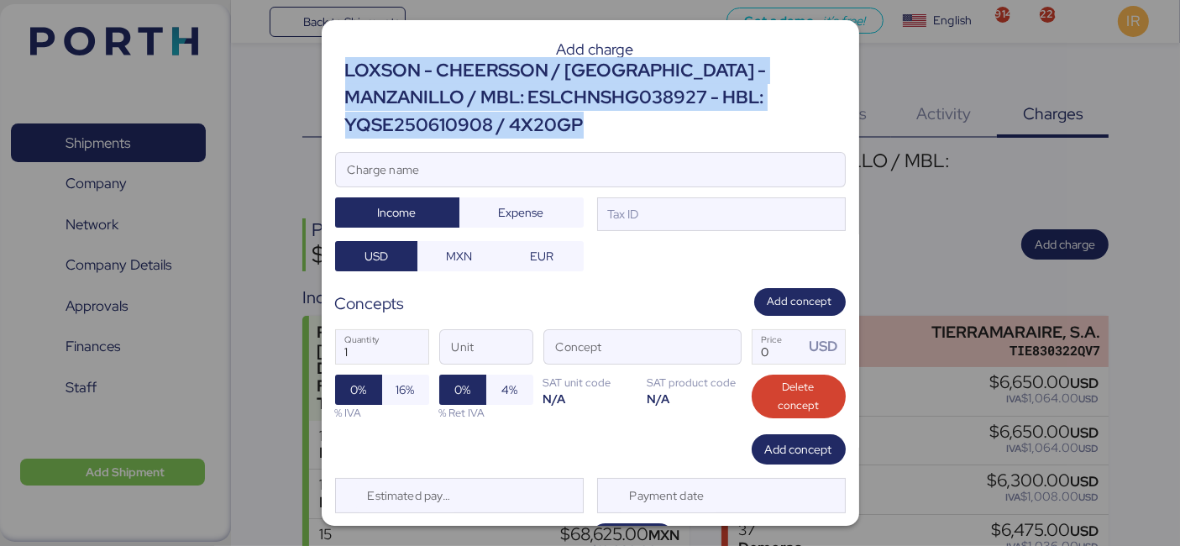
click at [413, 97] on div "LOXSON - CHEERSSON / SHANGHAI - MANZANILLO / MBL: ESLCHNSHG038927 - HBL: YQSE25…" at bounding box center [595, 97] width 501 height 81
copy div "LOXSON - CHEERSSON / SHANGHAI - MANZANILLO / MBL: ESLCHNSHG038927 - HBL: YQSE25…"
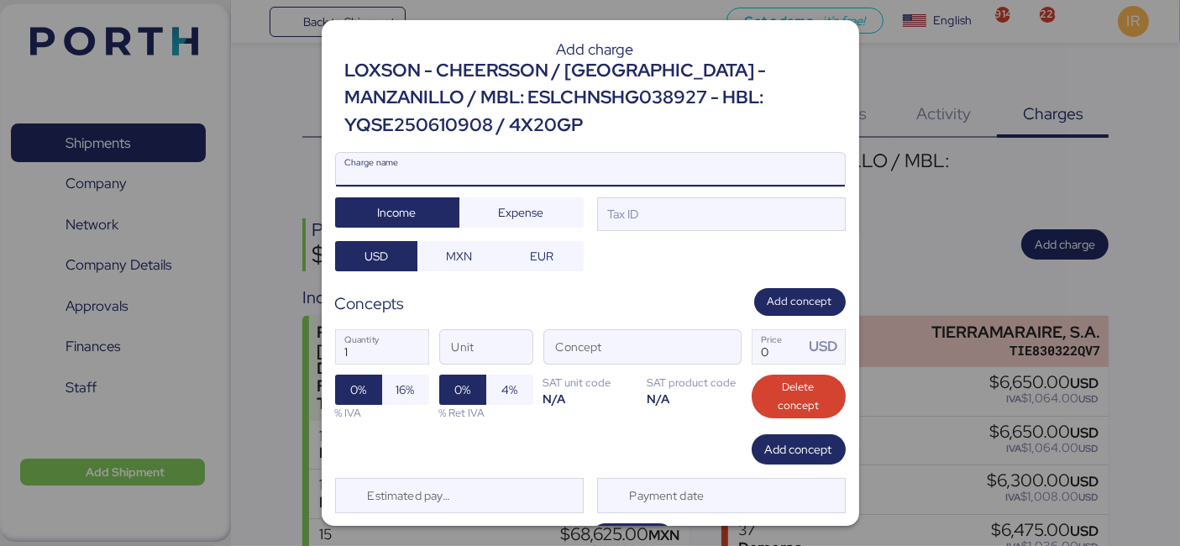
click at [513, 172] on input "Charge name" at bounding box center [590, 170] width 509 height 34
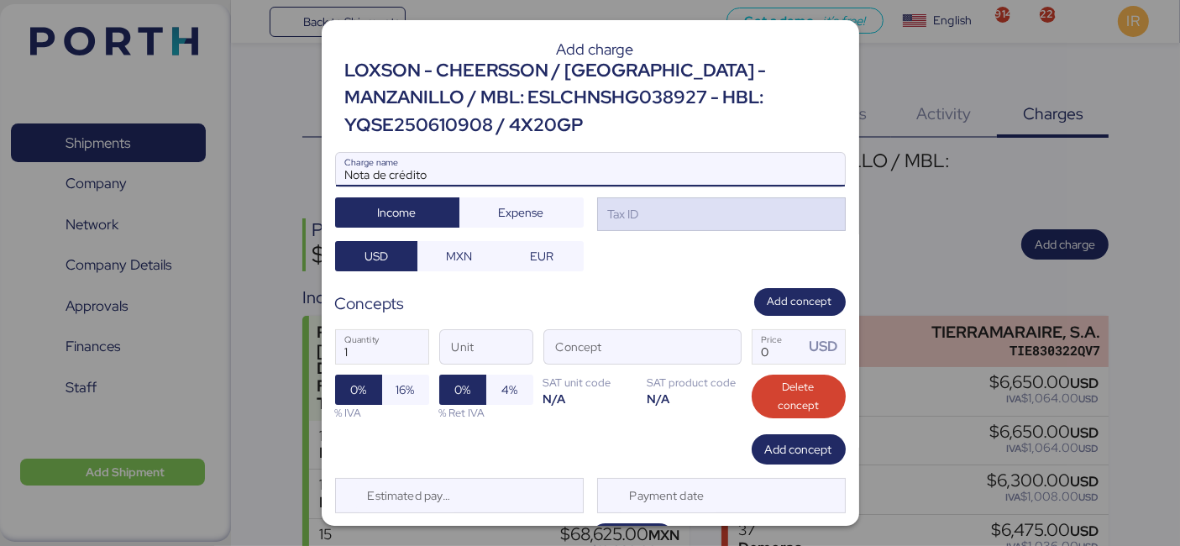
type input "Nota de crédito"
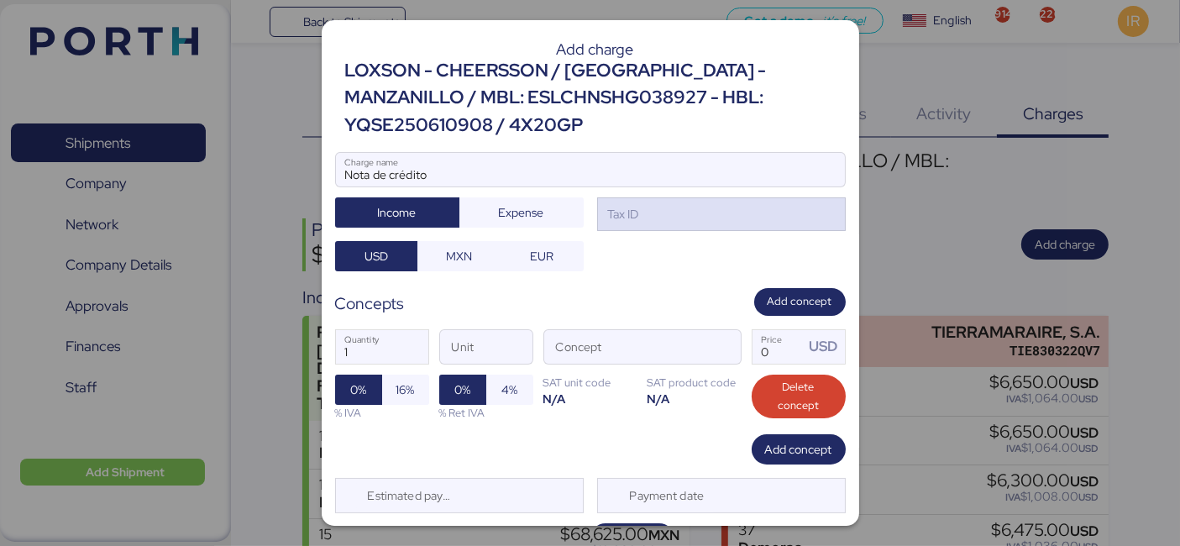
click at [649, 209] on div "Tax ID" at bounding box center [721, 214] width 249 height 34
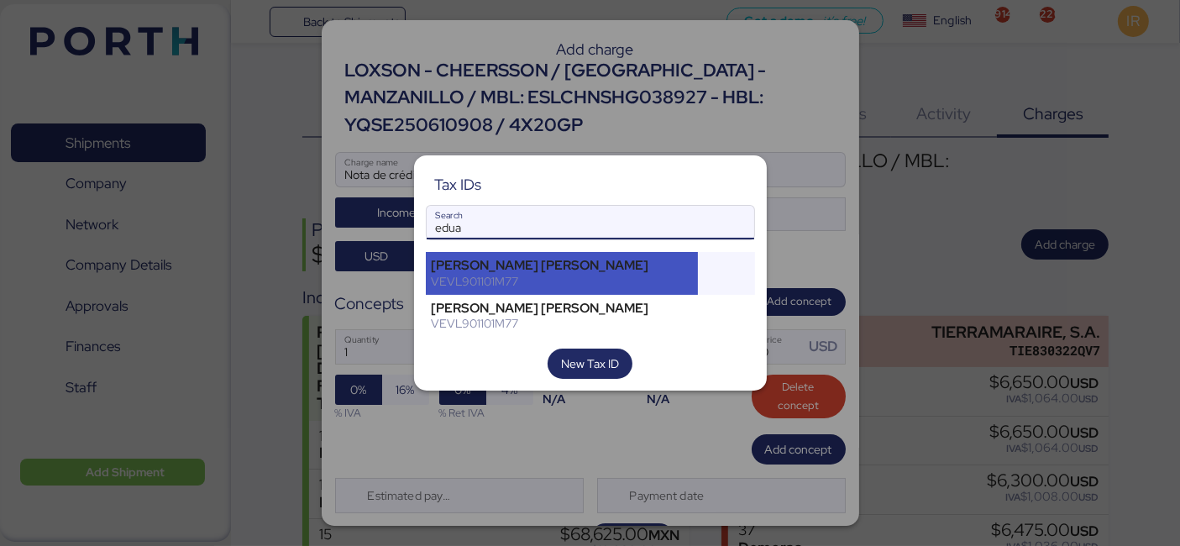
type input "edua"
click at [613, 265] on div "LUIS EDUARDO VELASCO VERA" at bounding box center [562, 265] width 261 height 15
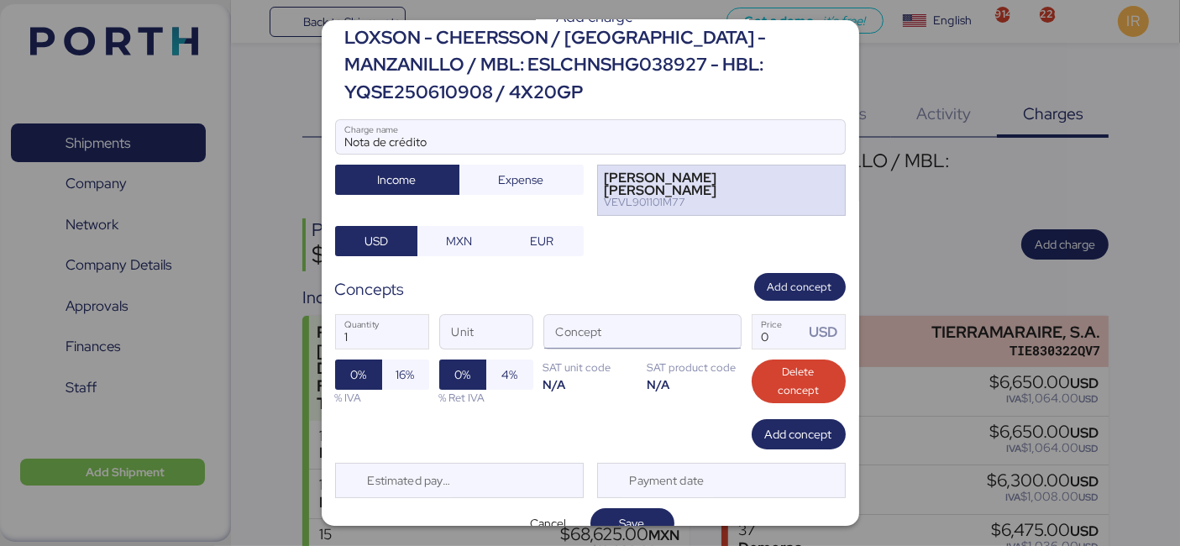
scroll to position [40, 0]
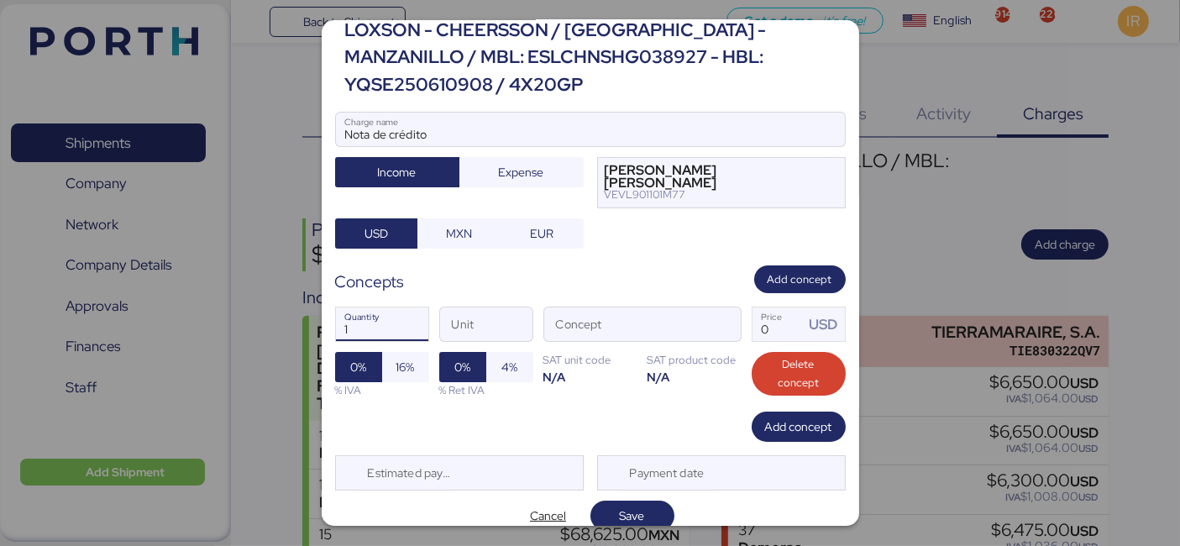
click at [345, 320] on input "1" at bounding box center [382, 324] width 92 height 34
click at [707, 318] on span "button" at bounding box center [723, 329] width 35 height 35
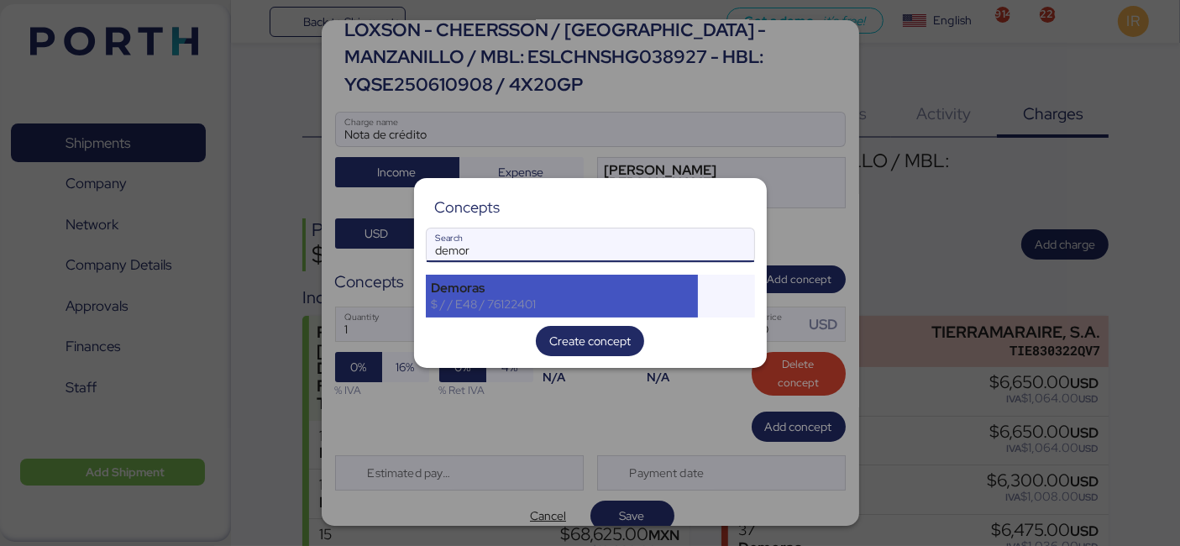
type input "demor"
click at [518, 292] on div "Demoras" at bounding box center [562, 288] width 261 height 15
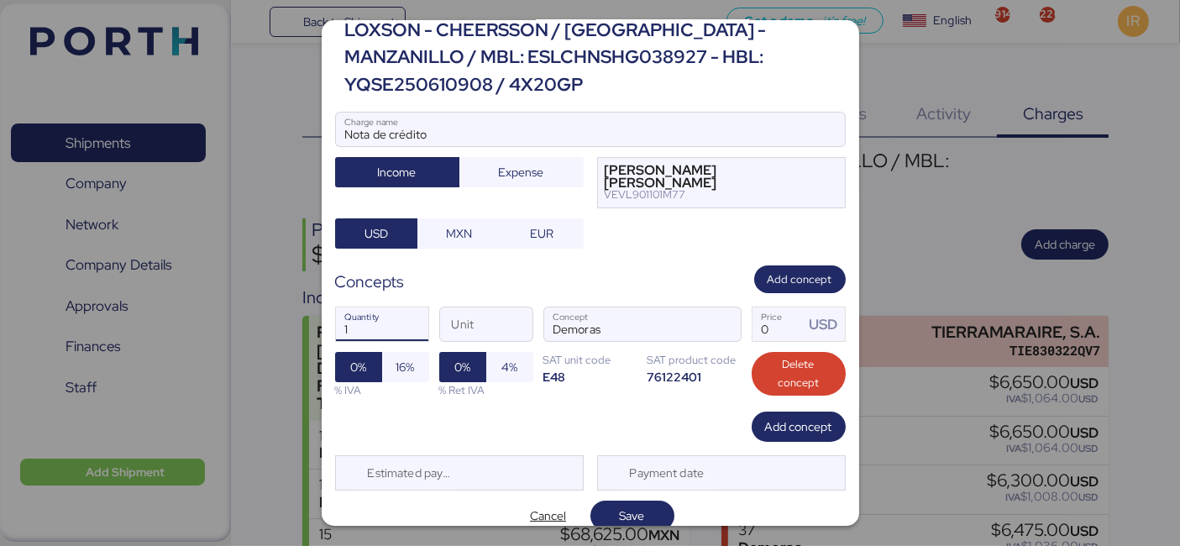
drag, startPoint x: 402, startPoint y: 323, endPoint x: 343, endPoint y: 323, distance: 59.6
click at [343, 323] on input "1" at bounding box center [382, 324] width 92 height 34
type input "8"
click at [775, 326] on input "Price USD" at bounding box center [779, 324] width 52 height 34
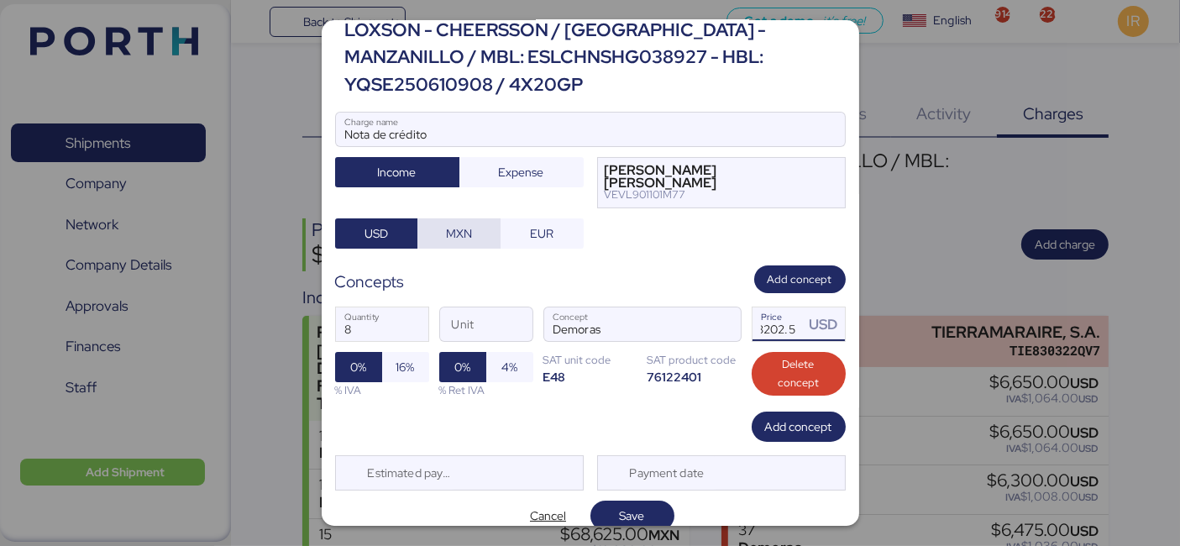
type input "3202.5"
click at [462, 226] on span "MXN" at bounding box center [459, 233] width 26 height 20
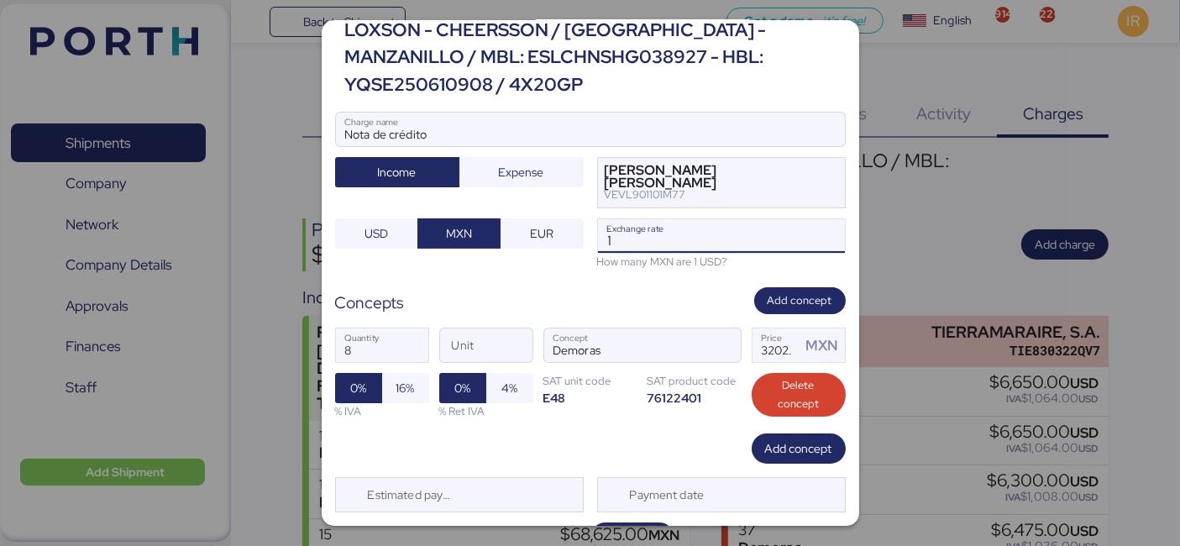
drag, startPoint x: 654, startPoint y: 239, endPoint x: 594, endPoint y: 234, distance: 59.9
click at [598, 234] on input "1" at bounding box center [721, 236] width 247 height 34
paste input "8.4276"
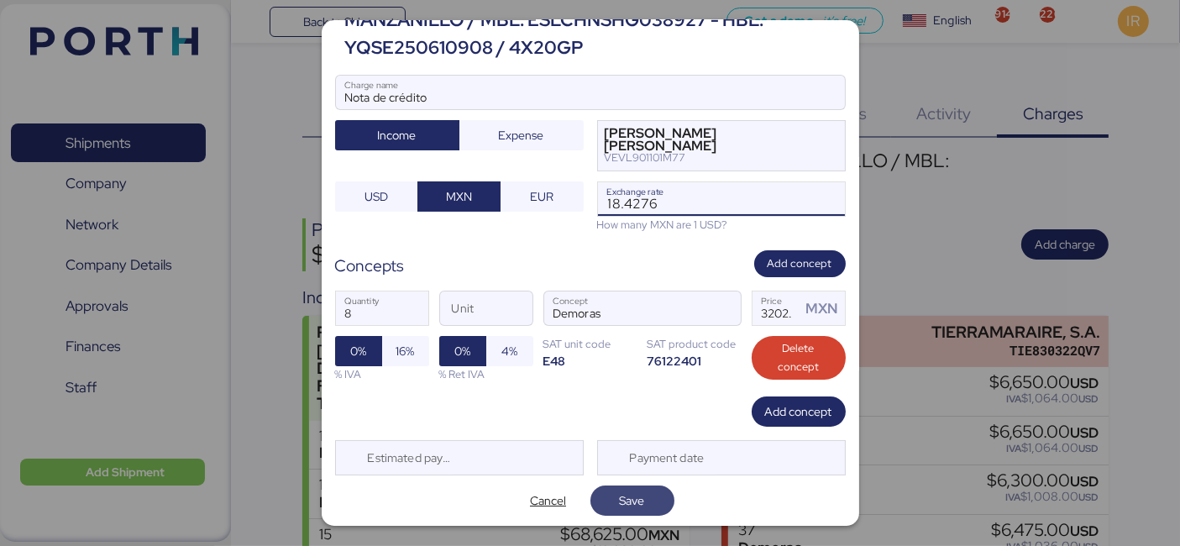
type input "18.4276"
click at [620, 502] on span "Save" at bounding box center [632, 501] width 25 height 20
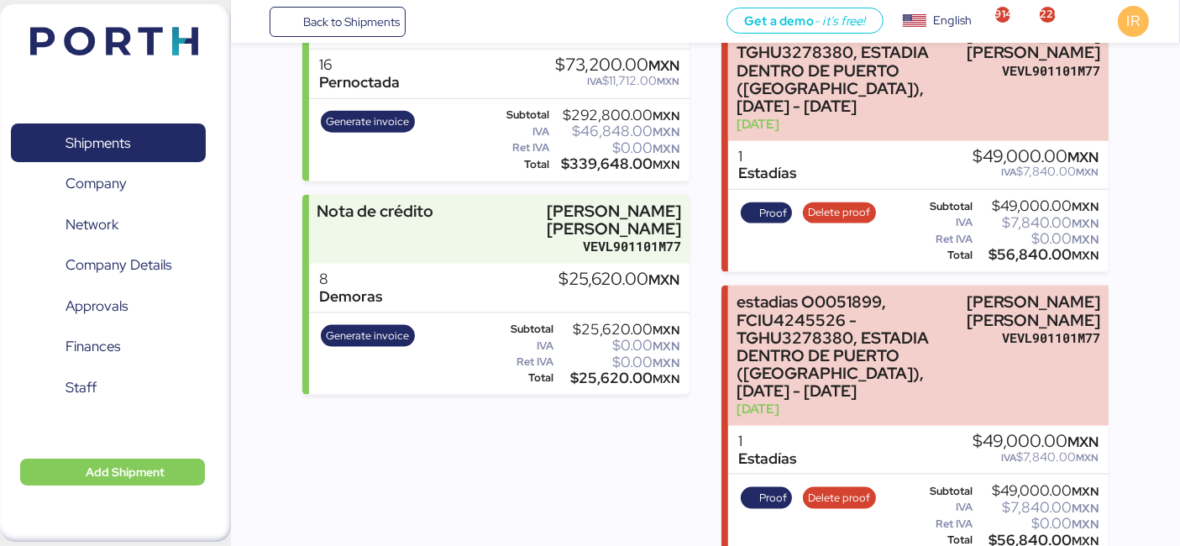
scroll to position [2165, 0]
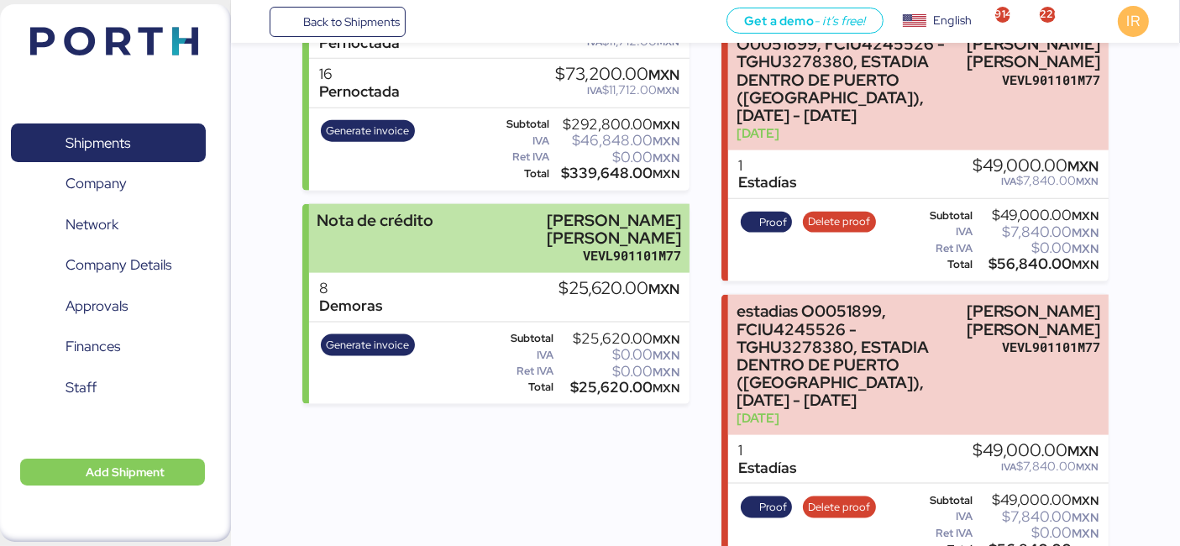
click at [586, 265] on div "VEVL901101M77" at bounding box center [572, 256] width 218 height 18
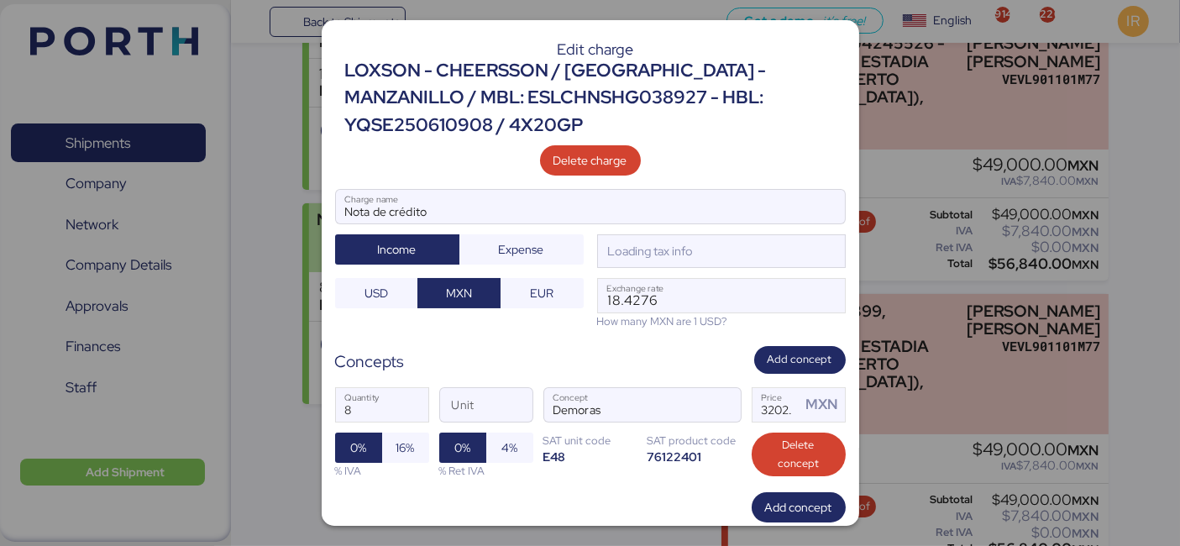
scroll to position [0, 0]
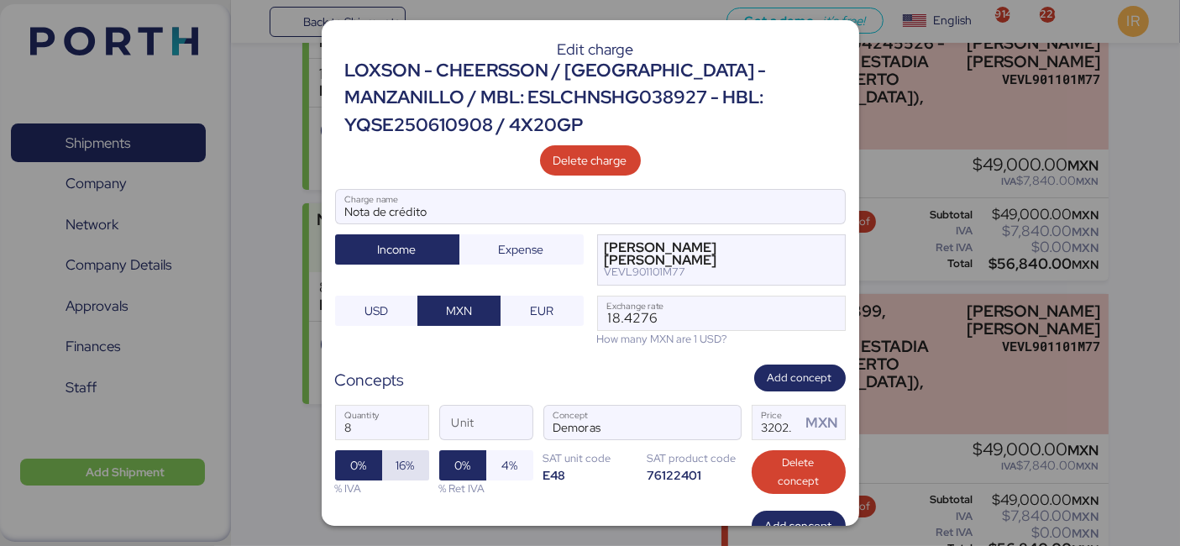
click at [404, 463] on span "16%" at bounding box center [406, 465] width 18 height 20
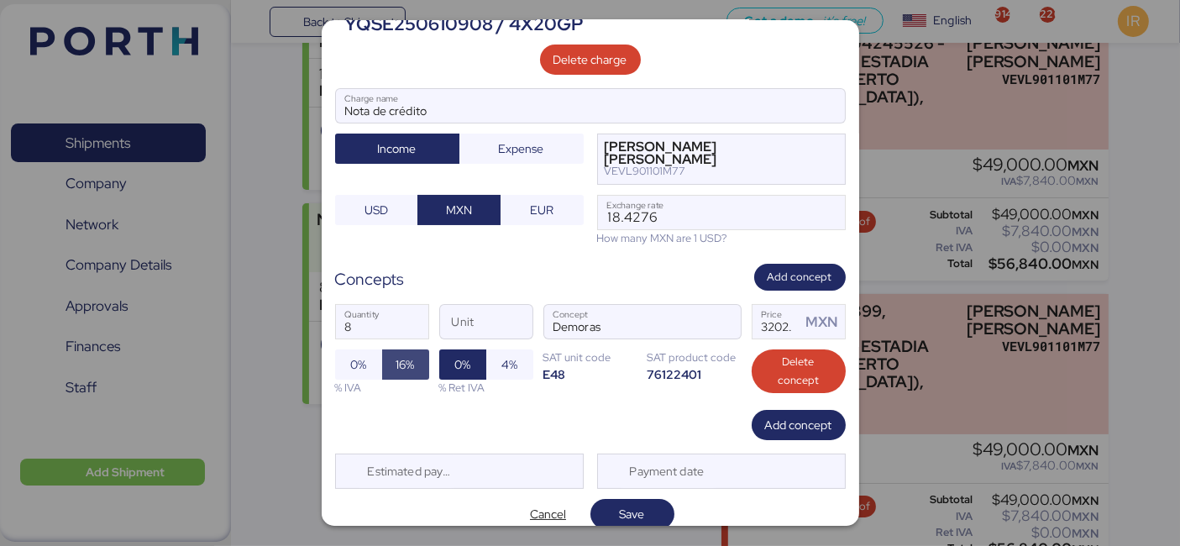
scroll to position [114, 0]
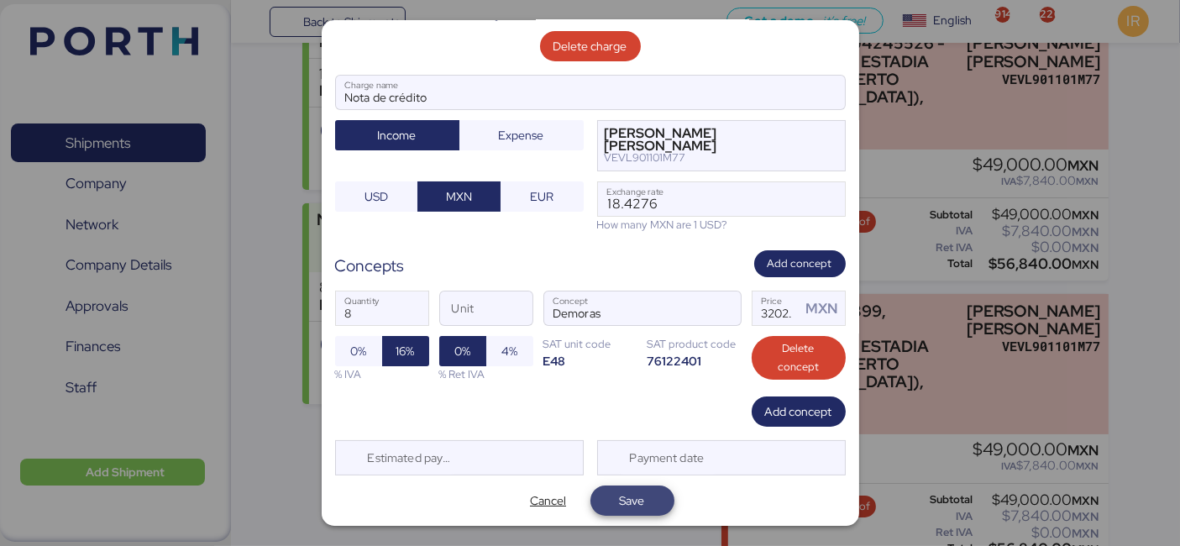
click at [633, 500] on span "Save" at bounding box center [632, 501] width 25 height 20
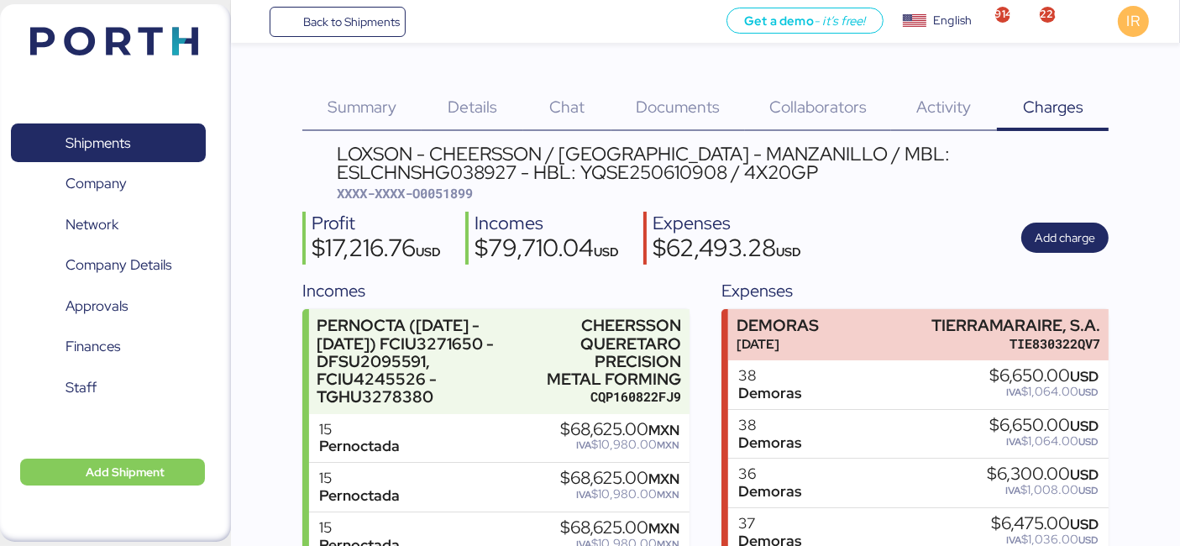
scroll to position [0, 0]
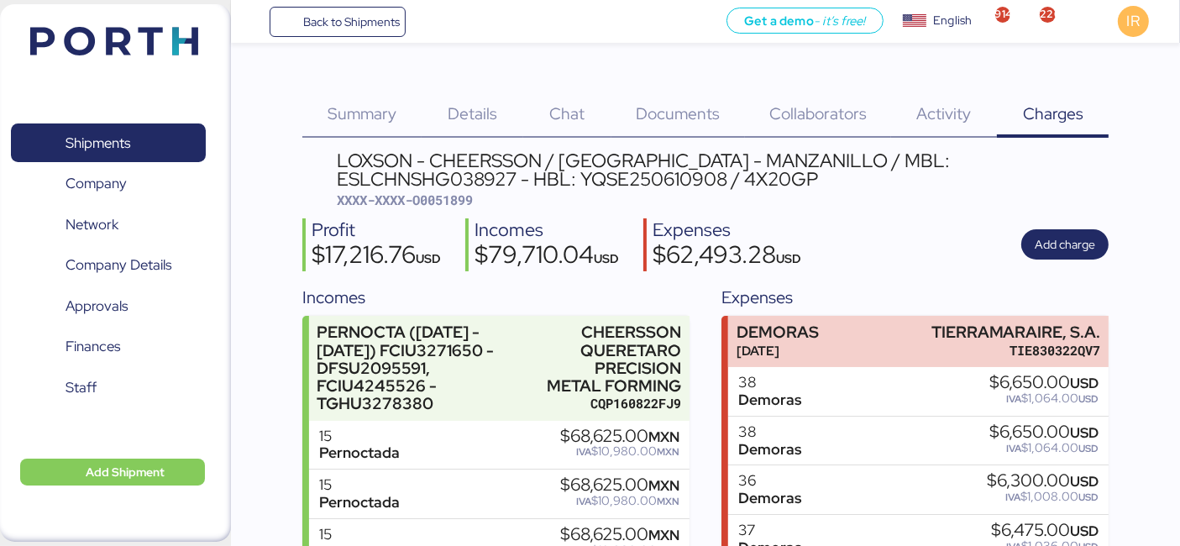
click at [449, 201] on span "XXXX-XXXX-O0051899" at bounding box center [406, 200] width 136 height 17
copy span "O0051899"
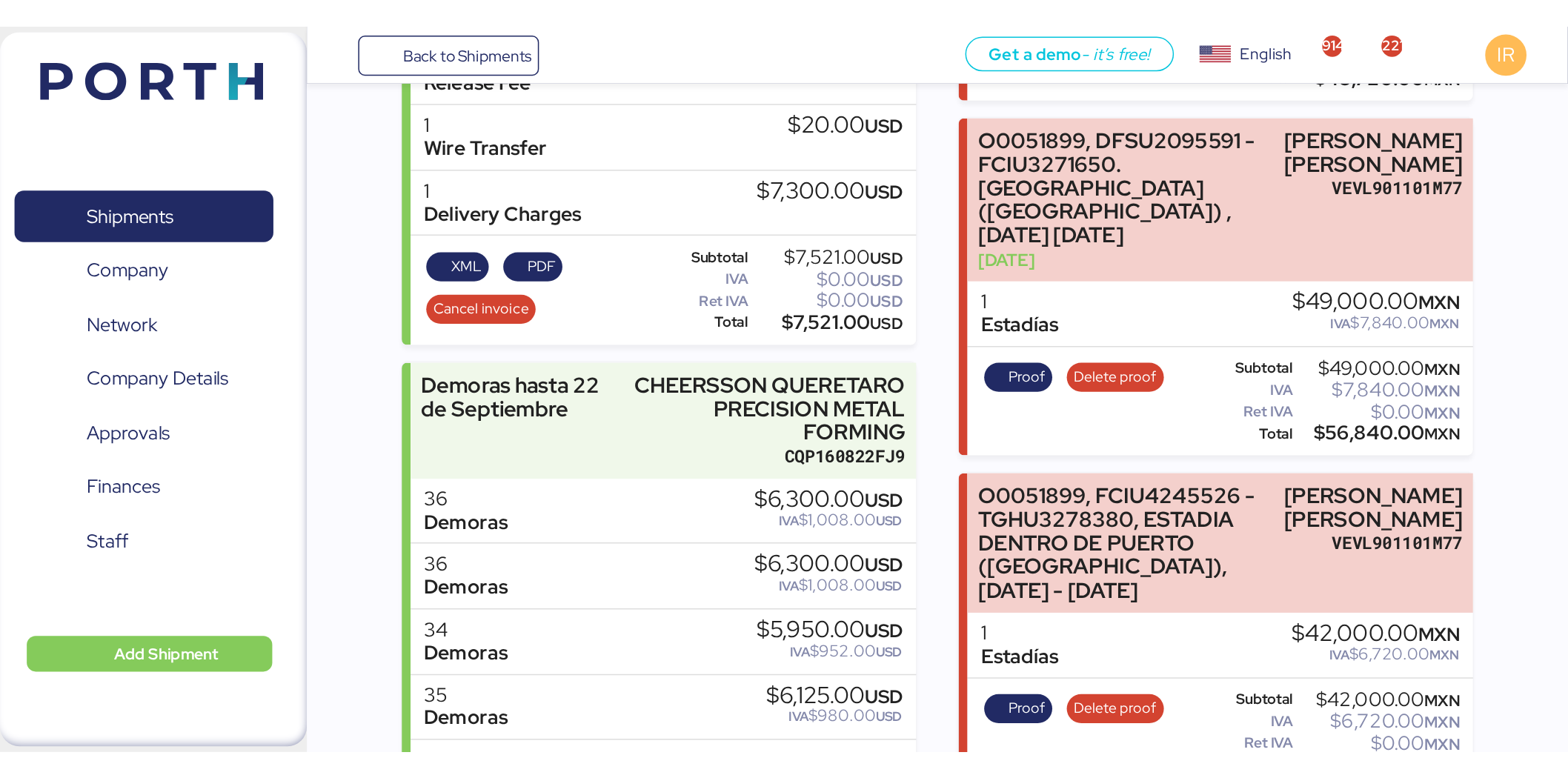
scroll to position [1181, 0]
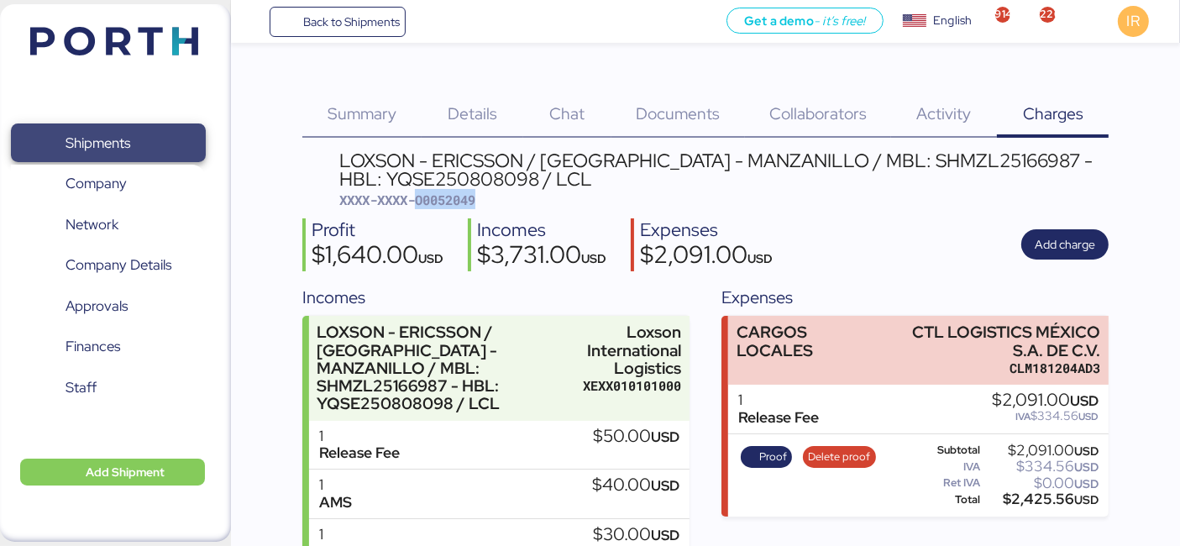
click at [144, 131] on span "Shipments" at bounding box center [108, 143] width 181 height 24
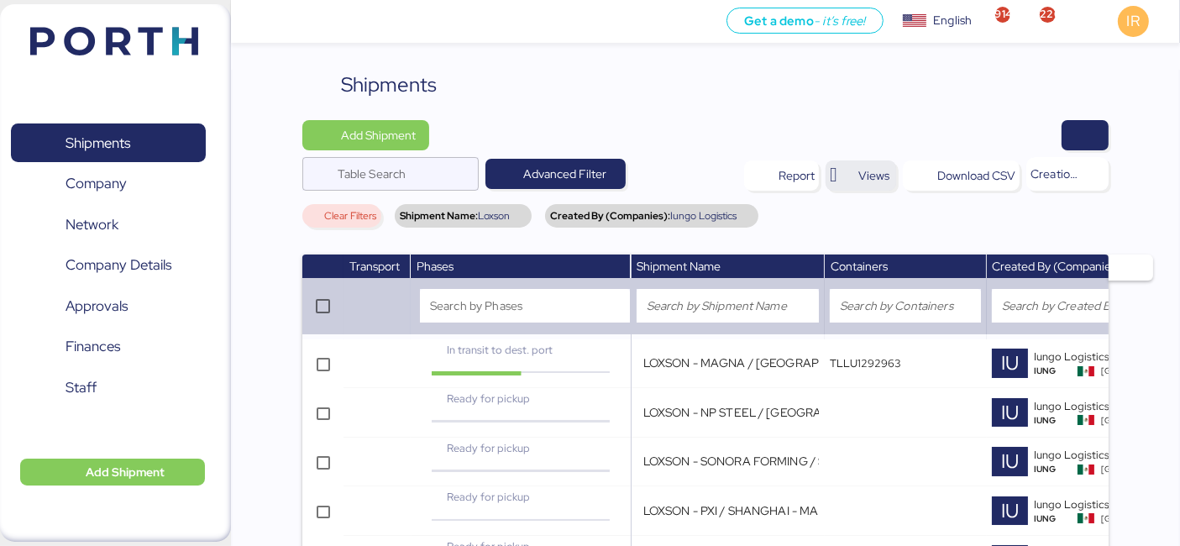
scroll to position [0, 497]
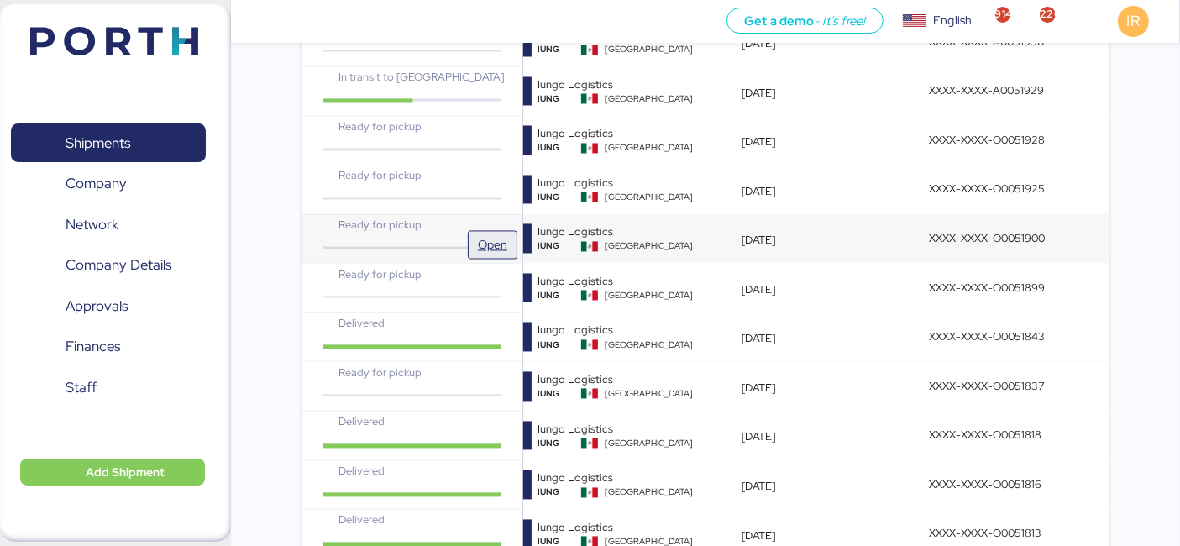
click at [486, 234] on span "Open" at bounding box center [492, 244] width 29 height 20
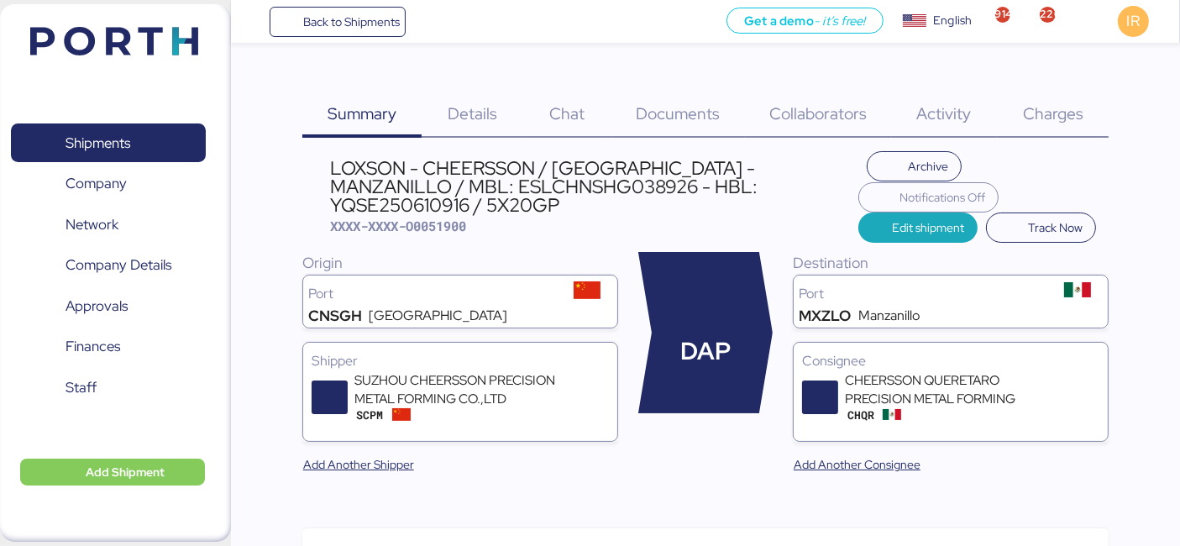
click at [1042, 120] on span "Charges" at bounding box center [1053, 113] width 60 height 22
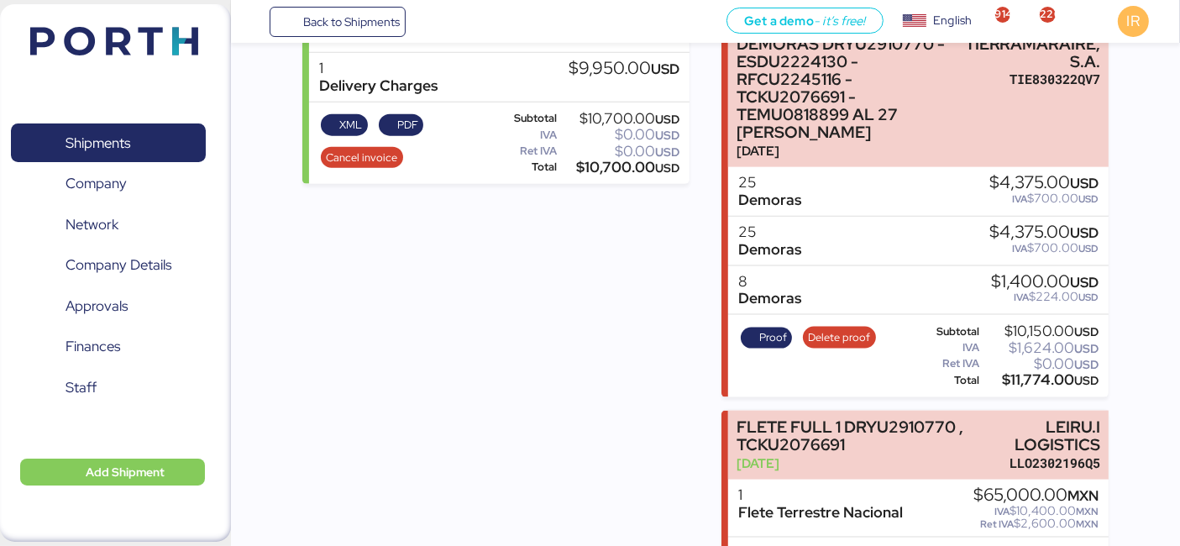
scroll to position [2141, 0]
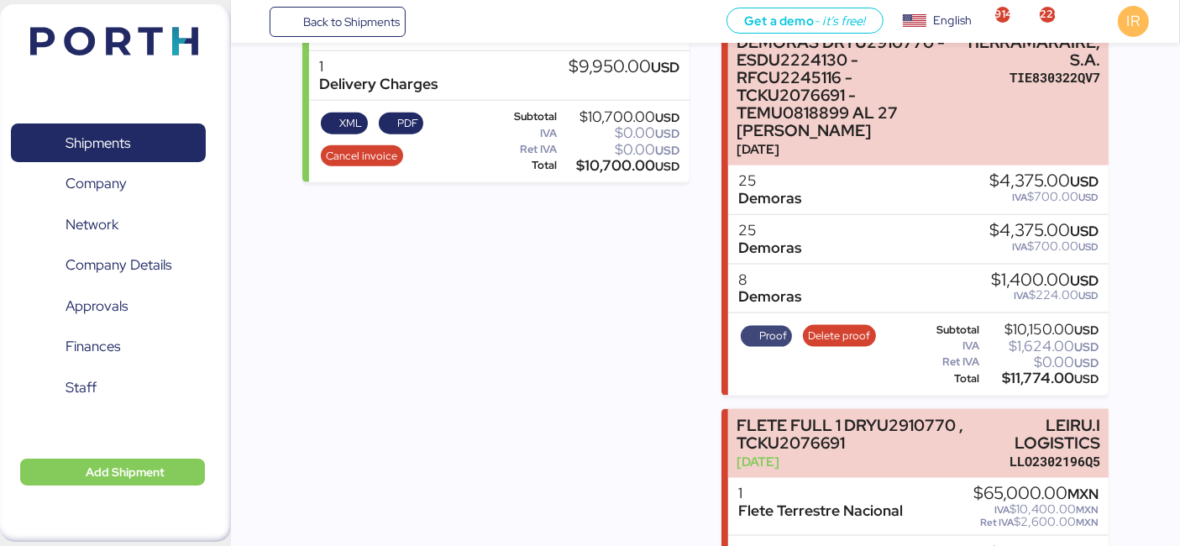
click at [764, 327] on span "Proof" at bounding box center [773, 336] width 28 height 18
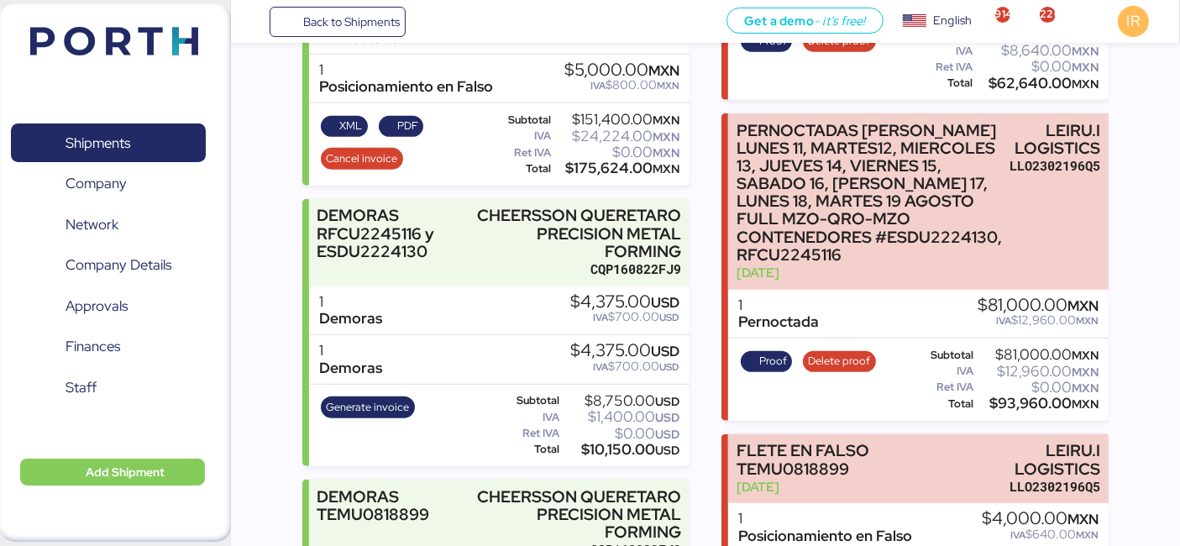
scroll to position [861, 0]
click at [491, 260] on div "CHEERSSON QUERETARO PRECISION METAL FORMING" at bounding box center [578, 234] width 205 height 53
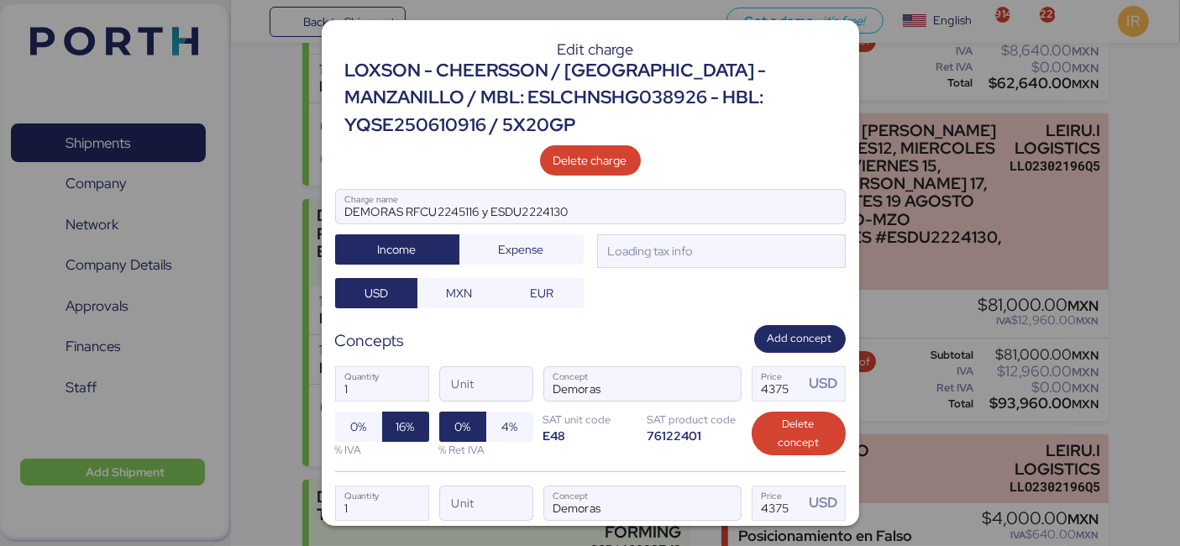
scroll to position [0, 0]
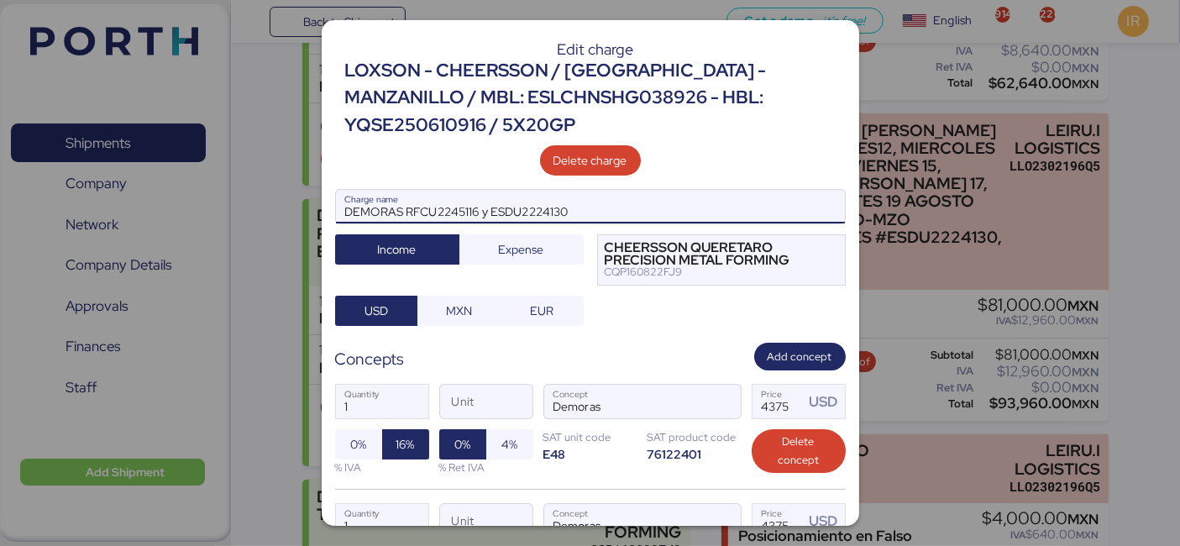
click at [597, 213] on input "DEMORAS RFCU2245116 y ESDU2224130" at bounding box center [590, 207] width 509 height 34
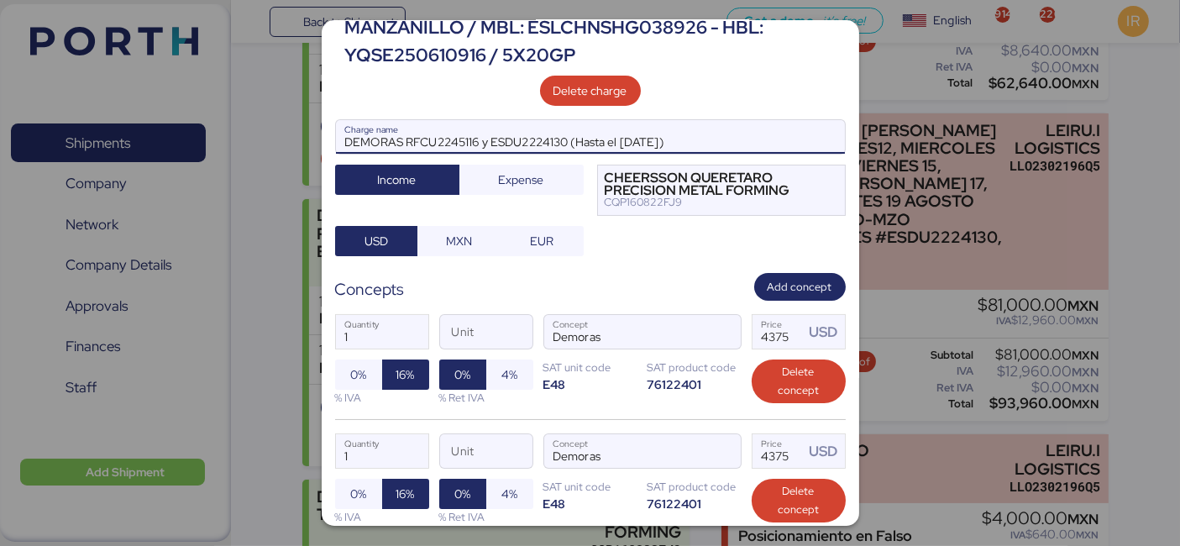
scroll to position [213, 0]
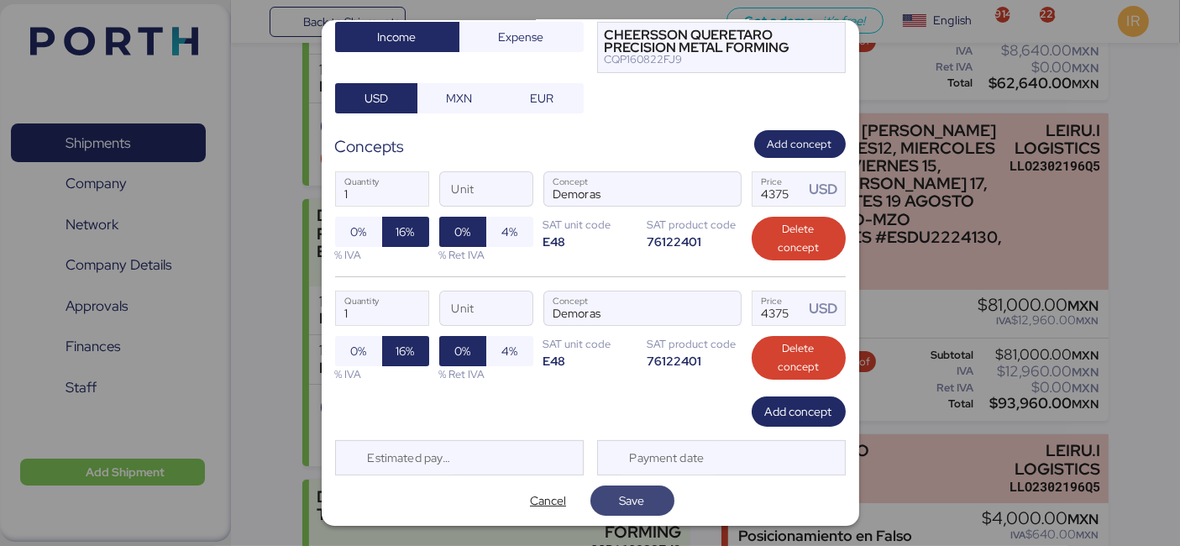
type input "DEMORAS RFCU2245116 y ESDU2224130 (Hasta el [DATE])"
click at [620, 503] on span "Save" at bounding box center [632, 501] width 25 height 20
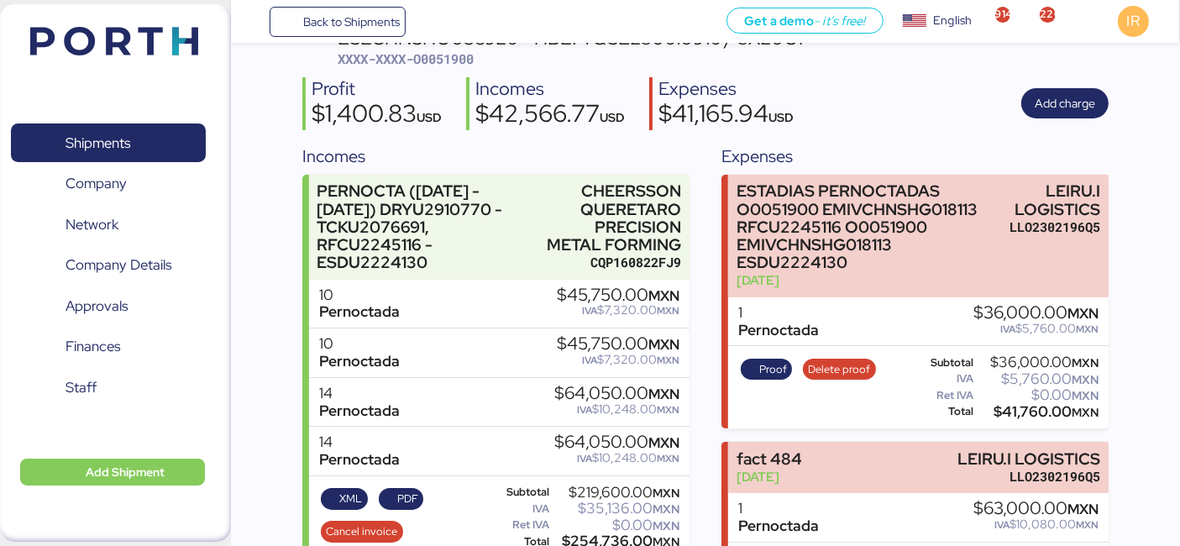
scroll to position [0, 0]
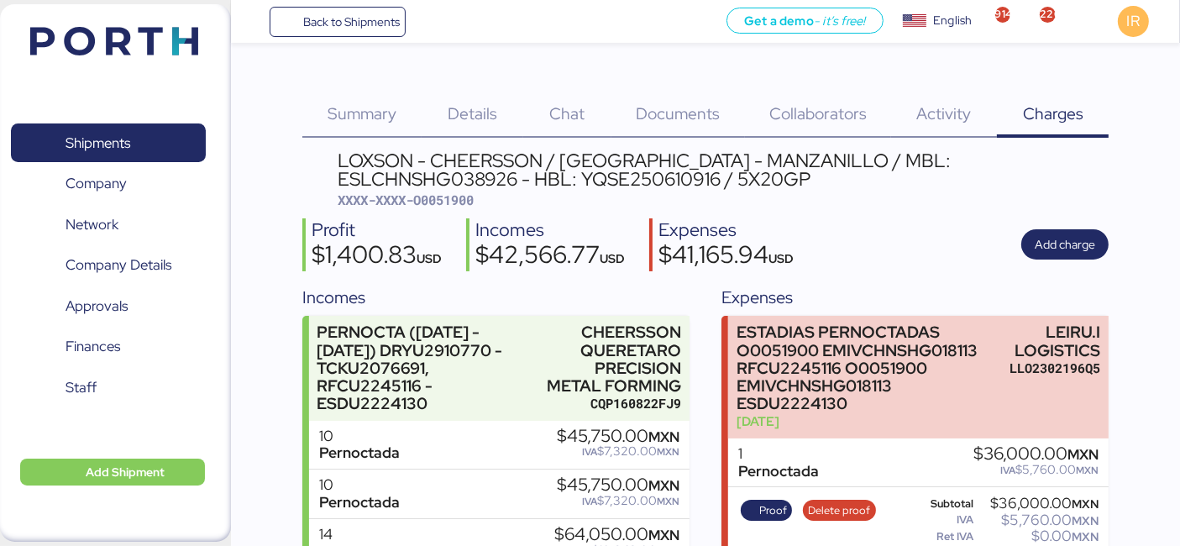
click at [451, 202] on span "XXXX-XXXX-O0051900" at bounding box center [406, 200] width 136 height 17
copy span "O0051900"
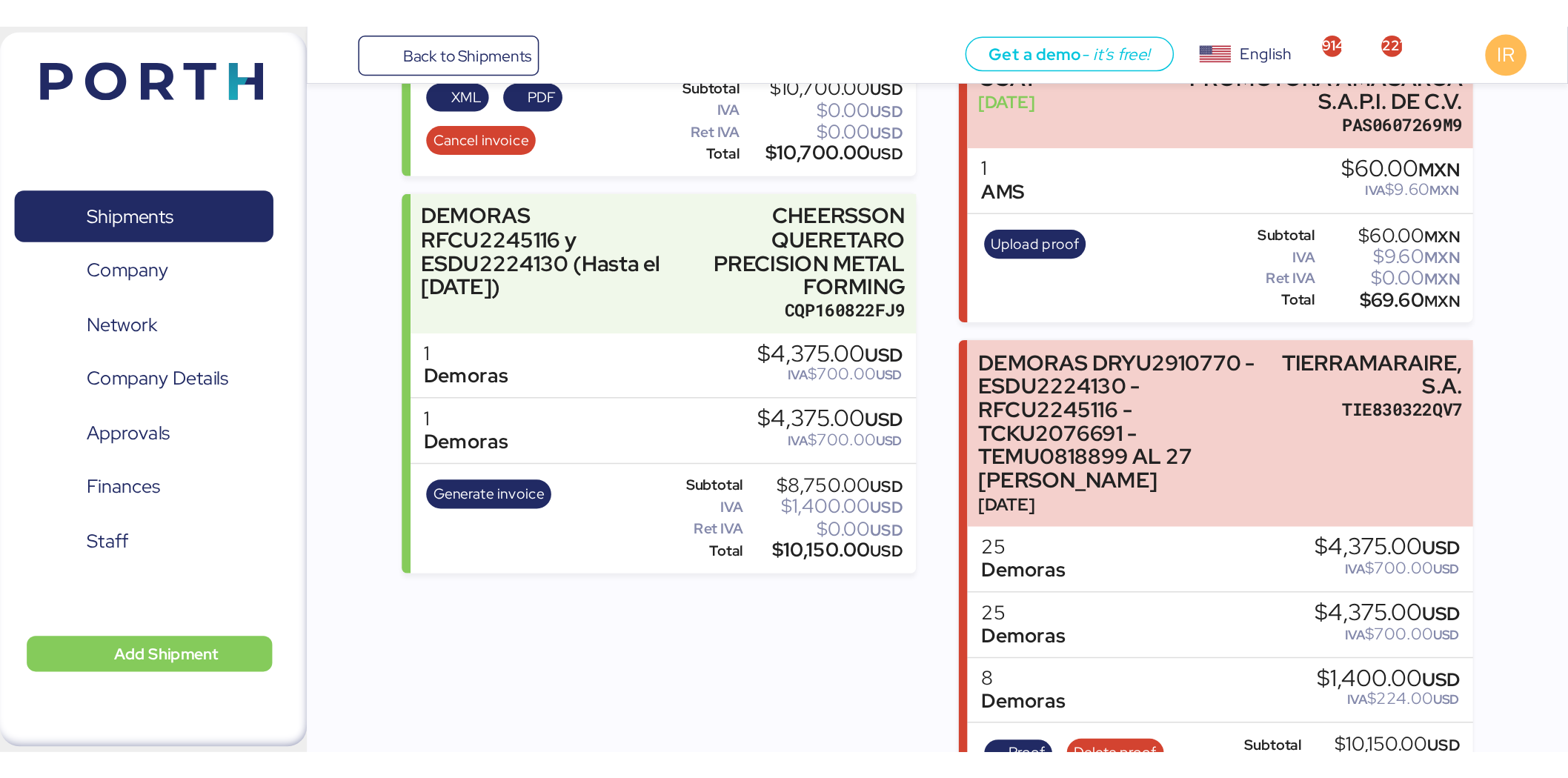
scroll to position [1701, 0]
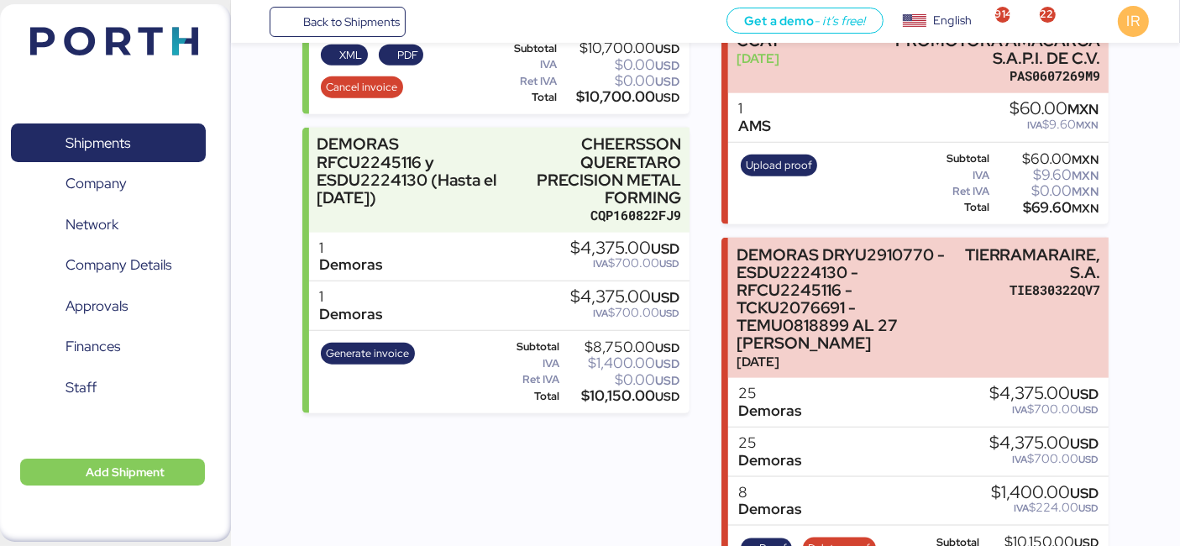
click at [581, 474] on div "Incomes PERNOCTA (02/08/2025 - 15/08/2025) DRYU2910770 - TCKU2076691, RFCU22451…" at bounding box center [495, 423] width 387 height 4132
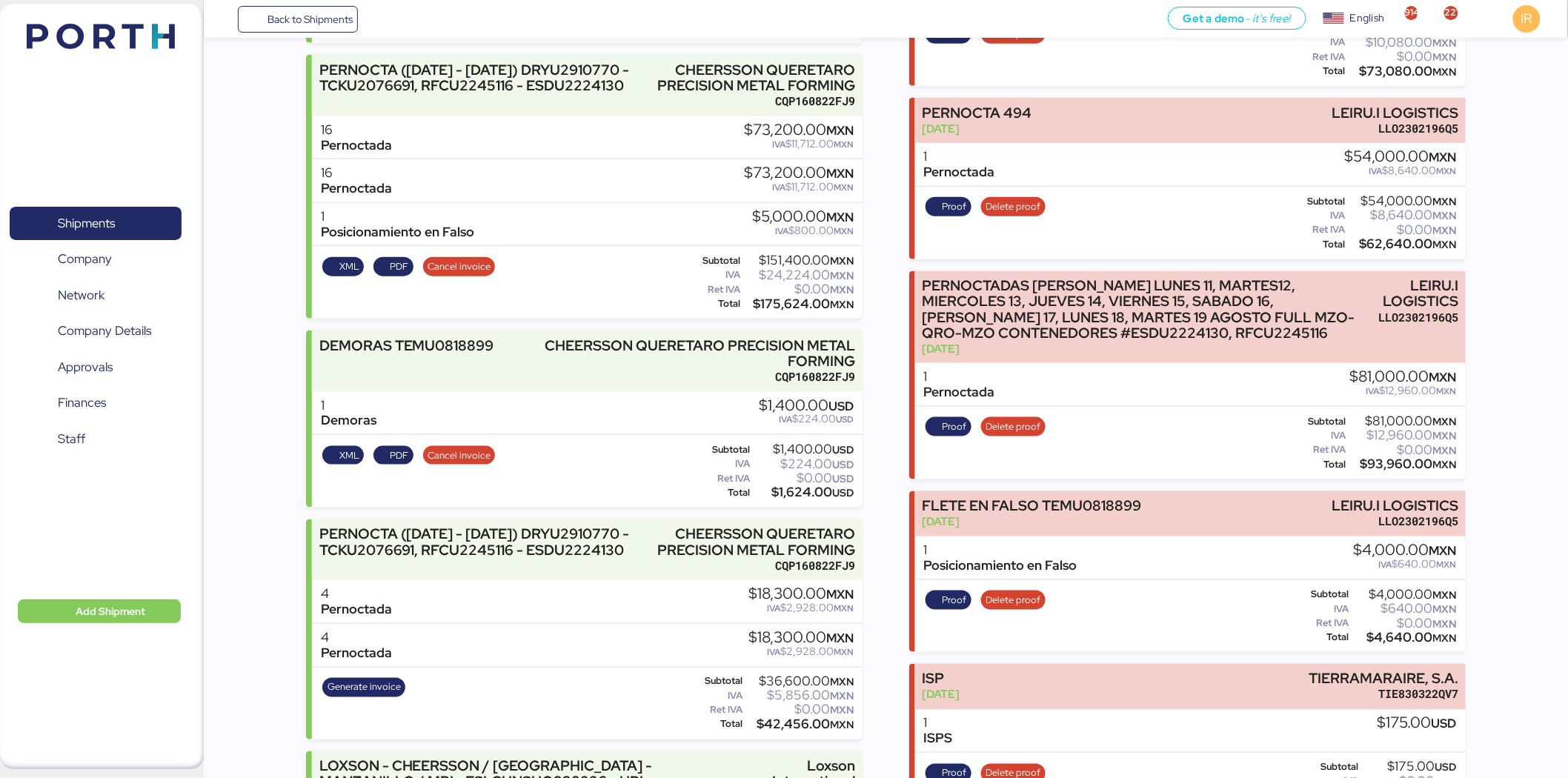
scroll to position [0, 0]
